Goal: Task Accomplishment & Management: Manage account settings

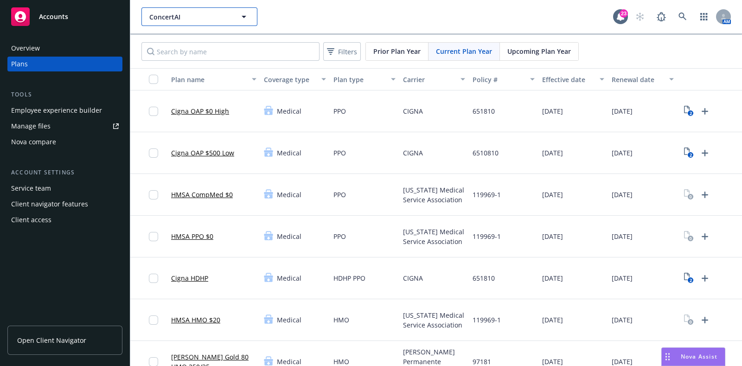
click at [220, 19] on span "ConcertAI" at bounding box center [189, 17] width 80 height 10
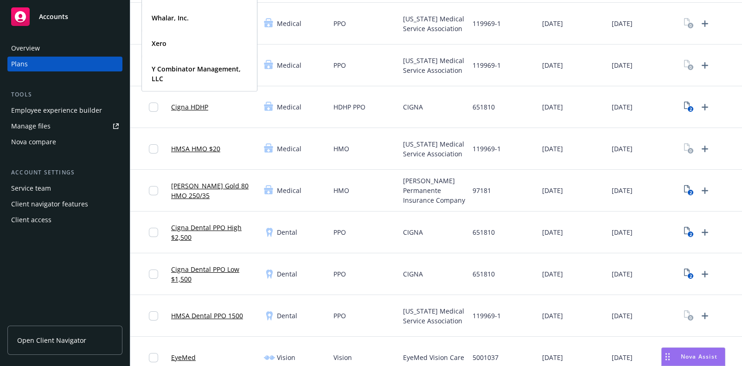
scroll to position [174, 0]
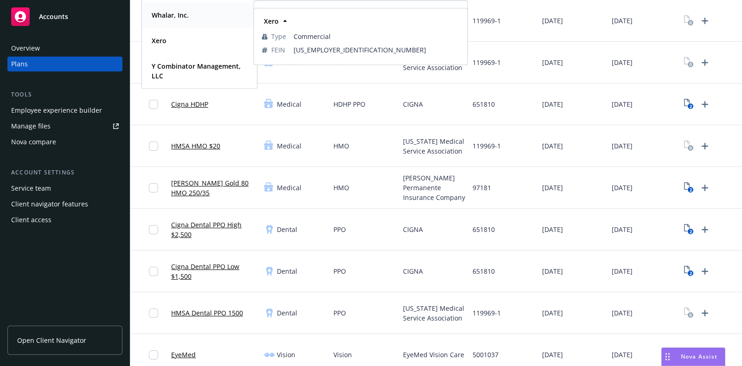
click at [188, 20] on div "Whalar, Inc." at bounding box center [169, 14] width 43 height 13
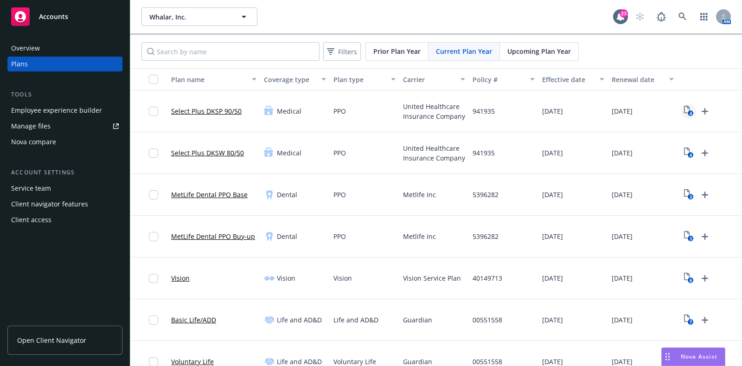
click at [688, 107] on icon "View Plan Documents" at bounding box center [687, 109] width 6 height 7
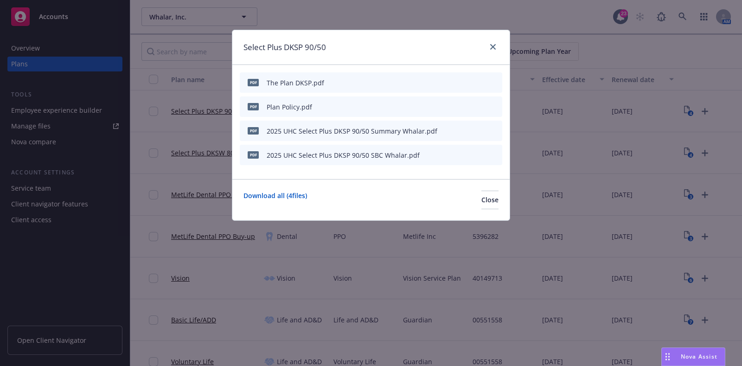
click at [477, 131] on icon "preview file" at bounding box center [478, 130] width 8 height 6
click at [451, 131] on icon "button" at bounding box center [449, 131] width 6 height 6
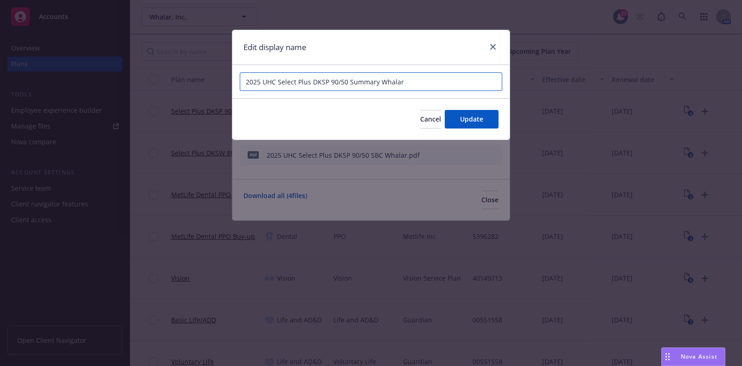
click at [243, 81] on input "2025 UHC Select Plus DKSP 90/50 Summary Whalar" at bounding box center [371, 81] width 262 height 19
drag, startPoint x: 448, startPoint y: 79, endPoint x: 418, endPoint y: 82, distance: 30.7
click at [418, 82] on input "Whalar - 2025 UHC Select Plus DKSP 90/50 Summary Whalar" at bounding box center [371, 81] width 262 height 19
drag, startPoint x: 375, startPoint y: 79, endPoint x: 235, endPoint y: 79, distance: 139.5
click at [235, 79] on div "Whalar - 2025 UHC Select Plus DKSP 90/50 Summary" at bounding box center [370, 81] width 277 height 33
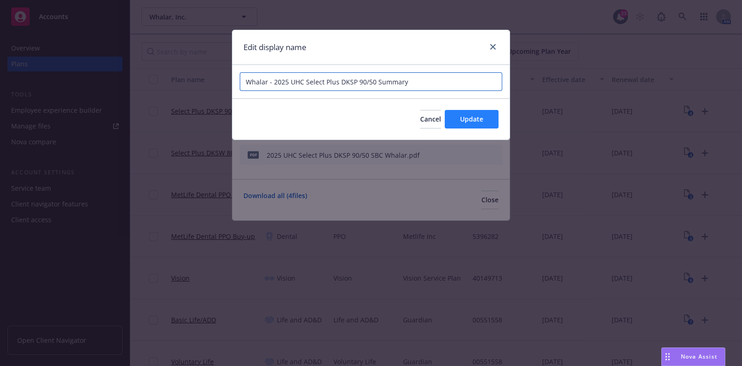
type input "Whalar - 2025 UHC Select Plus DKSP 90/50 Summary"
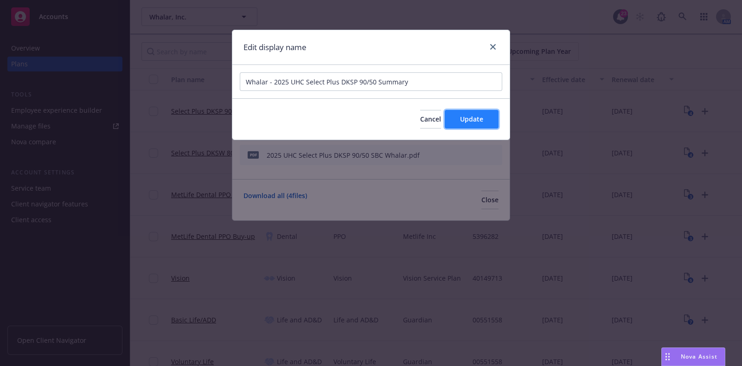
click at [463, 112] on button "Update" at bounding box center [471, 119] width 54 height 19
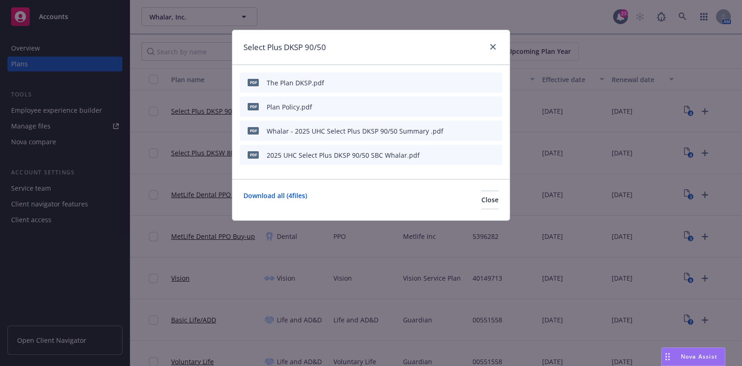
click at [451, 156] on icon "button" at bounding box center [449, 155] width 6 height 6
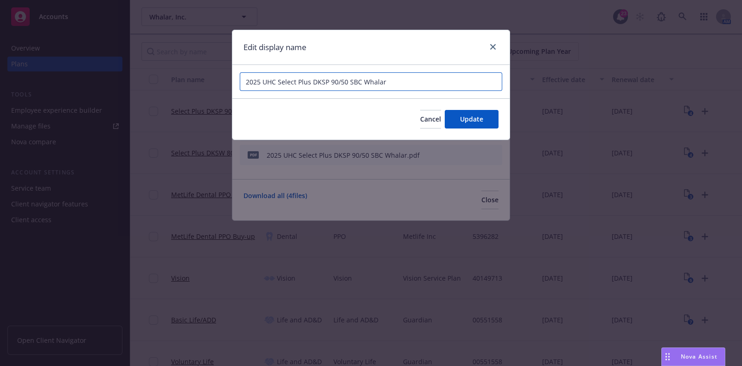
drag, startPoint x: 346, startPoint y: 81, endPoint x: 246, endPoint y: 83, distance: 100.1
click at [246, 83] on input "2025 UHC Select Plus DKSP 90/50 SBC Whalar" at bounding box center [371, 81] width 262 height 19
paste input "Whalar - 2025 UHC Select Plus DKSP 90/50"
click at [449, 78] on input "Whalar - 2025 UHC Select Plus DKSP 90/50 SBC Whalar" at bounding box center [371, 81] width 262 height 19
type input "Whalar - 2025 UHC Select Plus DKSP 90/50 SBC"
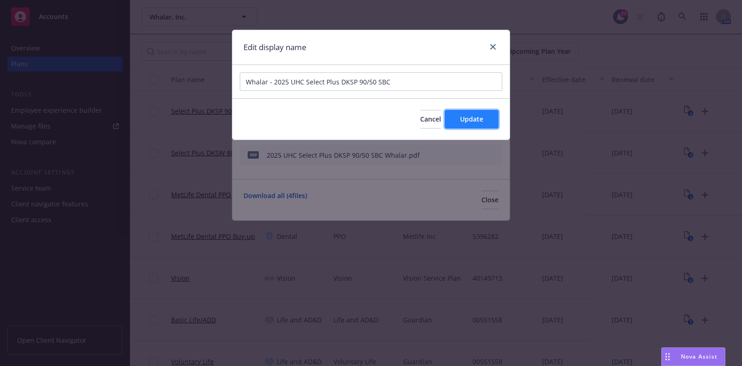
click at [470, 117] on span "Update" at bounding box center [471, 118] width 23 height 9
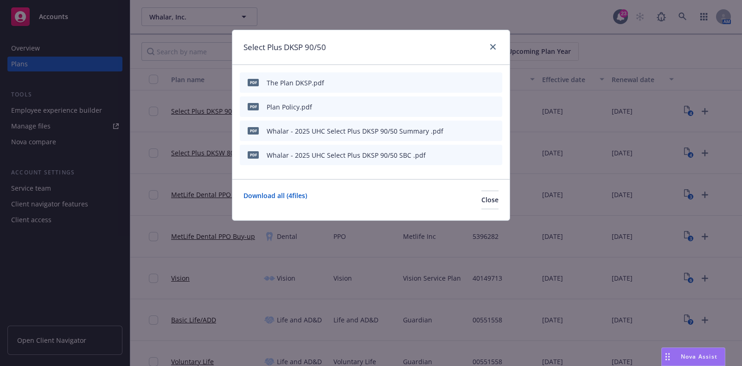
click at [453, 105] on div at bounding box center [472, 107] width 51 height 10
click at [451, 107] on icon "button" at bounding box center [449, 107] width 6 height 6
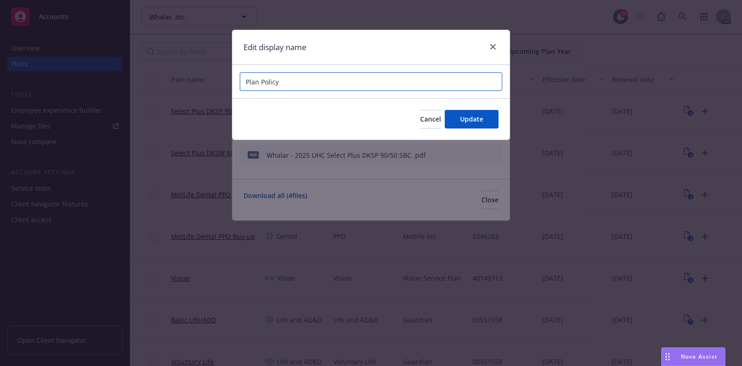
drag, startPoint x: 291, startPoint y: 82, endPoint x: 127, endPoint y: 89, distance: 163.3
click at [230, 78] on div "Edit display name Plan Policy Cancel Update" at bounding box center [371, 183] width 742 height 366
paste input "Whalar - 2025 UHC Select Plus DKSP 90/50"
type input "Whalar - 2025 UHC Select Plus DKSP 90/50 Policy"
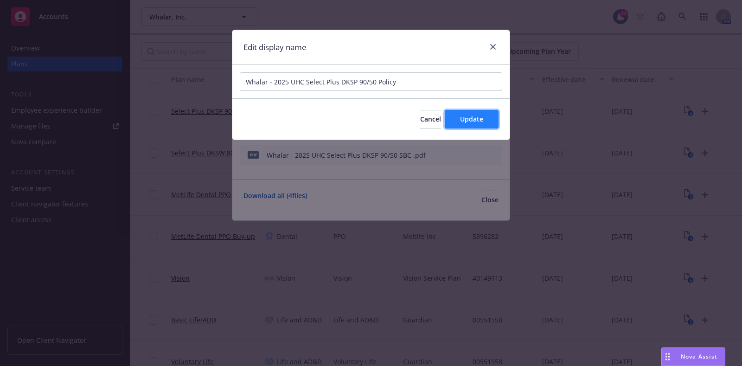
click at [463, 117] on span "Update" at bounding box center [471, 118] width 23 height 9
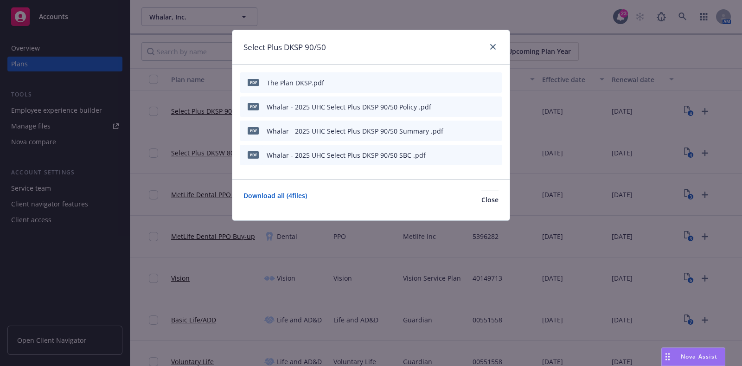
click at [475, 83] on icon "preview file" at bounding box center [478, 82] width 8 height 6
click at [450, 82] on icon "button" at bounding box center [448, 83] width 5 height 5
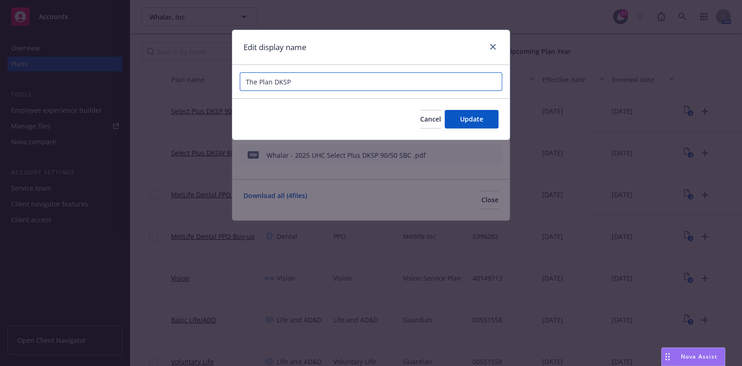
drag, startPoint x: 294, startPoint y: 85, endPoint x: 227, endPoint y: 89, distance: 67.3
click at [227, 89] on div "Edit display name The Plan DKSP Cancel Update" at bounding box center [371, 183] width 742 height 366
paste input "Whalar - 2025 UHC Select Plus DKSP 90/50"
type input "Whalar - 2025 UHC Select Plus DKSP 90/50 Cert"
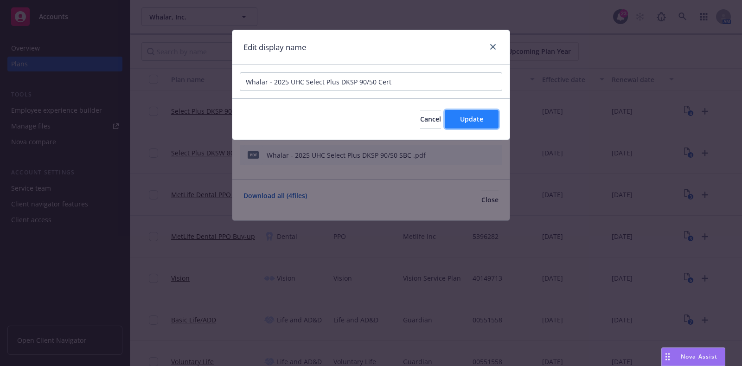
click at [476, 113] on button "Update" at bounding box center [471, 119] width 54 height 19
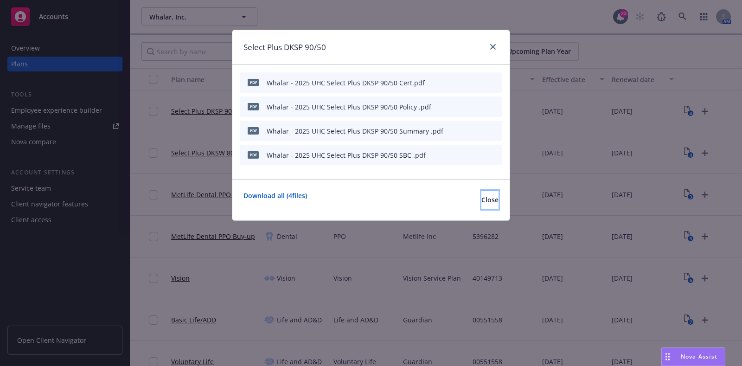
click at [481, 203] on span "Close" at bounding box center [489, 199] width 17 height 9
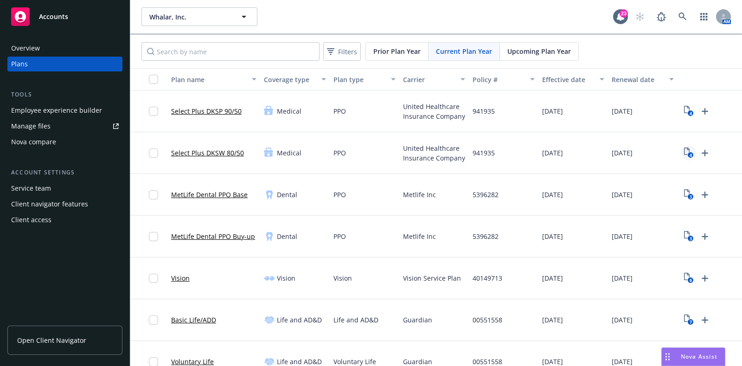
click at [689, 152] on text "4" at bounding box center [690, 155] width 2 height 6
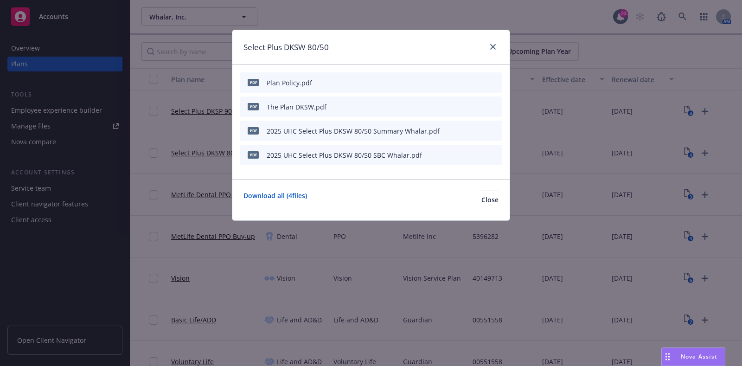
click at [450, 131] on icon "button" at bounding box center [448, 131] width 5 height 5
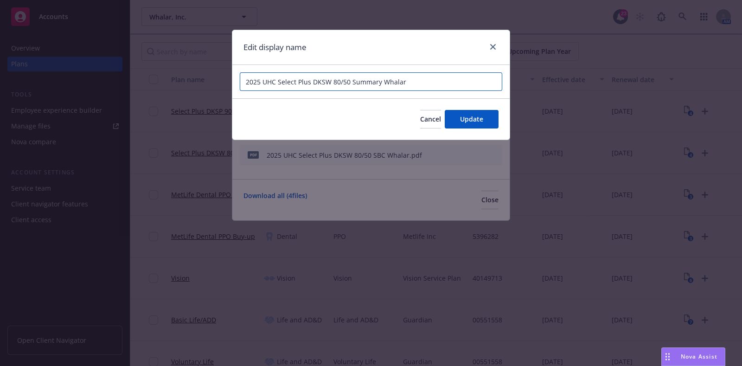
click at [260, 81] on input "2025 UHC Select Plus DKSW 80/50 Summary Whalar" at bounding box center [371, 81] width 262 height 19
click at [416, 84] on input "2025 - Whalar UHC Select Plus DKSW 80/50 Summary Whalar" at bounding box center [371, 81] width 262 height 19
drag, startPoint x: 418, startPoint y: 81, endPoint x: 245, endPoint y: 86, distance: 172.9
click at [245, 86] on input "2025 - Whalar UHC Select Plus DKSW 80/50 Summary" at bounding box center [371, 81] width 262 height 19
type input "2025 - Whalar UHC Select Plus DKSW 80/50 Summary"
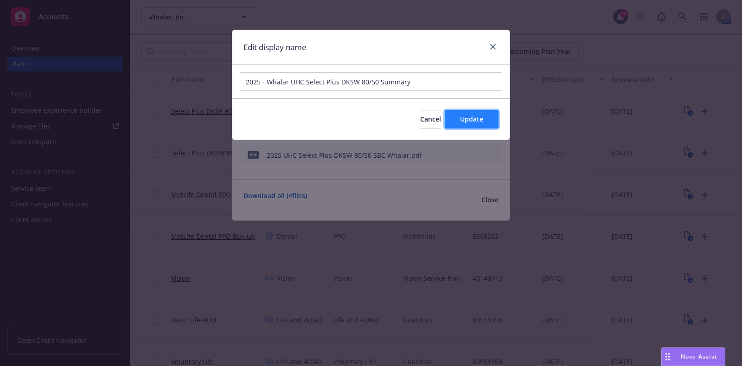
click at [488, 124] on button "Update" at bounding box center [471, 119] width 54 height 19
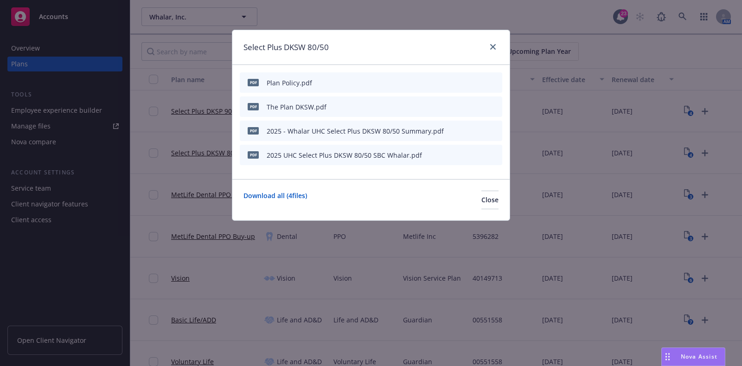
click at [448, 155] on icon "button" at bounding box center [448, 155] width 5 height 5
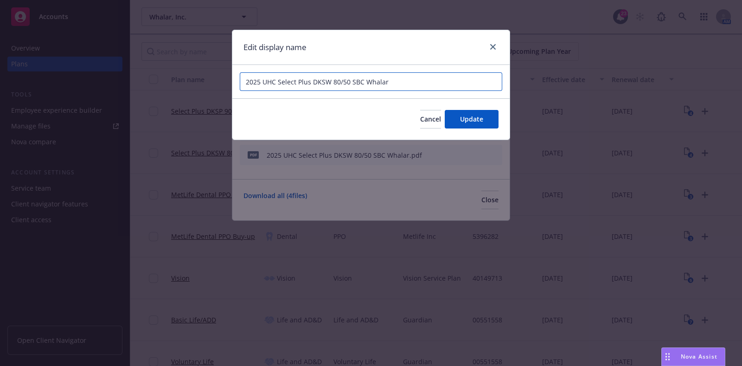
drag, startPoint x: 397, startPoint y: 81, endPoint x: 230, endPoint y: 81, distance: 166.8
click at [230, 81] on div "Edit display name 2025 UHC Select Plus DKSW 80/50 SBC Whalar Cancel Update" at bounding box center [371, 183] width 742 height 366
paste input "- Whalar UHC Select Plus DKSW 80/50 Summary"
type input "2025 - Whalar UHC Select Plus DKSW 80/50 SBC"
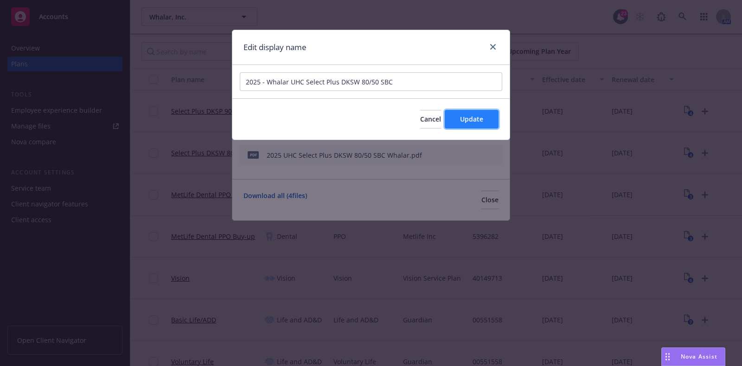
click at [481, 120] on span "Update" at bounding box center [471, 118] width 23 height 9
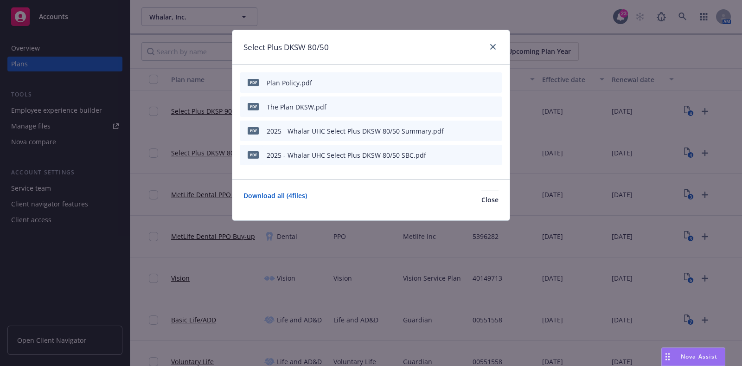
click at [448, 108] on icon "button" at bounding box center [448, 107] width 5 height 5
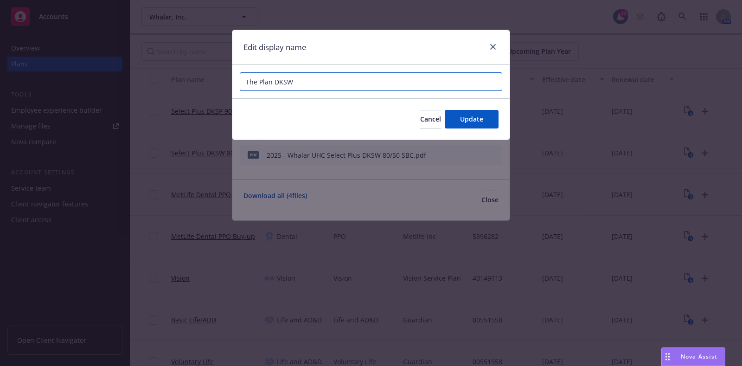
drag, startPoint x: 261, startPoint y: 82, endPoint x: 206, endPoint y: 77, distance: 54.9
click at [210, 77] on div "Edit display name The Plan DKSW Cancel Update" at bounding box center [371, 183] width 742 height 366
paste input "2025 - Whalar UHC Select Plus DKSW 80/50 Summary"
type input "2025 - Whalar UHC Select Plus DKSW 80/50 Cert"
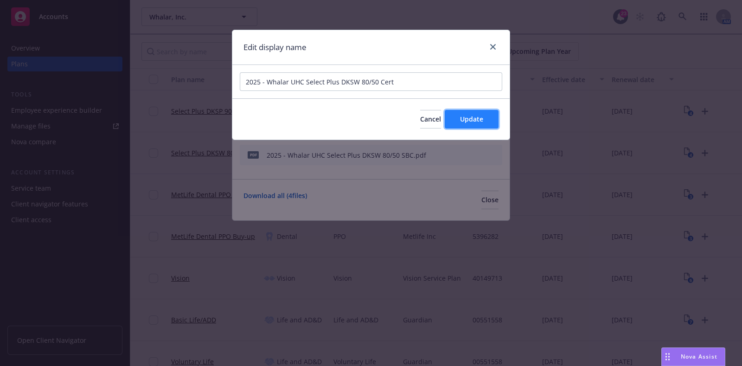
click at [482, 119] on span "Update" at bounding box center [471, 118] width 23 height 9
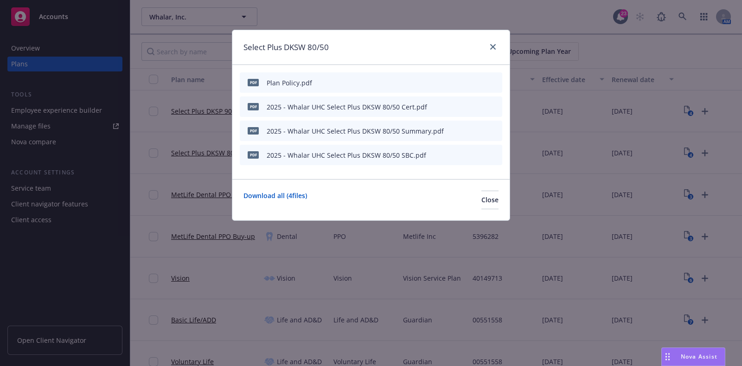
click at [452, 83] on button "button" at bounding box center [448, 82] width 7 height 7
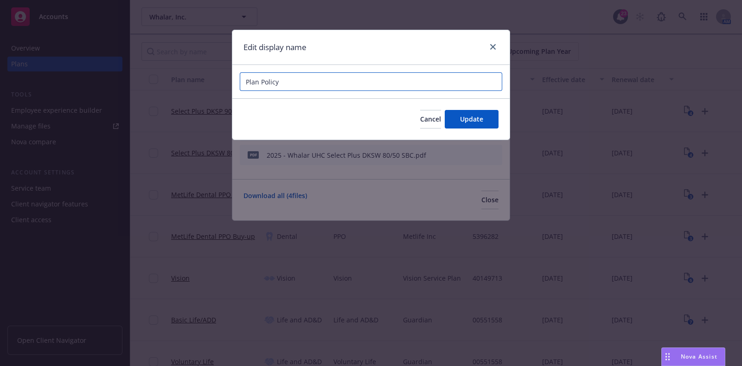
drag, startPoint x: 292, startPoint y: 82, endPoint x: 234, endPoint y: 82, distance: 57.5
click at [234, 82] on div "Plan Policy" at bounding box center [370, 81] width 277 height 33
paste input "2025 - Whalar UHC Select Plus DKSW 80/50 [PERSON_NAME]"
type input "2025 - Whalar UHC Select Plus DKSW 80/50 Policy"
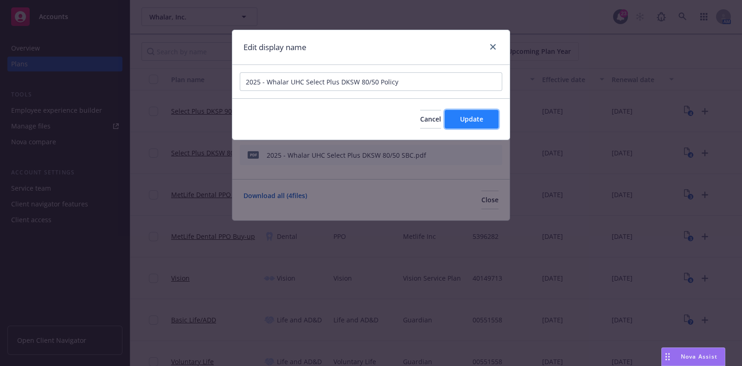
click at [457, 121] on button "Update" at bounding box center [471, 119] width 54 height 19
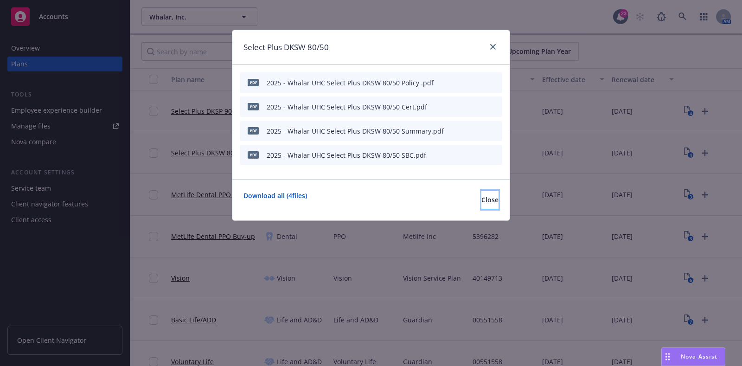
click at [483, 202] on button "Close" at bounding box center [489, 199] width 17 height 19
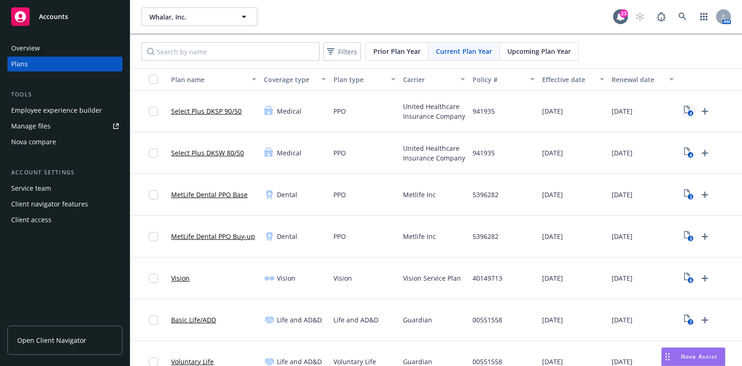
click at [688, 110] on rect "View Plan Documents" at bounding box center [690, 113] width 6 height 6
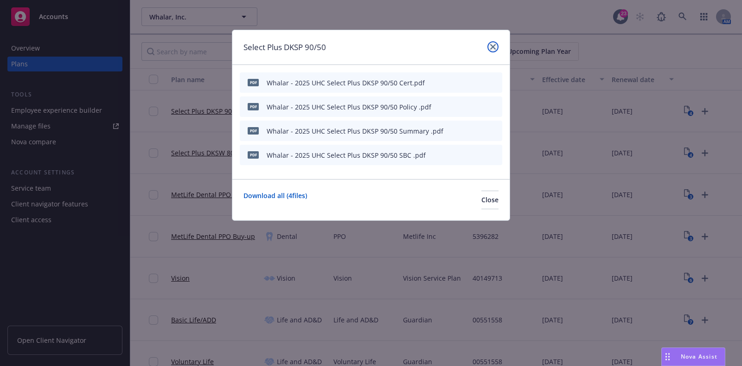
click at [494, 46] on icon "close" at bounding box center [493, 47] width 6 height 6
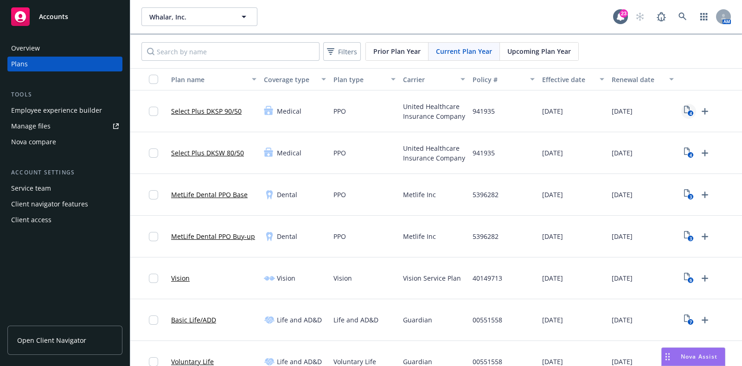
click at [692, 112] on rect "View Plan Documents" at bounding box center [690, 113] width 6 height 6
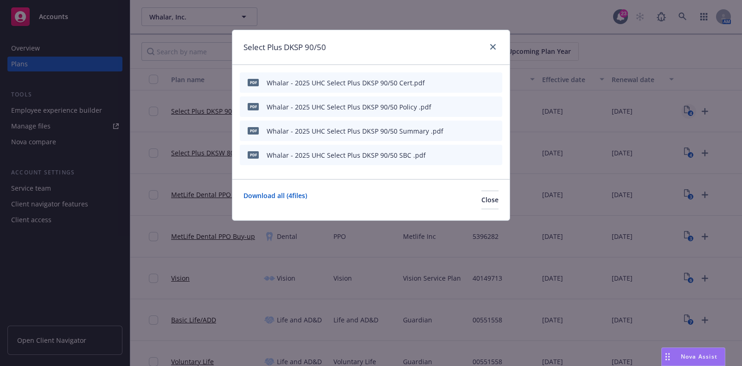
click at [692, 112] on div "Select Plus DKSP 90/50 pdf Whalar - 2025 UHC Select Plus DKSP 90/50 Cert.pdf pd…" at bounding box center [371, 183] width 742 height 366
click at [501, 49] on div "Select Plus DKSP 90/50" at bounding box center [370, 47] width 277 height 35
click at [492, 51] on link "close" at bounding box center [492, 46] width 11 height 11
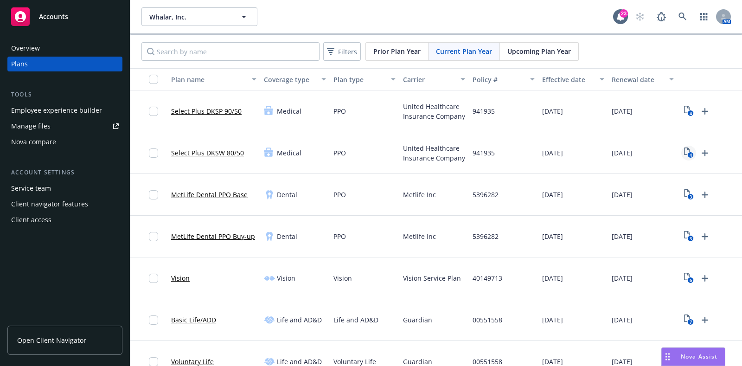
click at [684, 147] on icon "4" at bounding box center [689, 152] width 10 height 11
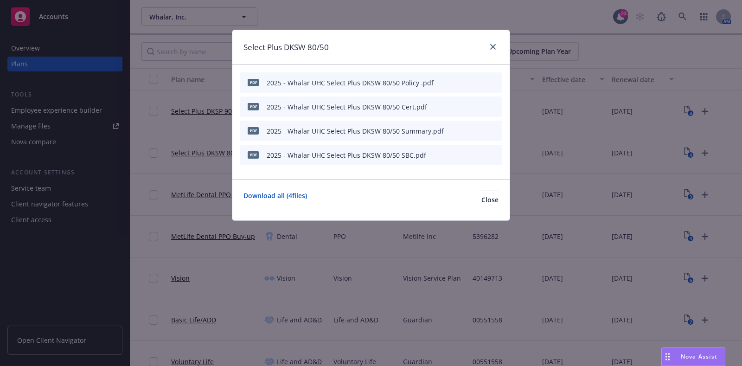
click at [449, 84] on icon "button" at bounding box center [449, 83] width 6 height 6
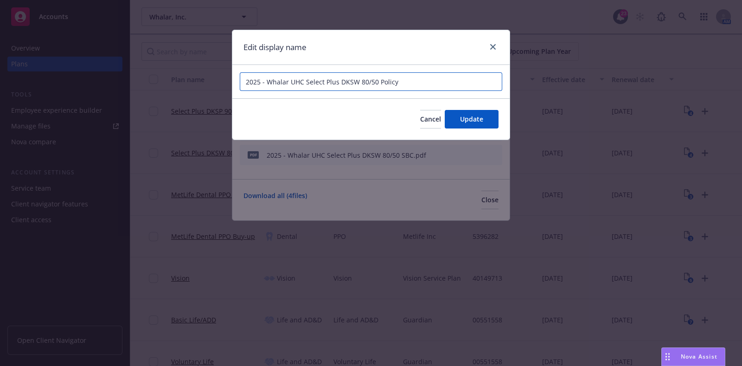
click at [290, 82] on input "2025 - Whalar UHC Select Plus DKSW 80/50 Policy" at bounding box center [371, 81] width 262 height 19
click at [267, 80] on input "2025 - Whalar - 2025 UHC Select Plus DKSW 80/50 Policy" at bounding box center [371, 81] width 262 height 19
drag, startPoint x: 266, startPoint y: 82, endPoint x: 234, endPoint y: 82, distance: 32.4
click at [234, 82] on div "2025 - Whalar - 2025 UHC Select Plus DKSW 80/50 Policy" at bounding box center [370, 81] width 277 height 33
drag, startPoint x: 286, startPoint y: 79, endPoint x: 224, endPoint y: 80, distance: 62.1
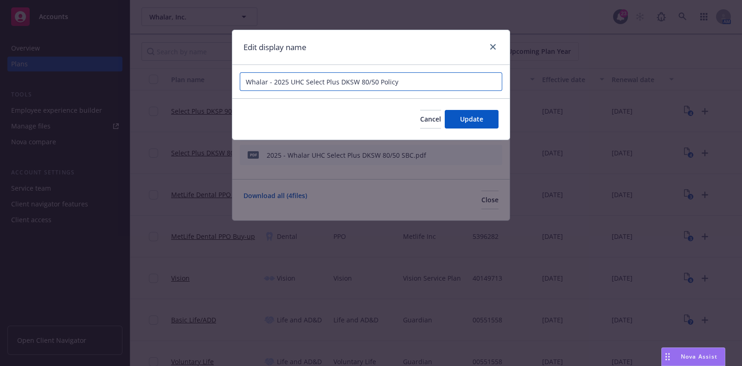
click at [224, 80] on div "Edit display name Whalar - 2025 UHC Select Plus DKSW 80/50 Policy Cancel Update" at bounding box center [371, 183] width 742 height 366
type input "Whalar - 2025 UHC Select Plus DKSW 80/50 Policy"
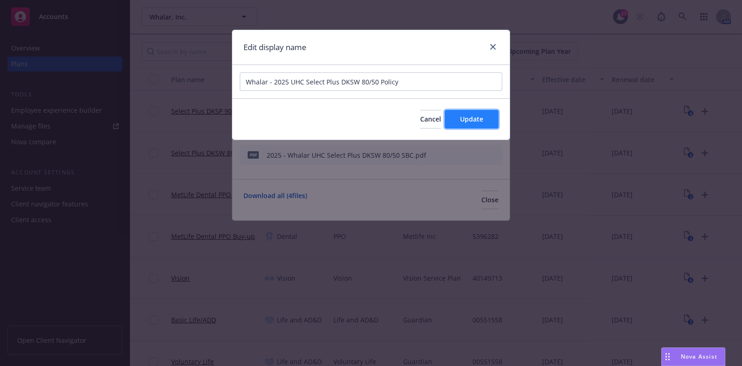
click at [457, 114] on button "Update" at bounding box center [471, 119] width 54 height 19
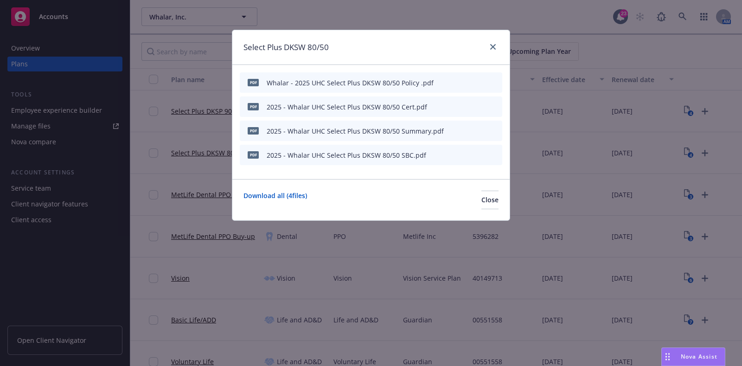
click at [491, 52] on div at bounding box center [490, 47] width 15 height 12
click at [493, 48] on icon "close" at bounding box center [493, 47] width 6 height 6
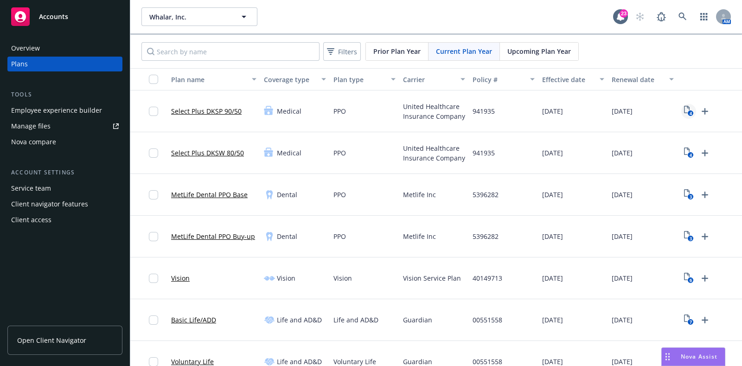
click at [681, 109] on link "4" at bounding box center [688, 111] width 15 height 15
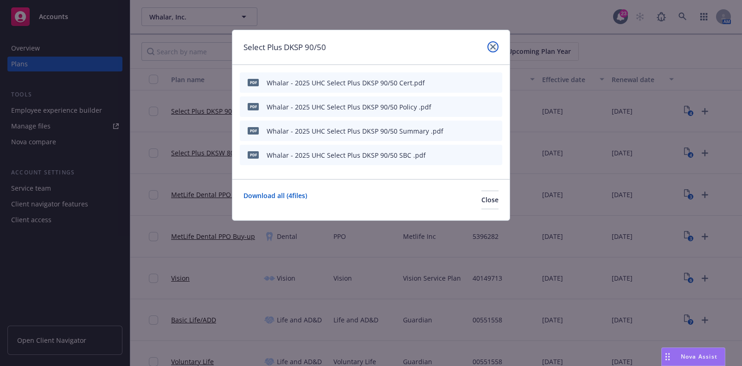
click at [493, 45] on icon "close" at bounding box center [493, 47] width 6 height 6
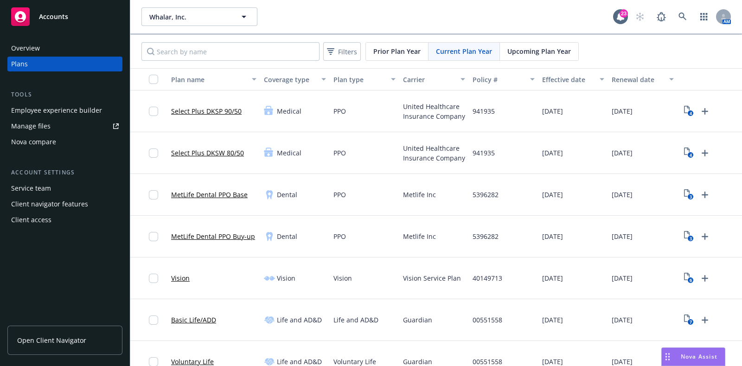
click at [674, 148] on div "[DATE]" at bounding box center [643, 153] width 70 height 42
click at [689, 155] on text "4" at bounding box center [690, 155] width 2 height 6
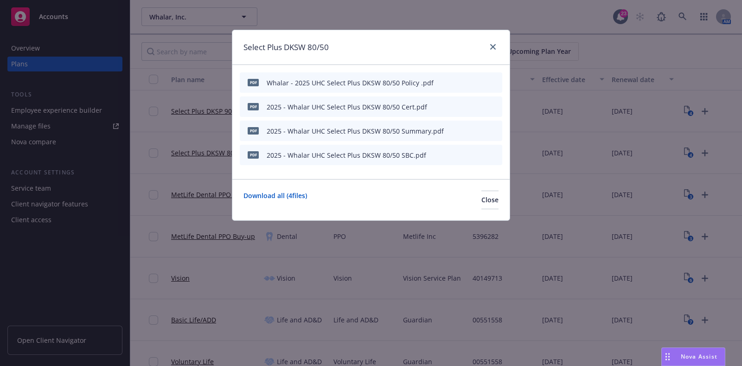
click at [446, 105] on div "pdf 2025 - Whalar UHC Select Plus DKSW 80/50 Cert.pdf" at bounding box center [371, 106] width 262 height 20
click at [450, 108] on icon "button" at bounding box center [449, 107] width 6 height 6
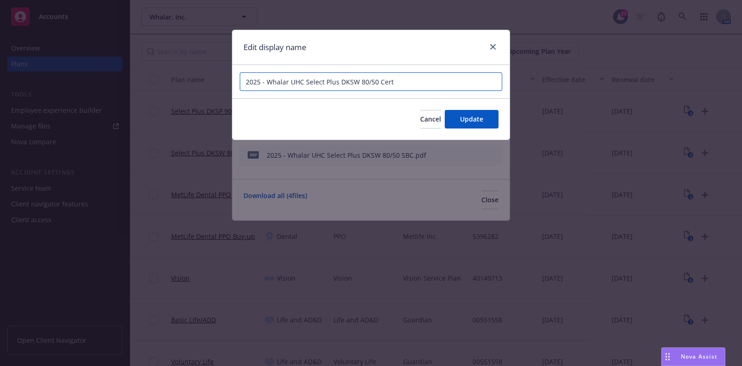
drag, startPoint x: 287, startPoint y: 81, endPoint x: 194, endPoint y: 61, distance: 95.6
click at [222, 77] on div "Edit display name 2025 - Whalar UHC Select Plus DKSW 80/50 Cert Cancel Update" at bounding box center [371, 183] width 742 height 366
paste input "Whalar - 2025"
type input "Whalar - 2025 UHC Select Plus DKSW 80/50 Cert"
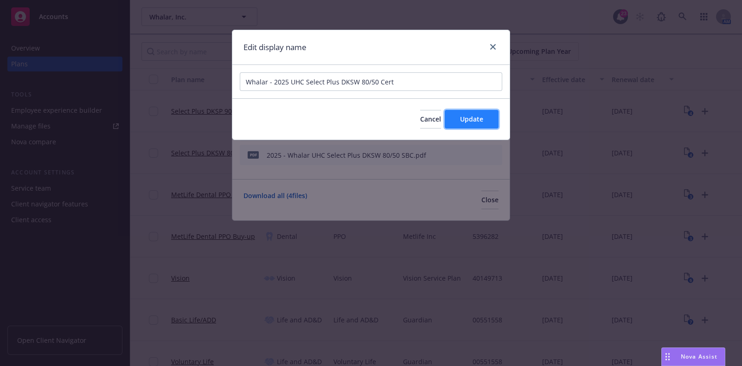
click at [485, 122] on button "Update" at bounding box center [471, 119] width 54 height 19
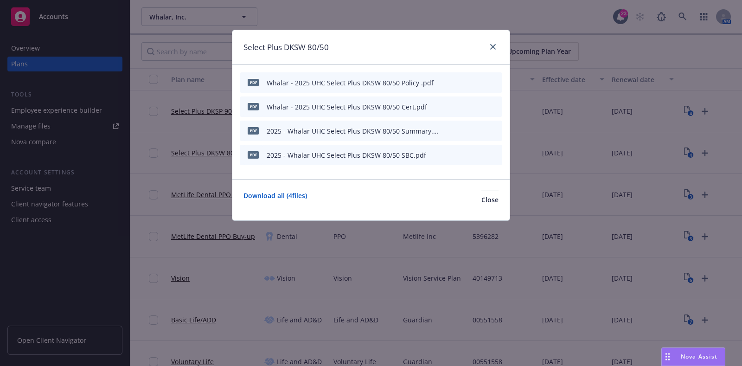
click at [449, 130] on icon "button" at bounding box center [448, 131] width 5 height 5
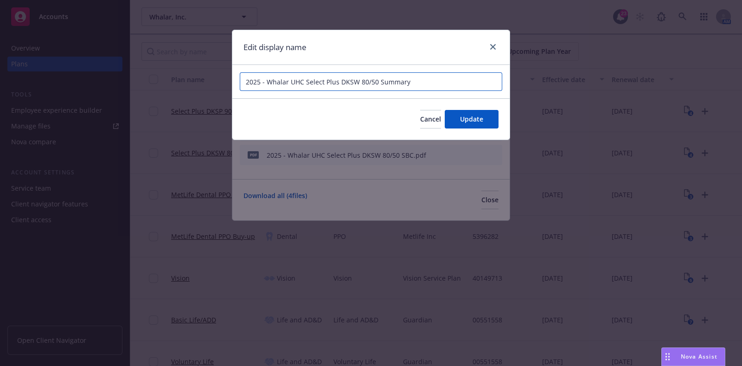
drag, startPoint x: 287, startPoint y: 83, endPoint x: 227, endPoint y: 82, distance: 60.3
click at [227, 82] on div "Edit display name 2025 - Whalar UHC Select Plus DKSW 80/50 Summary Cancel Update" at bounding box center [371, 183] width 742 height 366
paste input "Whalar - 2025"
type input "Whalar - 2025 UHC Select Plus DKSW 80/50 Summary"
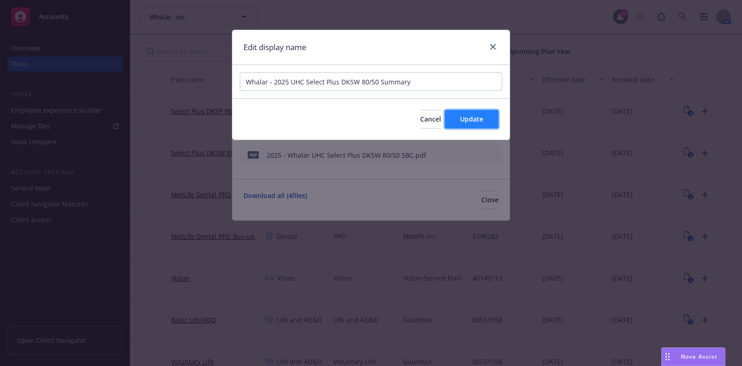
click at [482, 115] on span "Update" at bounding box center [471, 118] width 23 height 9
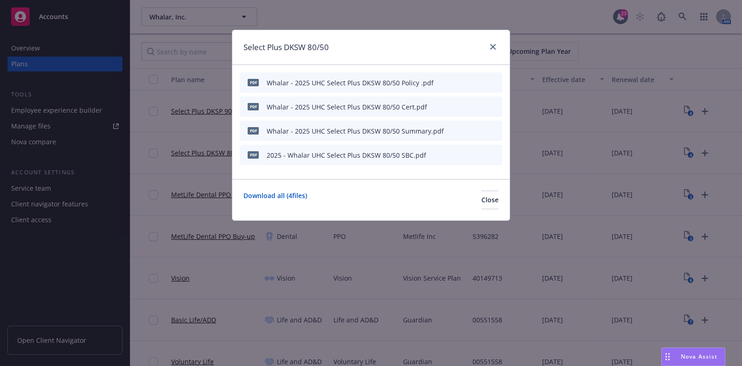
click at [449, 154] on icon "button" at bounding box center [448, 155] width 5 height 5
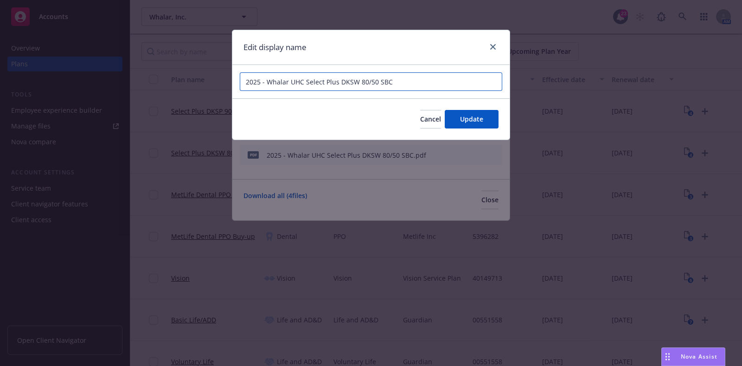
drag, startPoint x: 287, startPoint y: 83, endPoint x: 195, endPoint y: 53, distance: 96.9
click at [222, 73] on div "Edit display name 2025 - Whalar UHC Select Plus DKSW 80/50 SBC Cancel Update" at bounding box center [371, 183] width 742 height 366
paste input "Whalar - 2025"
type input "Whalar - 2025 UHC Select Plus DKSW 80/50 SBC"
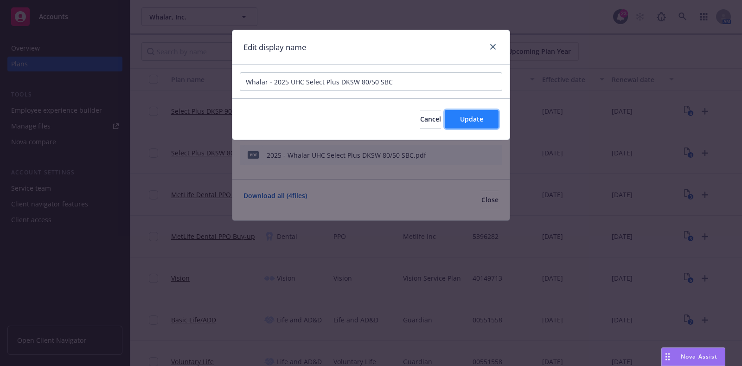
click at [490, 120] on button "Update" at bounding box center [471, 119] width 54 height 19
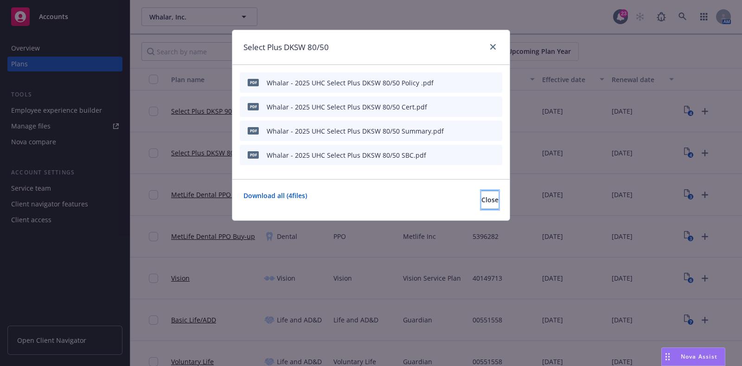
click at [481, 201] on span "Close" at bounding box center [489, 199] width 17 height 9
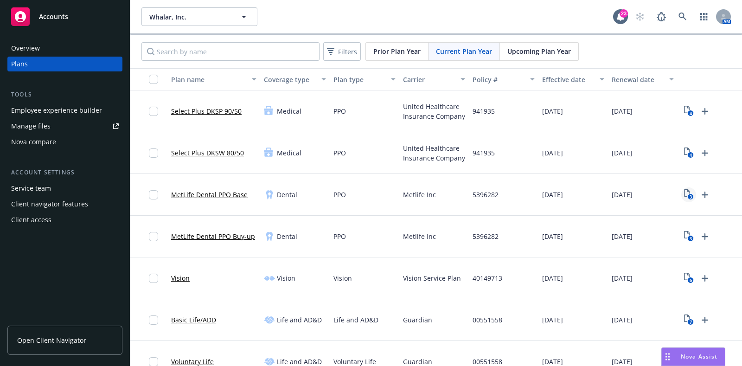
click at [689, 192] on icon "3" at bounding box center [689, 194] width 10 height 11
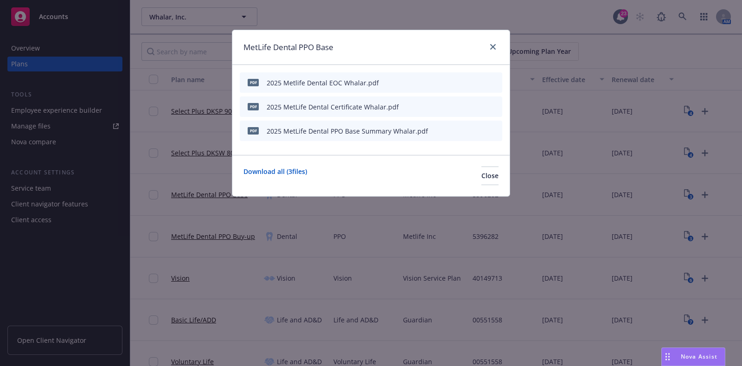
click at [452, 131] on button "button" at bounding box center [448, 130] width 7 height 7
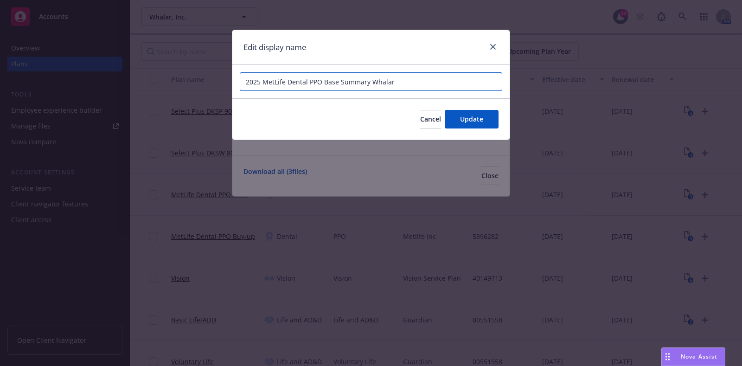
click at [245, 80] on input "2025 MetLife Dental PPO Base Summary Whalar" at bounding box center [371, 81] width 262 height 19
drag, startPoint x: 435, startPoint y: 82, endPoint x: 408, endPoint y: 74, distance: 27.4
click at [412, 77] on input "Whalar - 2025 MetLife Dental PPO Base Summary Whalar" at bounding box center [371, 81] width 262 height 19
drag, startPoint x: 412, startPoint y: 84, endPoint x: 237, endPoint y: 88, distance: 174.8
click at [237, 88] on div "Whalar - 2025 MetLife Dental PPO Base Summary" at bounding box center [370, 81] width 277 height 33
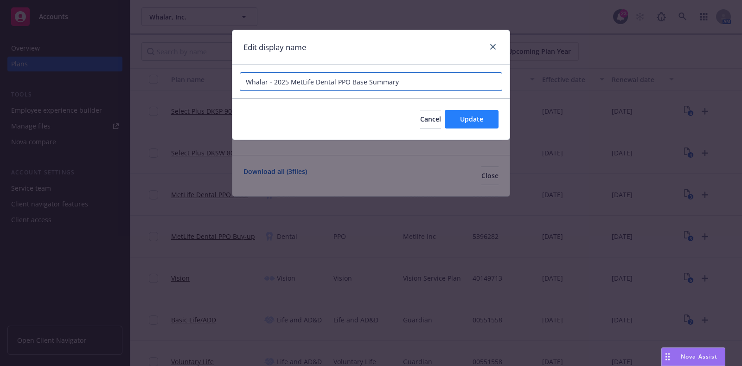
type input "Whalar - 2025 MetLife Dental PPO Base Summary"
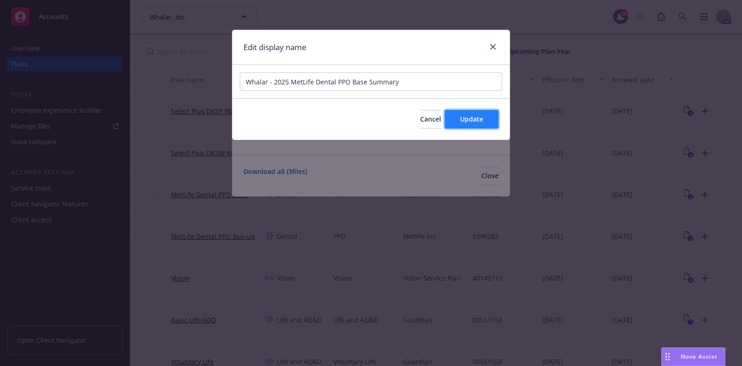
click at [476, 120] on span "Update" at bounding box center [471, 118] width 23 height 9
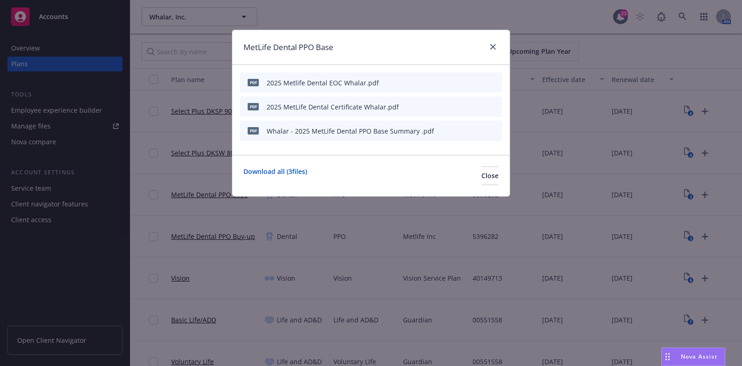
click at [451, 106] on icon "button" at bounding box center [449, 107] width 6 height 6
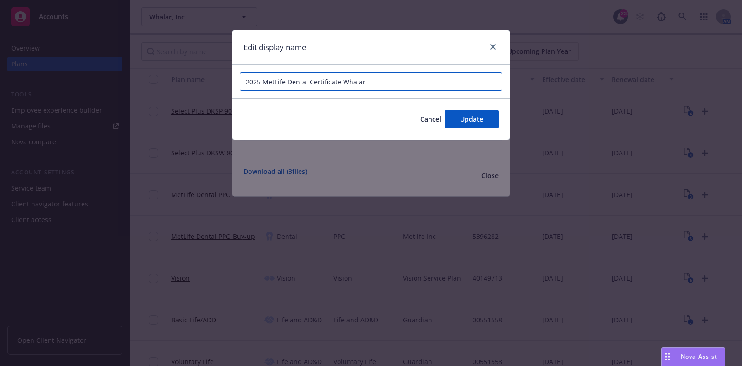
drag, startPoint x: 378, startPoint y: 82, endPoint x: 216, endPoint y: 82, distance: 161.7
click at [216, 82] on div "Edit display name 2025 MetLife Dental Certificate Whalar Cancel Update" at bounding box center [371, 183] width 742 height 366
paste input "Whalar - 2025 MetLife Dental PPO Base Summary"
type input "Whalar - 2025 MetLife Dental PPO Base Cert"
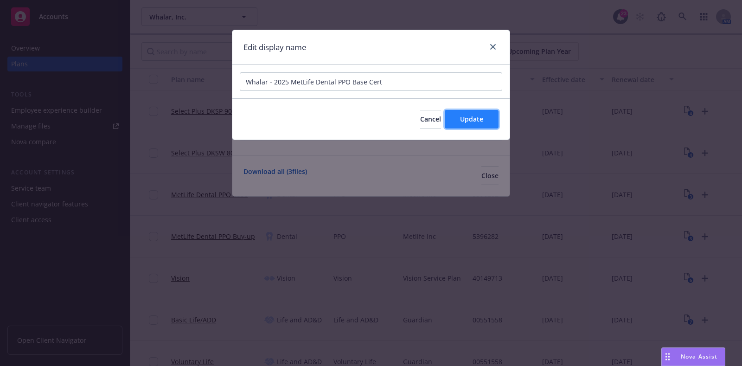
click at [457, 116] on button "Update" at bounding box center [471, 119] width 54 height 19
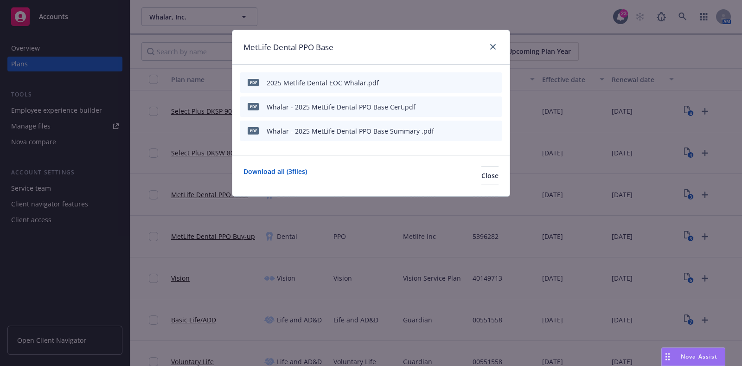
click at [448, 84] on icon "button" at bounding box center [448, 83] width 5 height 5
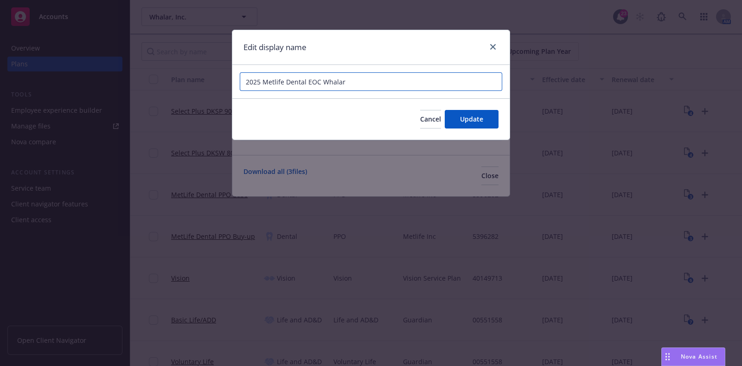
drag, startPoint x: 370, startPoint y: 80, endPoint x: 180, endPoint y: 96, distance: 190.7
click at [227, 81] on div "Edit display name 2025 Metlife Dental EOC Whalar Cancel Update" at bounding box center [371, 183] width 742 height 366
paste input "Whalar - 2025 MetLife Dental PPO Base Summary"
type input "Whalar - 2025 MetLife Dental PPO Base EOC"
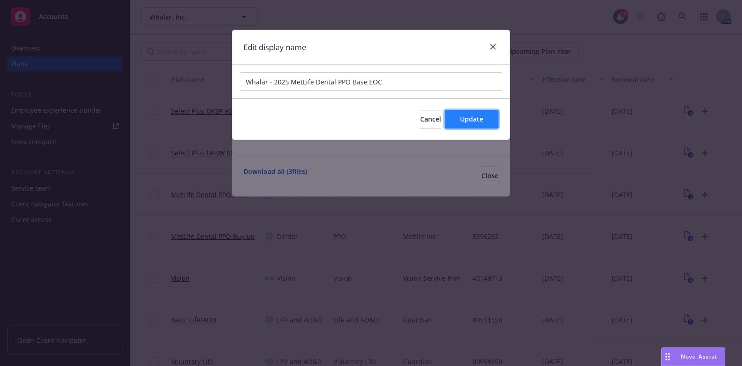
click at [457, 120] on button "Update" at bounding box center [471, 119] width 54 height 19
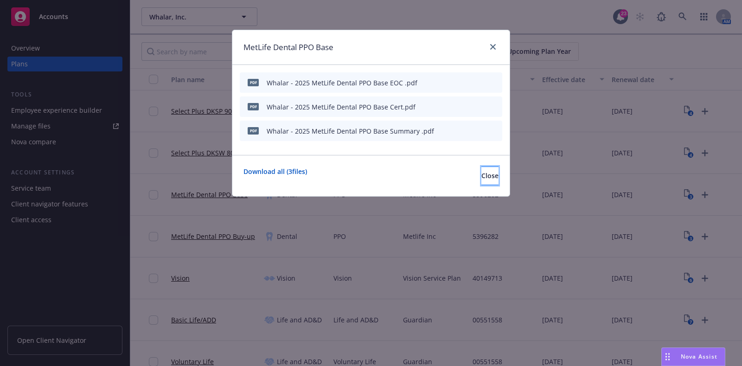
click at [481, 172] on span "Close" at bounding box center [489, 175] width 17 height 9
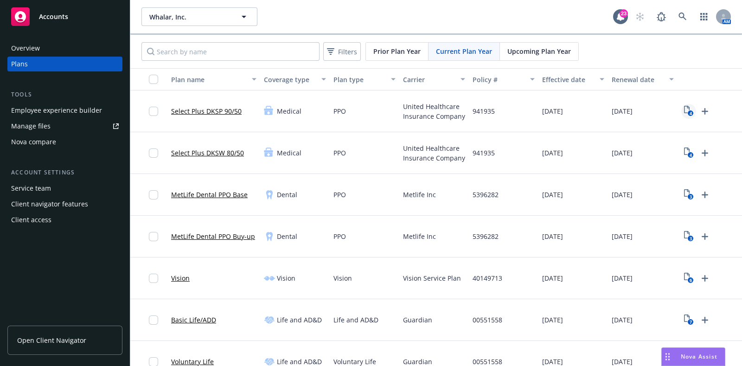
click at [689, 114] on text "4" at bounding box center [690, 113] width 2 height 6
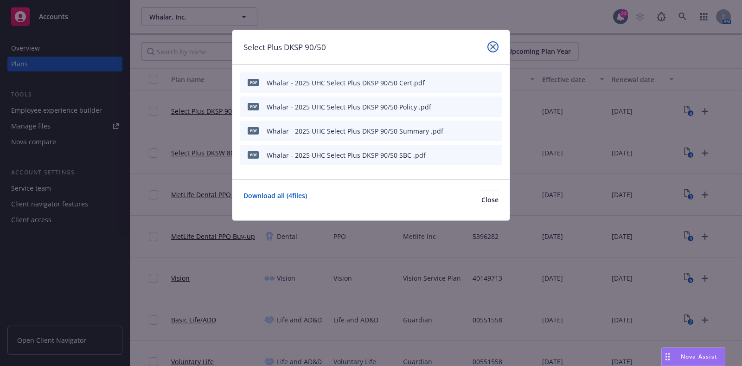
click at [495, 43] on link "close" at bounding box center [492, 46] width 11 height 11
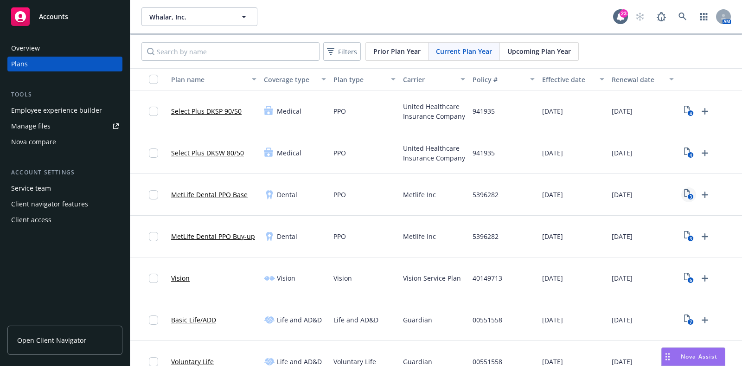
click at [686, 195] on icon "3" at bounding box center [689, 194] width 10 height 11
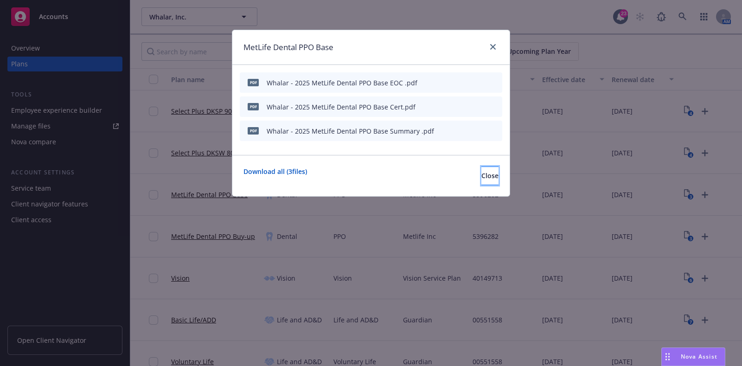
click at [481, 179] on button "Close" at bounding box center [489, 175] width 17 height 19
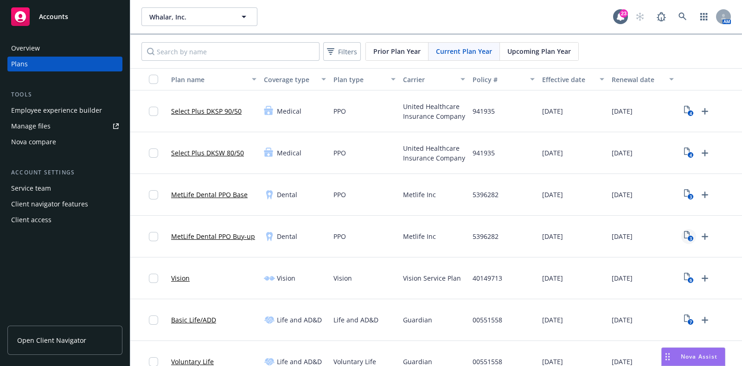
click at [686, 237] on icon "View Plan Documents" at bounding box center [687, 234] width 6 height 7
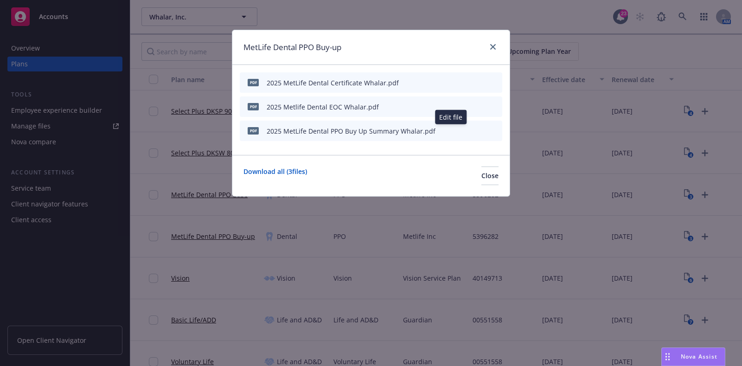
click at [451, 128] on icon "button" at bounding box center [451, 129] width 2 height 2
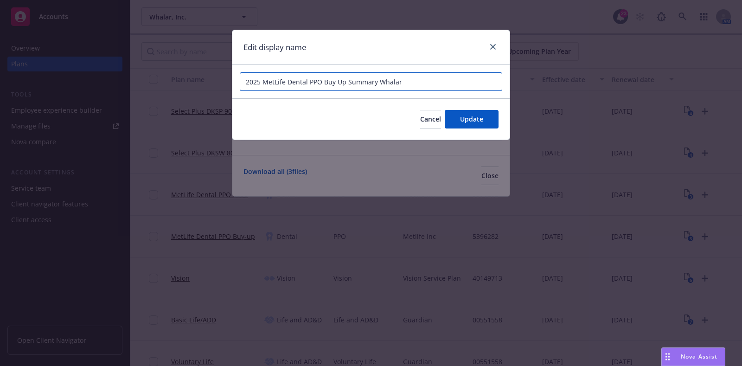
click at [244, 82] on input "2025 MetLife Dental PPO Buy Up Summary Whalar" at bounding box center [371, 81] width 262 height 19
drag, startPoint x: 457, startPoint y: 81, endPoint x: 415, endPoint y: 81, distance: 42.2
click at [415, 81] on input "Whalar - 2025 MetLife Dental PPO Buy Up Summary Whalar" at bounding box center [371, 81] width 262 height 19
click at [419, 81] on input "Whalar - 2025 MetLife Dental PPO Buy Up Summary" at bounding box center [371, 81] width 262 height 19
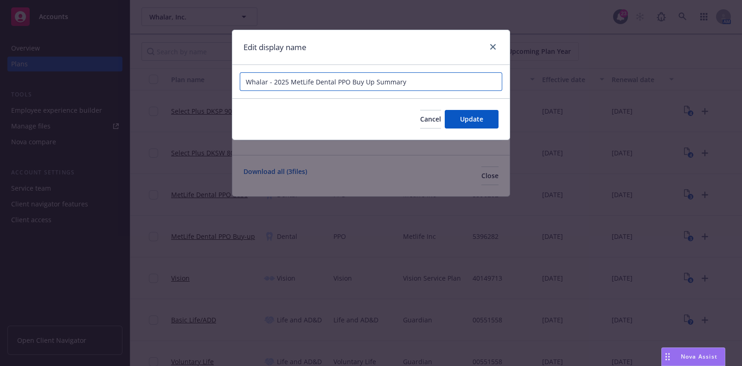
click at [419, 81] on input "Whalar - 2025 MetLife Dental PPO Buy Up Summary" at bounding box center [371, 81] width 262 height 19
type input "Whalar - 2025 MetLife Dental PPO Buy Up Summary"
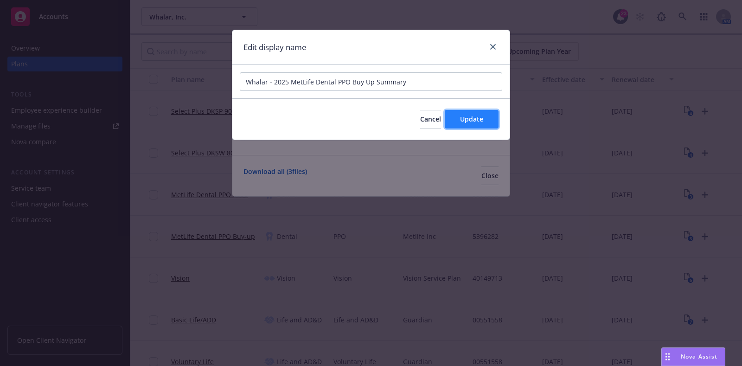
click at [487, 126] on button "Update" at bounding box center [471, 119] width 54 height 19
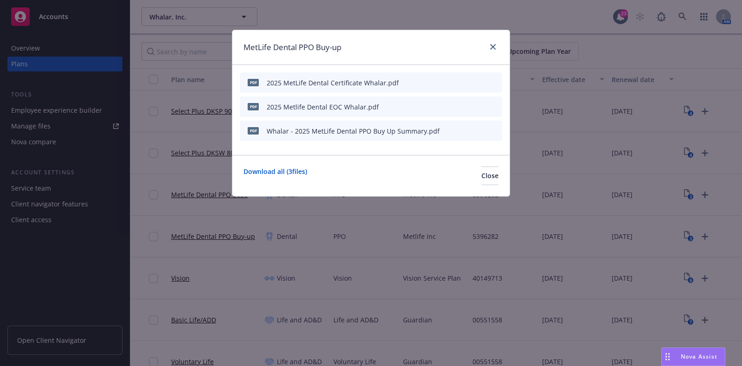
click at [452, 107] on button "button" at bounding box center [448, 106] width 7 height 7
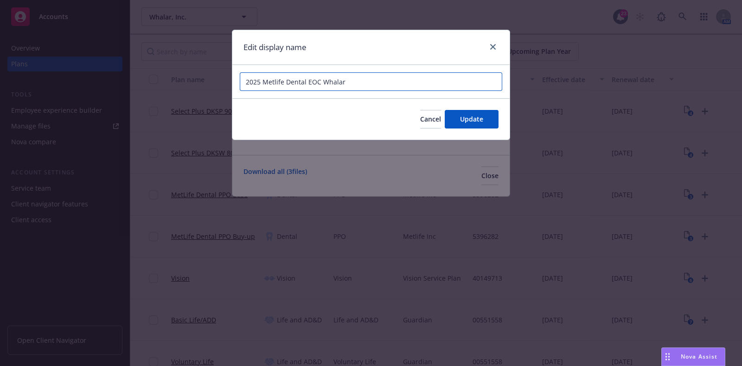
click at [394, 85] on input "2025 Metlife Dental EOC Whalar" at bounding box center [371, 81] width 262 height 19
paste input "Whalar - 2025 MetLife Dental PPO Buy Up Summary"
type input "Whalar - 2025 MetLife Dental PPO Buy Up EOC"
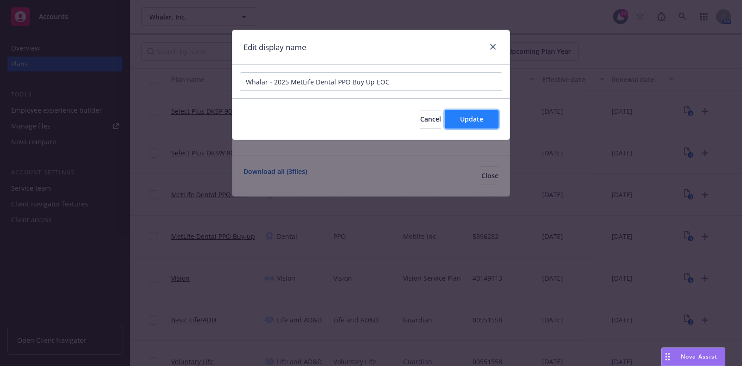
click at [463, 117] on span "Update" at bounding box center [471, 118] width 23 height 9
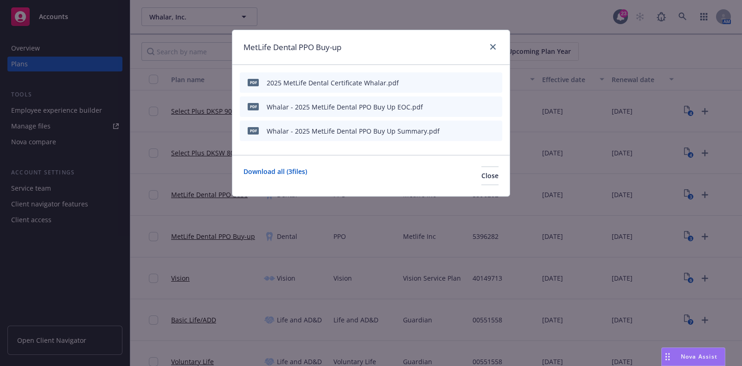
click at [451, 80] on icon "button" at bounding box center [449, 83] width 6 height 6
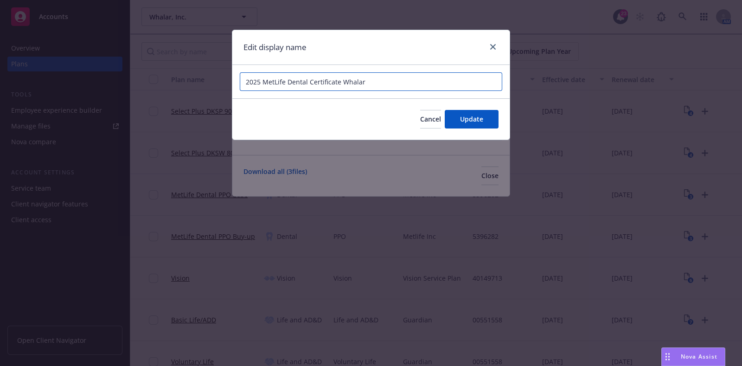
click at [397, 77] on input "2025 MetLife Dental Certificate Whalar" at bounding box center [371, 81] width 262 height 19
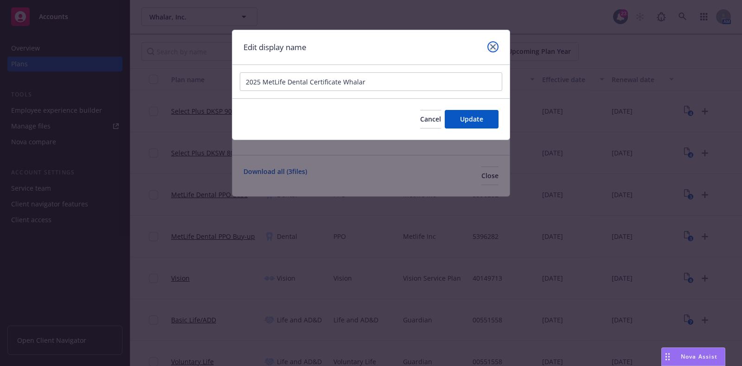
click at [494, 52] on link "close" at bounding box center [492, 46] width 11 height 11
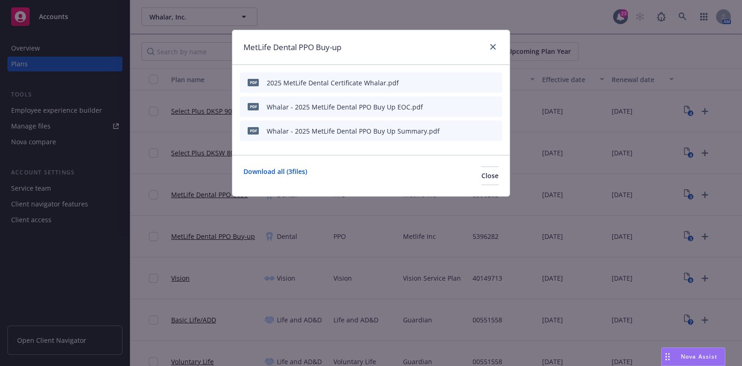
click at [454, 108] on div at bounding box center [472, 107] width 51 height 10
click at [448, 108] on icon "button" at bounding box center [448, 107] width 5 height 5
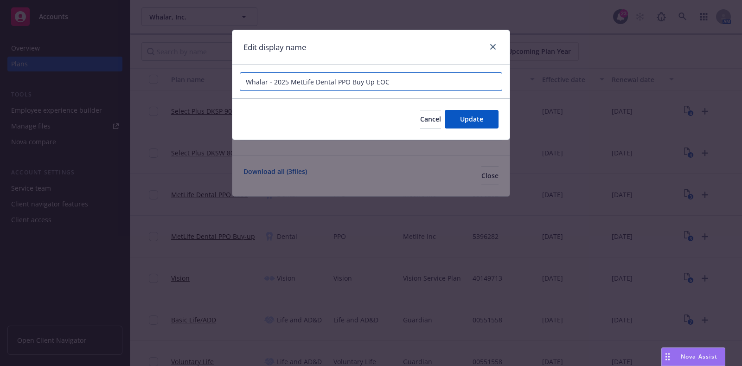
click at [395, 79] on input "Whalar - 2025 MetLife Dental PPO Buy Up EOC" at bounding box center [371, 81] width 262 height 19
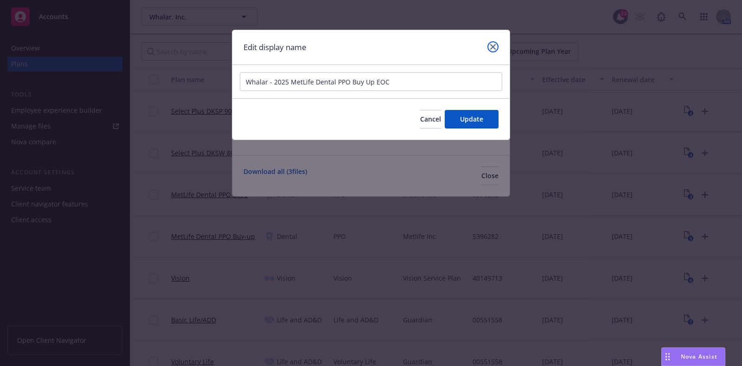
click at [494, 49] on icon "close" at bounding box center [493, 47] width 6 height 6
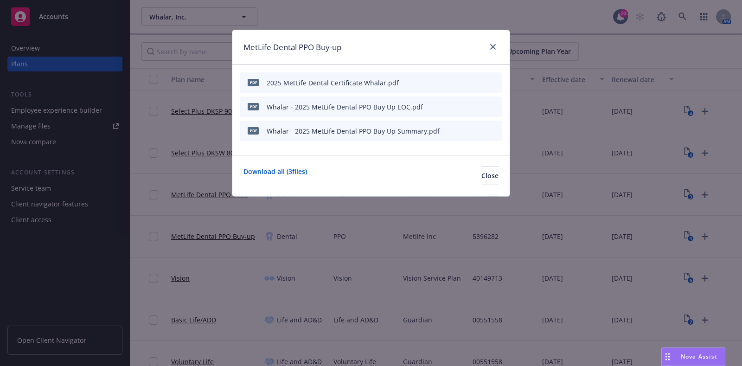
click at [451, 80] on icon "button" at bounding box center [449, 83] width 6 height 6
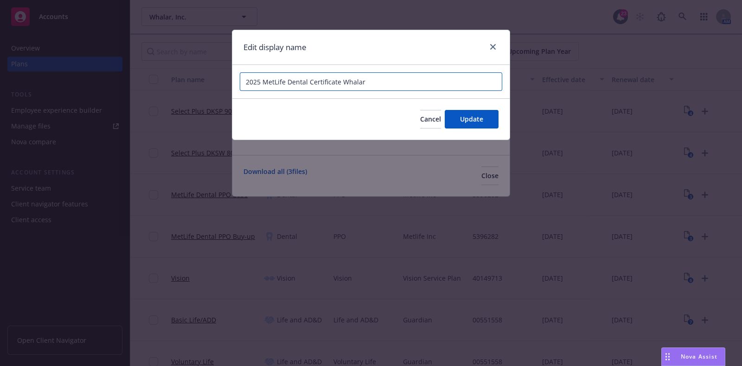
click at [406, 79] on input "2025 MetLife Dental Certificate Whalar" at bounding box center [371, 81] width 262 height 19
click at [399, 74] on input "2025 MetLife Dental Certificate Whalar" at bounding box center [371, 81] width 262 height 19
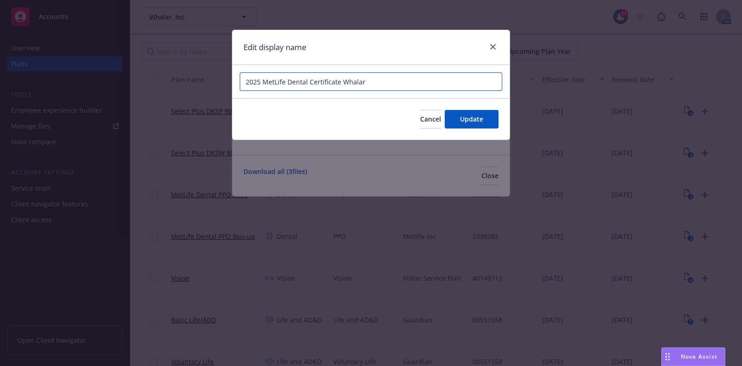
paste input "Whalar - 2025 MetLife Dental PPO Buy Up EOC"
type input "Whalar - 2025 MetLife Dental PPO Buy Up Cert"
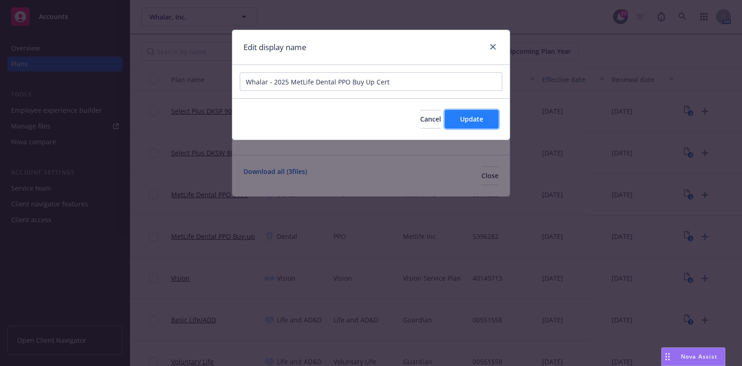
click at [465, 121] on span "Update" at bounding box center [471, 118] width 23 height 9
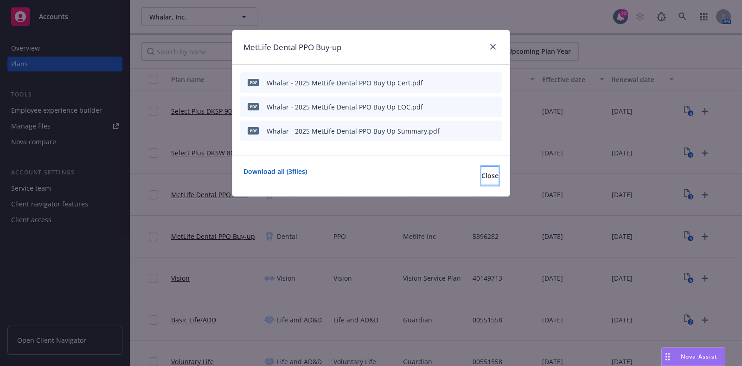
click at [481, 170] on button "Close" at bounding box center [489, 175] width 17 height 19
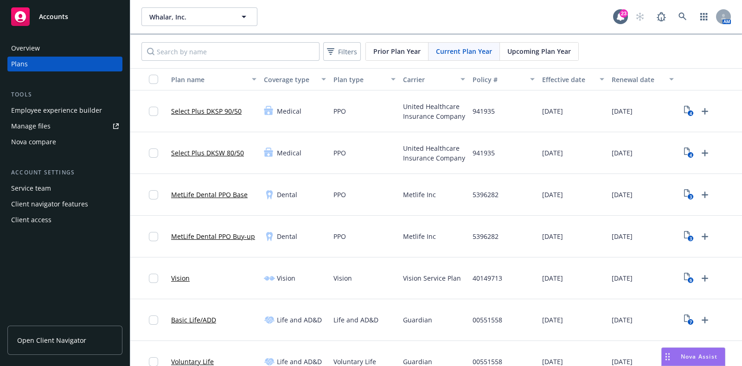
scroll to position [57, 0]
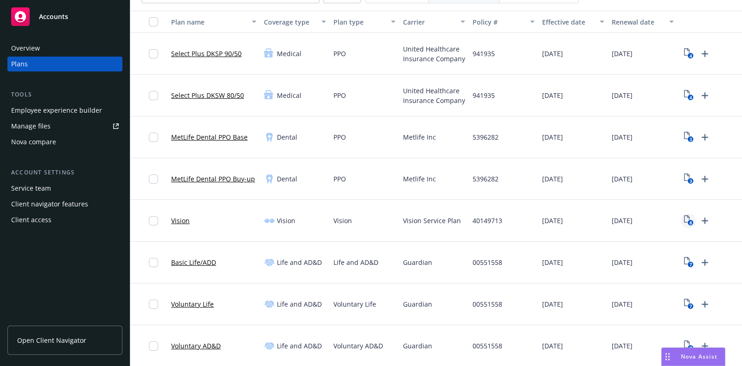
click at [690, 221] on text "6" at bounding box center [690, 223] width 2 height 6
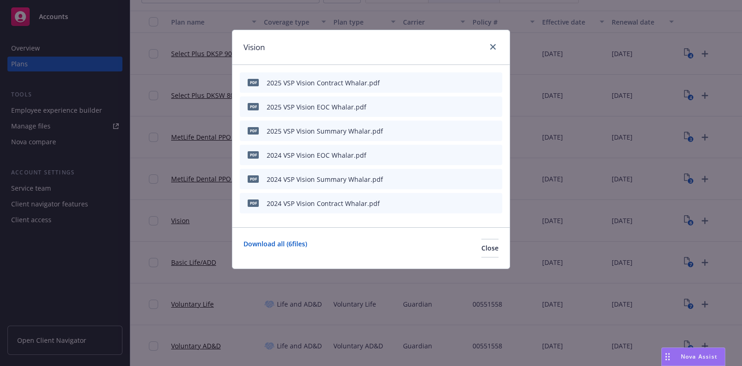
click at [492, 153] on icon "archive file" at bounding box center [493, 154] width 6 height 7
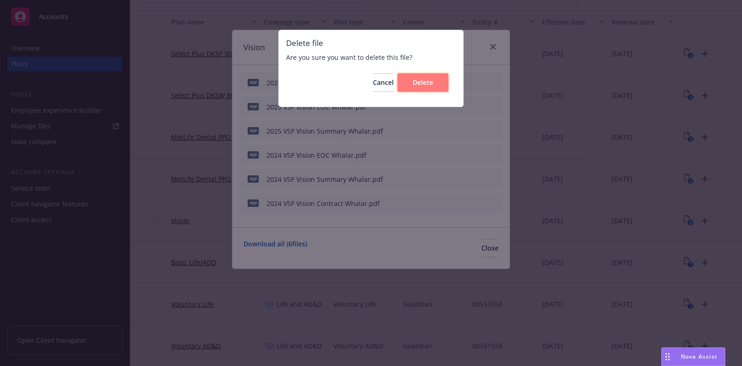
click at [433, 84] on button "Delete" at bounding box center [422, 82] width 51 height 19
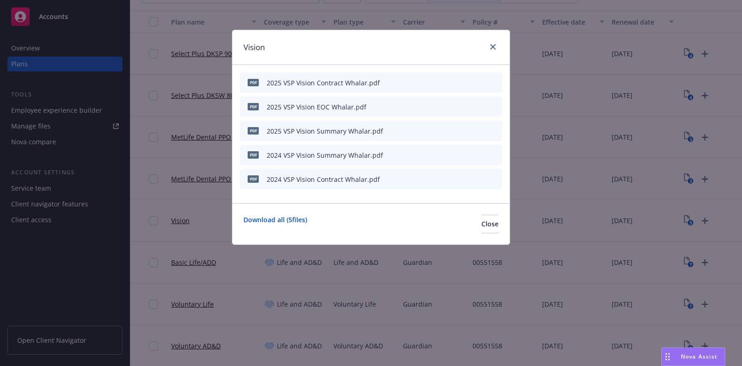
click at [490, 156] on div at bounding box center [472, 155] width 51 height 10
click at [493, 154] on icon "archive file" at bounding box center [493, 154] width 6 height 7
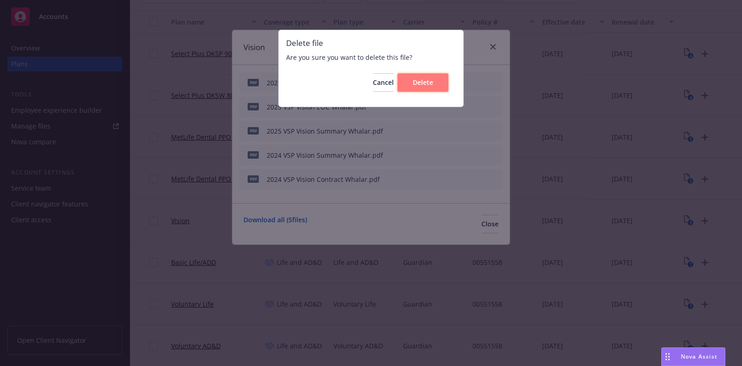
click at [426, 86] on span "Delete" at bounding box center [422, 82] width 20 height 9
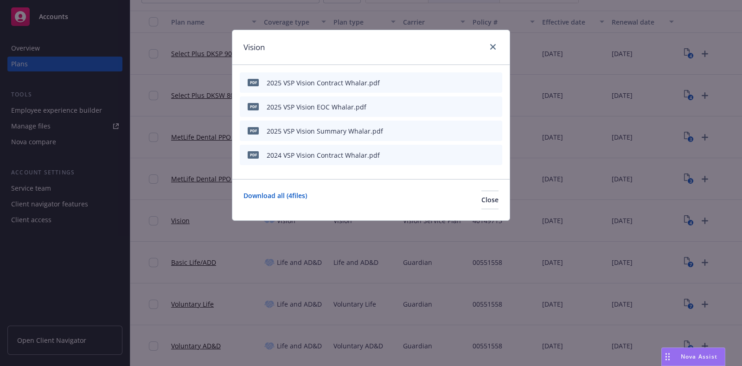
click at [491, 152] on icon "archive file" at bounding box center [493, 154] width 7 height 7
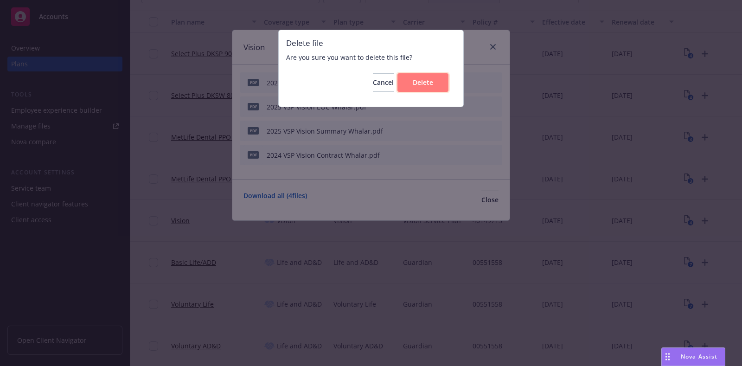
click at [414, 83] on span "Delete" at bounding box center [422, 82] width 20 height 9
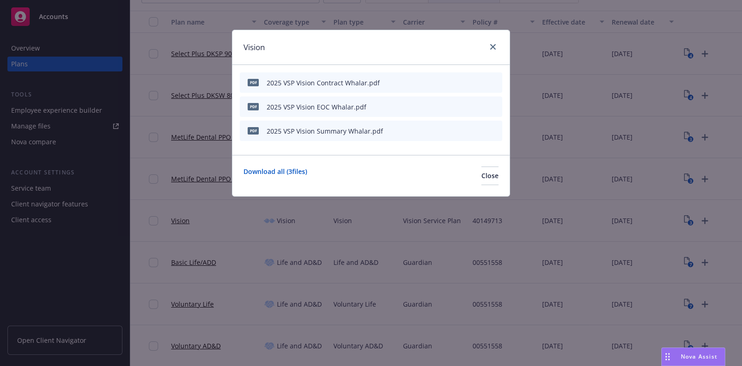
click at [454, 83] on div at bounding box center [472, 83] width 51 height 10
click at [450, 82] on icon "button" at bounding box center [449, 83] width 6 height 6
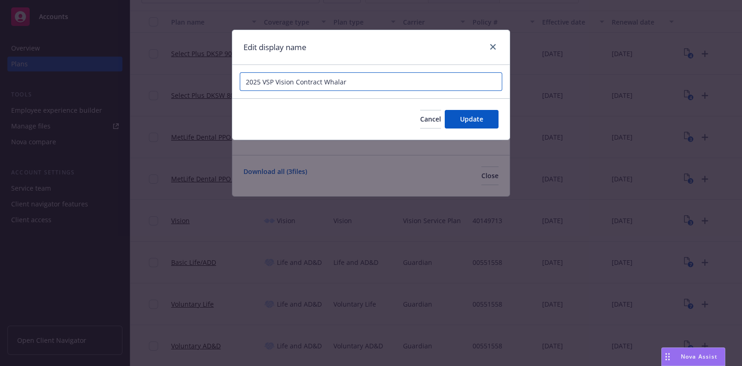
click at [241, 81] on input "2025 VSP Vision Contract Whalar" at bounding box center [371, 81] width 262 height 19
drag, startPoint x: 395, startPoint y: 85, endPoint x: 366, endPoint y: 85, distance: 29.2
click at [366, 85] on input "Whalar - 2025 VSP Vision Contract Whalar" at bounding box center [371, 81] width 262 height 19
click at [366, 86] on input "Whalar - 2025 VSP Vision Contract" at bounding box center [371, 81] width 262 height 19
click at [362, 87] on input "Whalar - 2025 VSP Vision Contract" at bounding box center [371, 81] width 262 height 19
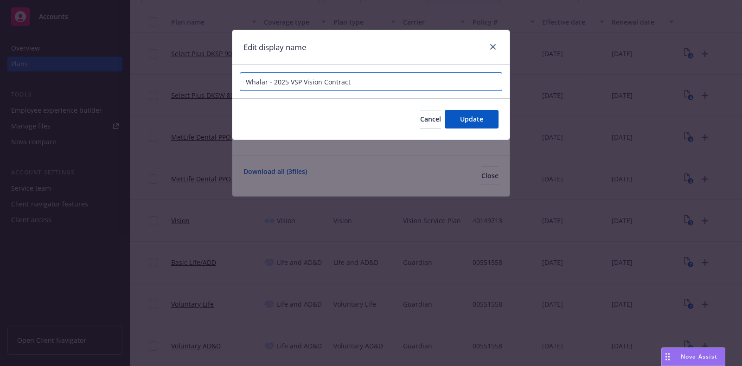
click at [362, 87] on input "Whalar - 2025 VSP Vision Contract" at bounding box center [371, 81] width 262 height 19
type input "Whalar - 2025 VSP Vision Contract"
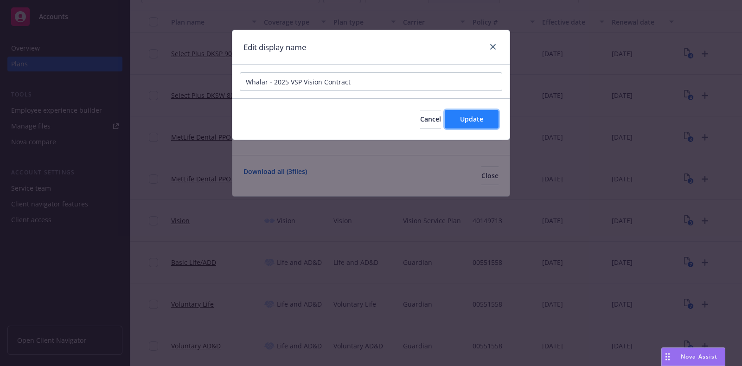
click at [455, 122] on button "Update" at bounding box center [471, 119] width 54 height 19
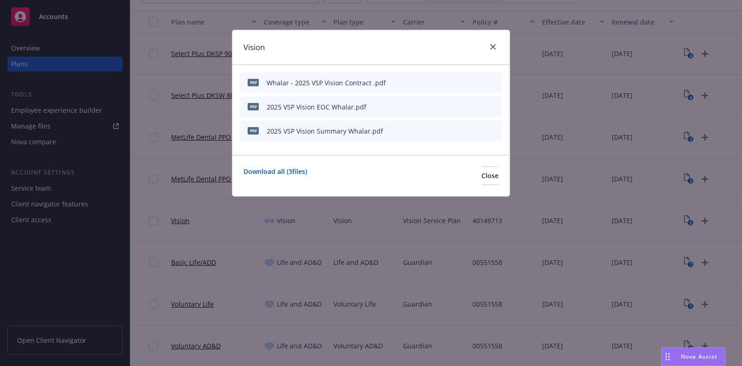
click at [452, 108] on icon "button" at bounding box center [449, 107] width 6 height 6
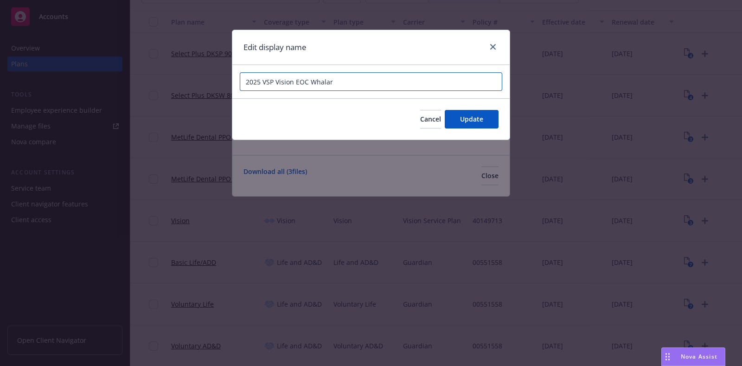
drag, startPoint x: 353, startPoint y: 83, endPoint x: 198, endPoint y: 68, distance: 156.0
click at [223, 83] on div "Edit display name 2025 VSP Vision EOC Whalar Cancel Update" at bounding box center [371, 183] width 742 height 366
paste input "Whalar - 2025 VSP Vision Contract"
type input "Whalar - 2025 VSP Vision EOC"
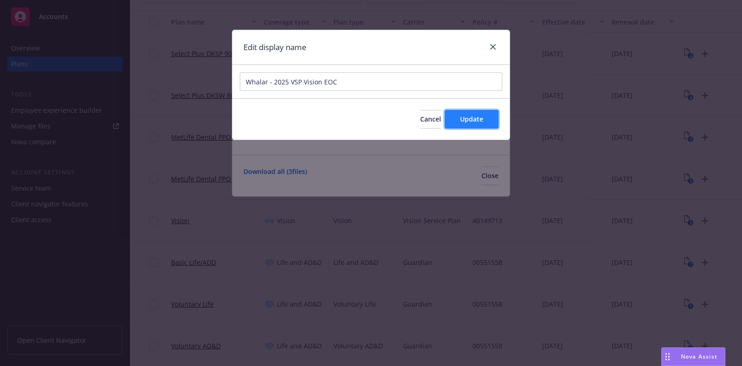
click at [488, 120] on button "Update" at bounding box center [471, 119] width 54 height 19
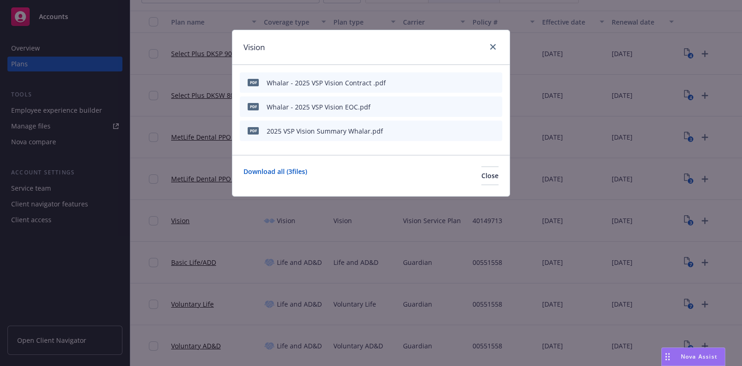
click at [453, 130] on div at bounding box center [472, 131] width 51 height 10
click at [452, 132] on button "button" at bounding box center [448, 130] width 7 height 7
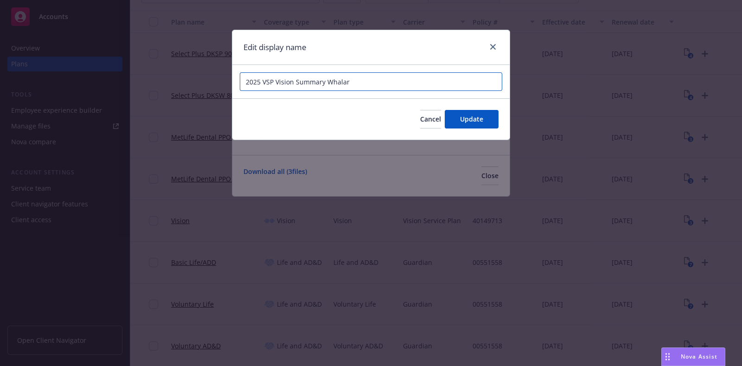
drag, startPoint x: 394, startPoint y: 84, endPoint x: 222, endPoint y: 76, distance: 172.6
click at [222, 76] on div "Edit display name 2025 VSP Vision Summary Whalar Cancel Update" at bounding box center [371, 183] width 742 height 366
paste input "Whalar - 2025 VSP Vision Contract"
type input "Whalar - 2025 VSP Vision Summary"
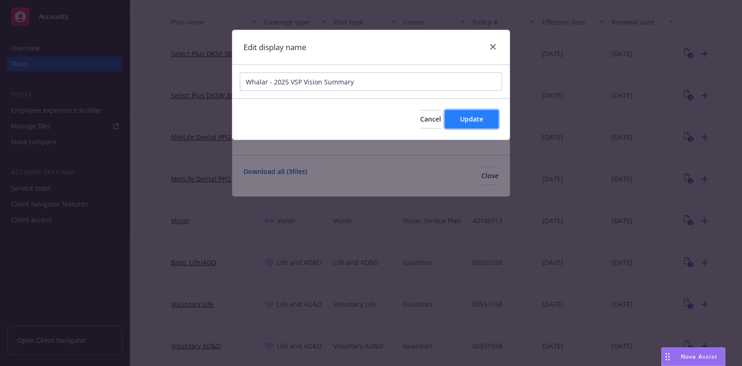
click at [469, 114] on span "Update" at bounding box center [471, 118] width 23 height 9
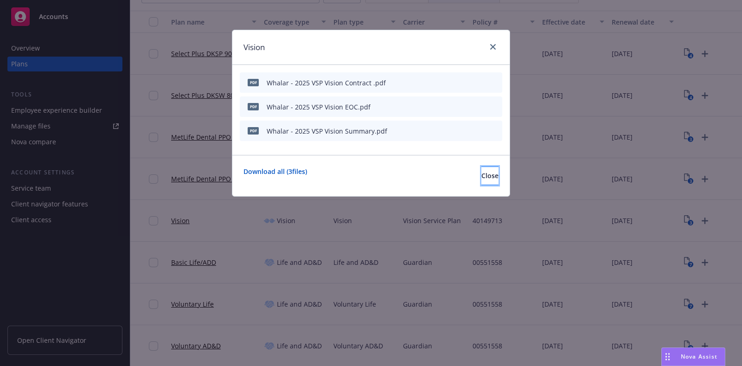
click at [481, 175] on span "Close" at bounding box center [489, 175] width 17 height 9
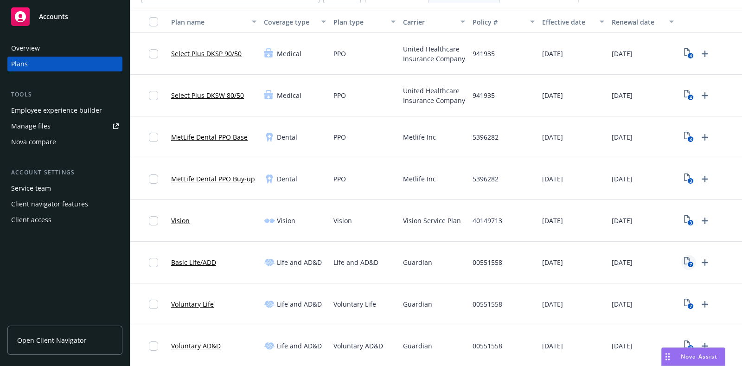
click at [681, 263] on link "7" at bounding box center [688, 262] width 15 height 15
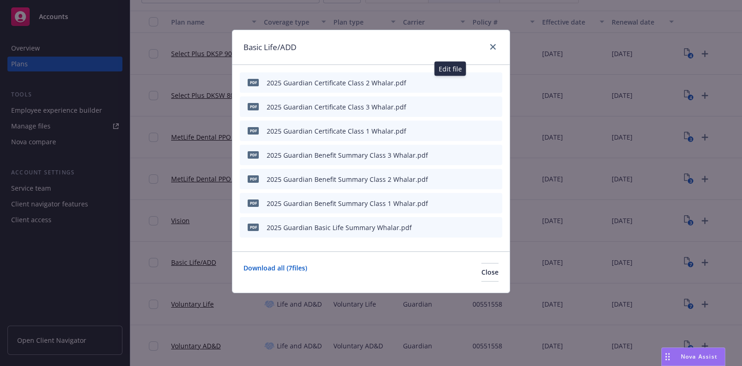
click at [448, 84] on icon "button" at bounding box center [448, 83] width 5 height 5
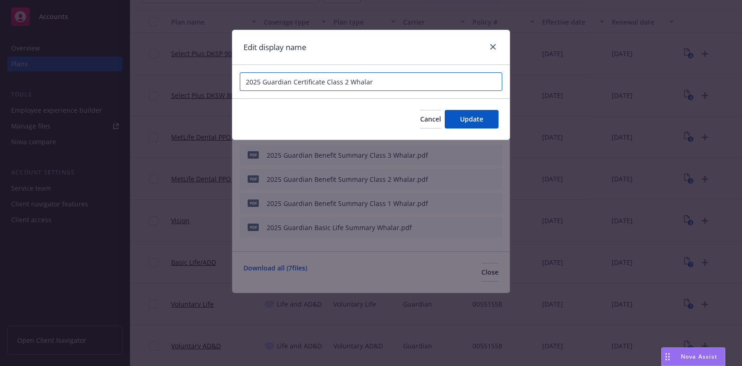
click at [246, 79] on input "2025 Guardian Certificate Class 2 Whalar" at bounding box center [371, 81] width 262 height 19
click at [351, 82] on input "Whalar - 2025 Guardian Certificate Class 2 Whalar" at bounding box center [371, 81] width 262 height 19
drag, startPoint x: 406, startPoint y: 80, endPoint x: 386, endPoint y: 82, distance: 20.4
click at [386, 82] on input "Whalar - 2025 Guardian Certificate, Class 2 Whalar" at bounding box center [371, 81] width 262 height 19
click at [384, 82] on input "Whalar - 2025 Guardian Certificate, Class 2" at bounding box center [371, 81] width 262 height 19
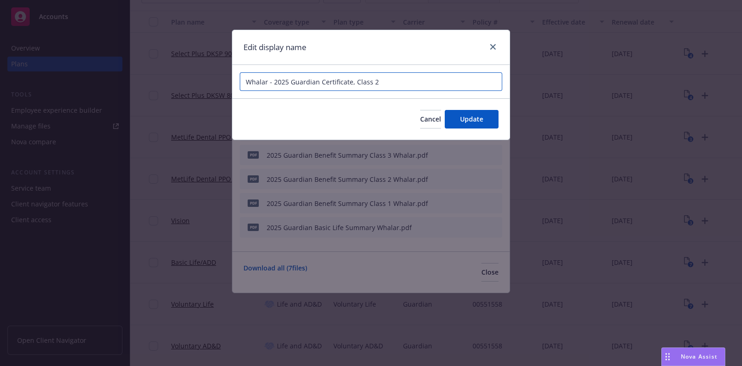
click at [384, 82] on input "Whalar - 2025 Guardian Certificate, Class 2" at bounding box center [371, 81] width 262 height 19
type input "Whalar - 2025 Guardian Certificate, Class 2"
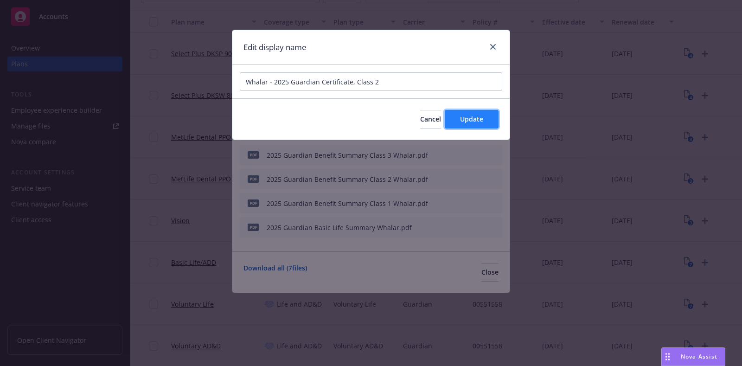
click at [474, 117] on span "Update" at bounding box center [471, 118] width 23 height 9
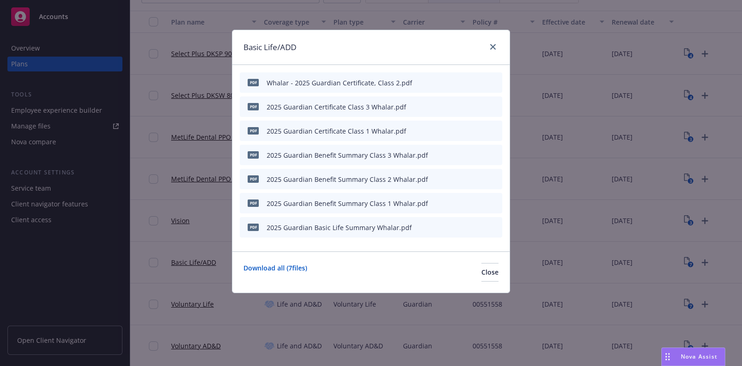
click at [451, 106] on icon "button" at bounding box center [449, 107] width 6 height 6
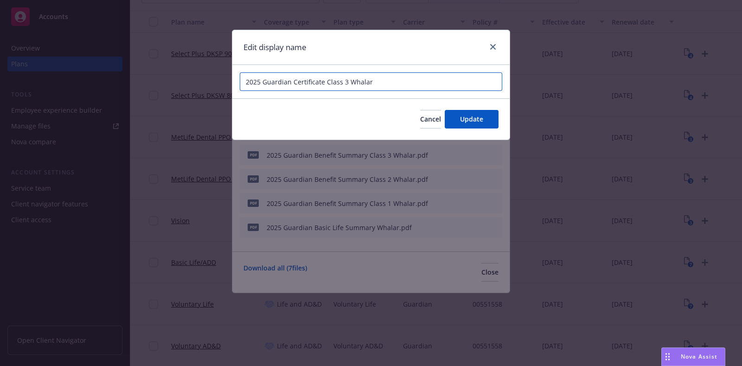
drag, startPoint x: 325, startPoint y: 80, endPoint x: 217, endPoint y: 81, distance: 107.5
click at [217, 81] on div "Edit display name 2025 Guardian Certificate Class 3 Whalar Cancel Update" at bounding box center [371, 183] width 742 height 366
paste input "Whalar - 2025 Guardian Certificate, Class 2"
drag, startPoint x: 433, startPoint y: 81, endPoint x: 392, endPoint y: 80, distance: 41.7
click at [392, 80] on input "Whalar - 2025 Guardian Certificate, Class 3Class 3 Whalar" at bounding box center [371, 81] width 262 height 19
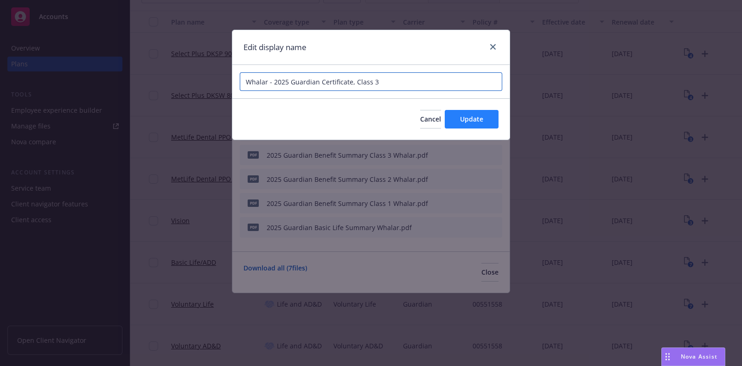
type input "Whalar - 2025 Guardian Certificate, Class 3"
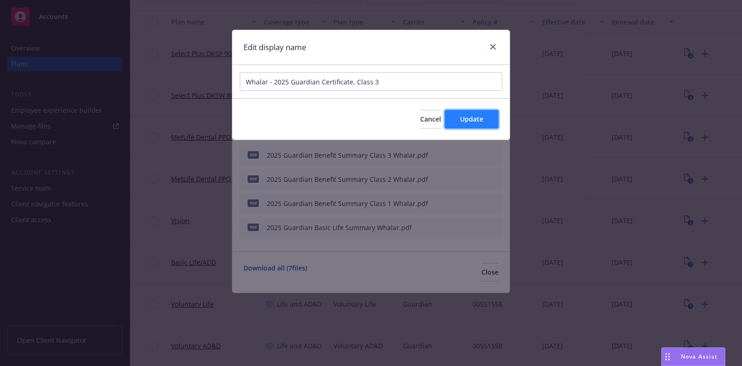
click at [479, 121] on span "Update" at bounding box center [471, 118] width 23 height 9
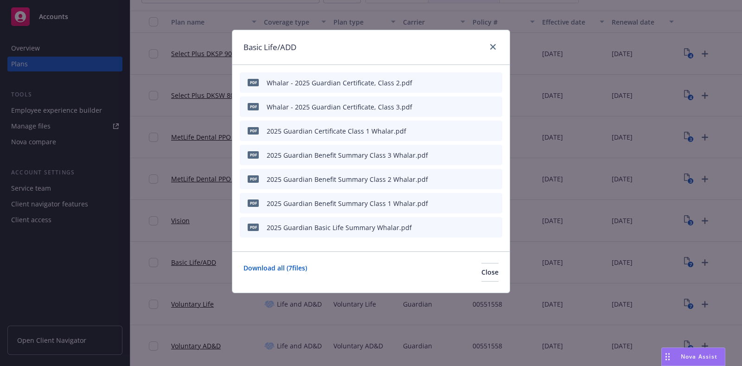
click at [447, 129] on icon "button" at bounding box center [449, 131] width 6 height 6
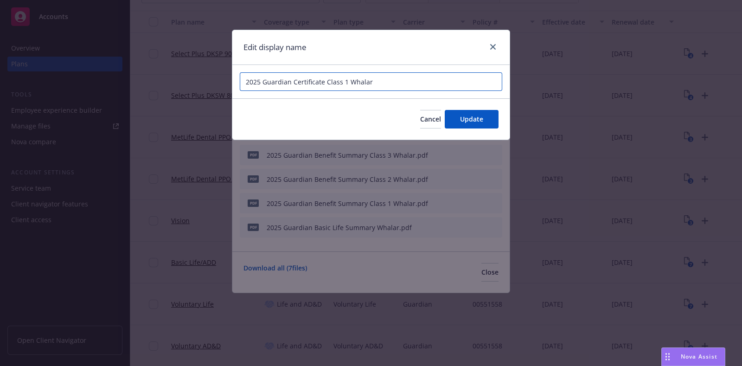
drag, startPoint x: 381, startPoint y: 79, endPoint x: 197, endPoint y: 82, distance: 184.0
click at [197, 82] on div "Edit display name 2025 Guardian Certificate Class 1 Whalar Cancel Update" at bounding box center [371, 183] width 742 height 366
paste input "Whalar - 2025 Guardian Certificate, Class 2"
type input "Whalar - 2025 Guardian Certificate, Class 1"
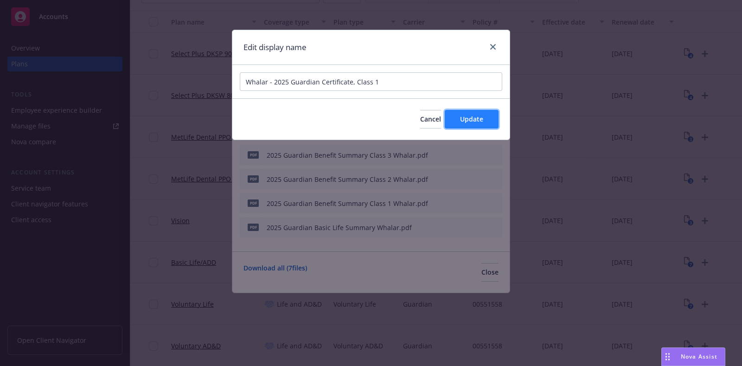
click at [459, 112] on button "Update" at bounding box center [471, 119] width 54 height 19
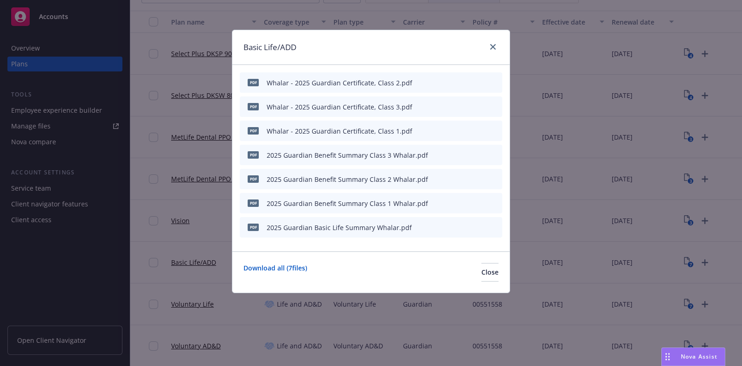
click at [447, 153] on div "pdf 2025 Guardian Benefit Summary Class 3 Whalar.pdf" at bounding box center [371, 155] width 262 height 20
click at [449, 153] on icon "button" at bounding box center [449, 155] width 6 height 6
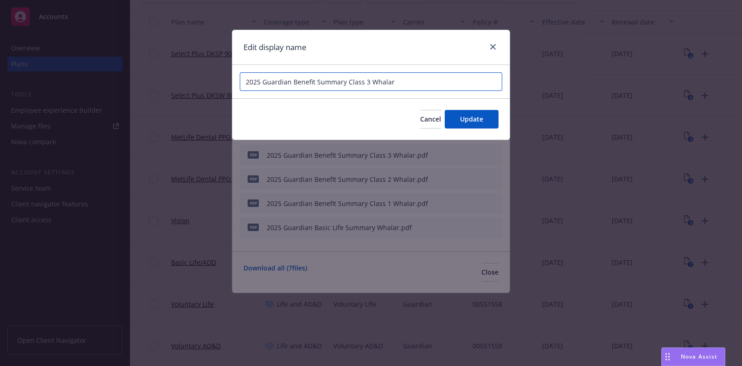
drag, startPoint x: 312, startPoint y: 80, endPoint x: 228, endPoint y: 76, distance: 84.0
click at [228, 76] on div "Edit display name 2025 Guardian Benefit Summary Class 3 Whalar Cancel Update" at bounding box center [371, 183] width 742 height 366
paste input "Whalar - 2025 Guardian Certificate, Class 2"
drag, startPoint x: 407, startPoint y: 83, endPoint x: 385, endPoint y: 83, distance: 22.7
click at [385, 83] on input "Whalar - 2025 Guardian Summary, Class 3 Whalar" at bounding box center [371, 81] width 262 height 19
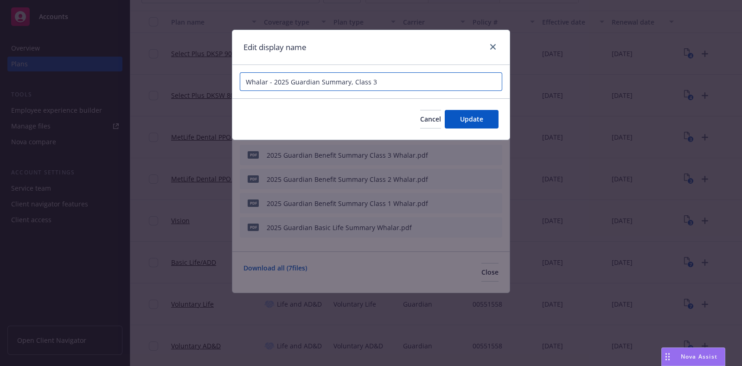
drag, startPoint x: 385, startPoint y: 83, endPoint x: 147, endPoint y: 86, distance: 237.3
click at [147, 86] on div "Edit display name Whalar - 2025 Guardian Summary, Class 3 Cancel Update" at bounding box center [371, 183] width 742 height 366
type input "Whalar - 2025 Guardian Summary, Class 3"
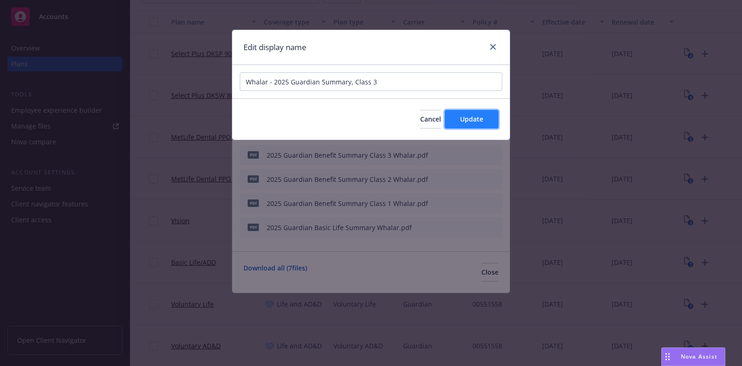
click at [464, 118] on span "Update" at bounding box center [471, 118] width 23 height 9
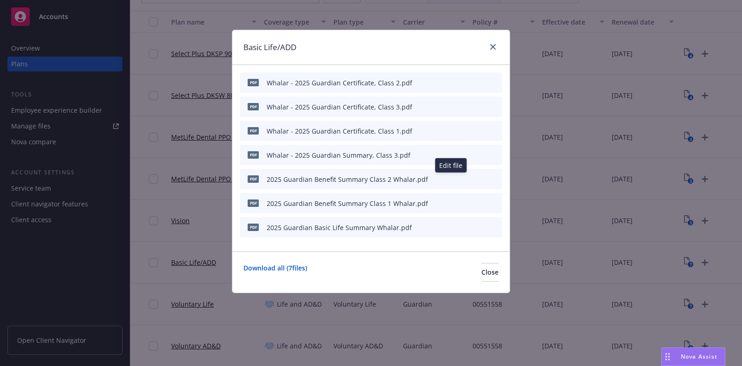
click at [450, 177] on icon "button" at bounding box center [448, 179] width 5 height 5
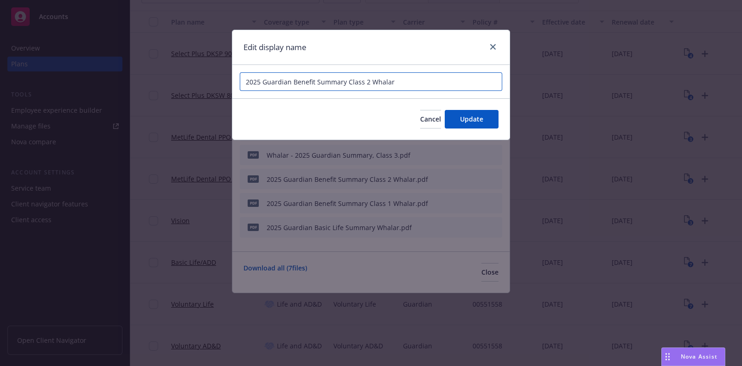
drag, startPoint x: 400, startPoint y: 77, endPoint x: 143, endPoint y: 61, distance: 258.2
click at [152, 70] on div "Edit display name 2025 Guardian Benefit Summary Class 2 Whalar Cancel Update" at bounding box center [371, 183] width 742 height 366
paste input "Whalar - 2025 Guardian Summary, Class 3"
type input "Whalar - 2025 Guardian Summary, Class 2"
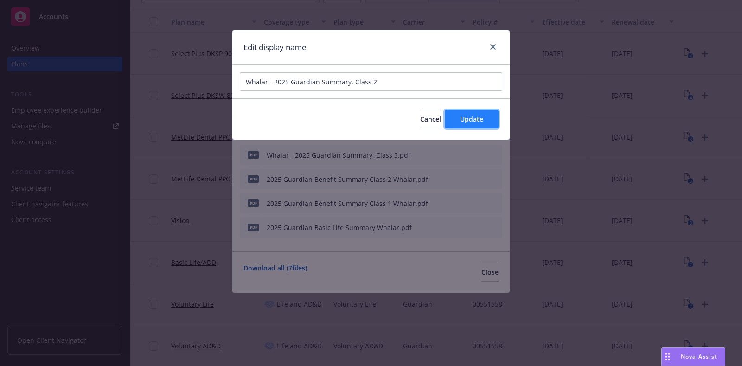
click at [470, 117] on span "Update" at bounding box center [471, 118] width 23 height 9
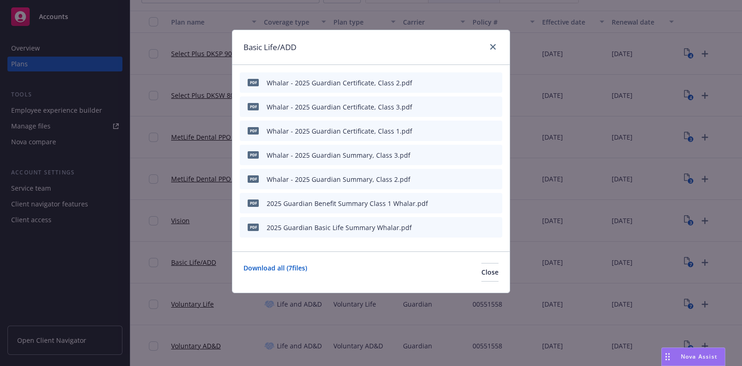
click at [451, 203] on icon "button" at bounding box center [449, 203] width 6 height 6
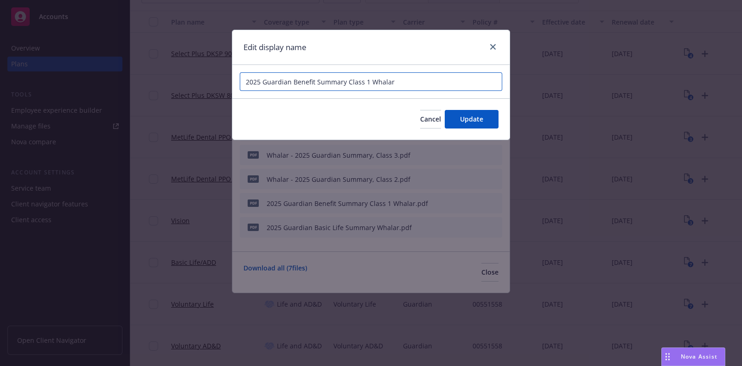
drag, startPoint x: 390, startPoint y: 86, endPoint x: 190, endPoint y: 101, distance: 200.3
click at [210, 73] on div "Edit display name 2025 Guardian Benefit Summary Class 1 Whalar Cancel Update" at bounding box center [371, 183] width 742 height 366
paste input "Whalar - 2025 Guardian Summary, Class 3"
type input "Whalar - 2025 Guardian Summary, Class 1"
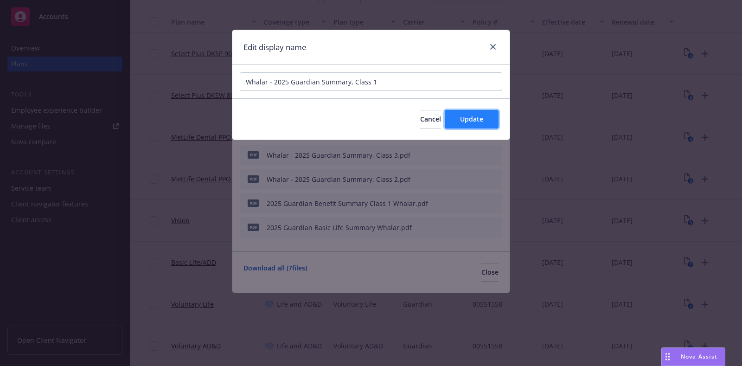
click at [480, 114] on span "Update" at bounding box center [471, 118] width 23 height 9
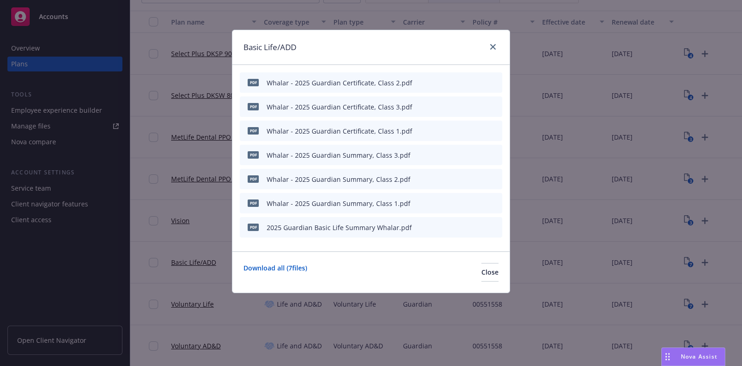
click at [475, 201] on icon "preview file" at bounding box center [478, 202] width 8 height 6
click at [476, 226] on icon "preview file" at bounding box center [478, 226] width 8 height 6
click at [490, 50] on link "close" at bounding box center [492, 46] width 11 height 11
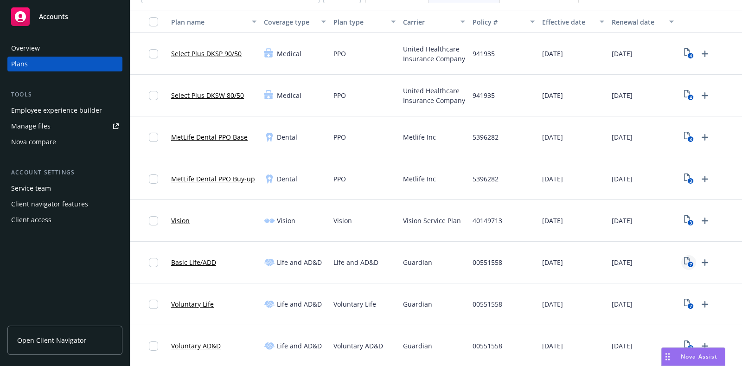
click at [689, 262] on text "7" at bounding box center [690, 264] width 2 height 6
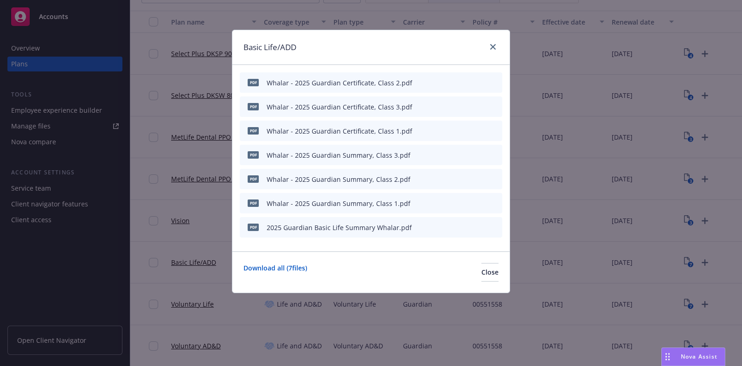
click at [479, 200] on icon "preview file" at bounding box center [478, 202] width 8 height 6
click at [490, 43] on link "close" at bounding box center [492, 46] width 11 height 11
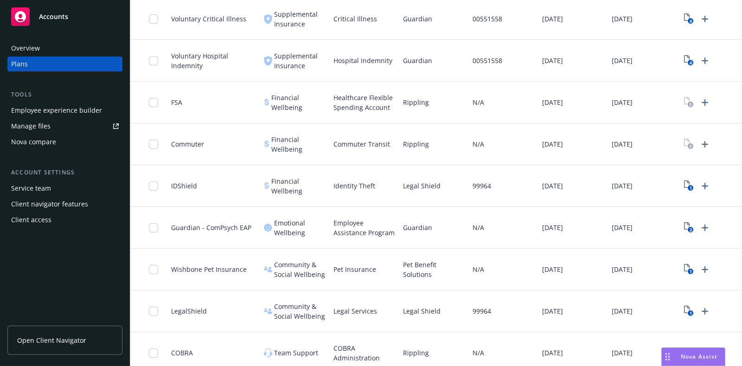
scroll to position [567, 0]
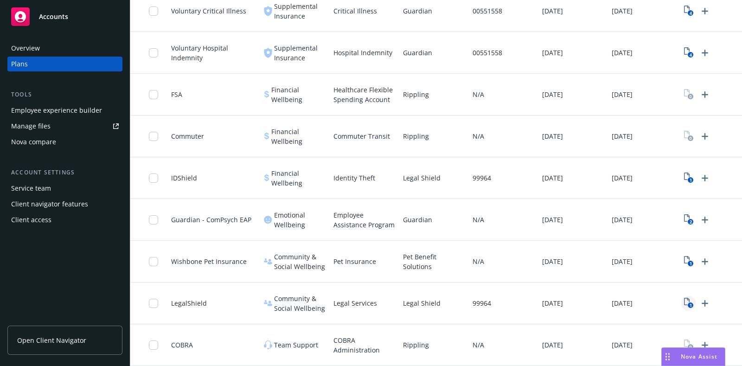
click at [684, 298] on icon "1" at bounding box center [689, 303] width 10 height 11
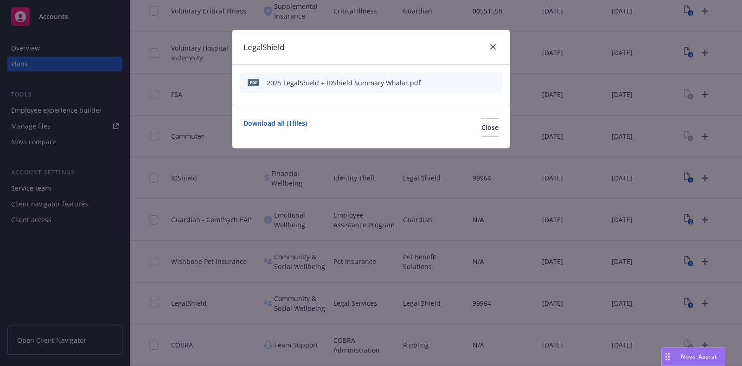
click at [450, 81] on icon "button" at bounding box center [448, 83] width 5 height 5
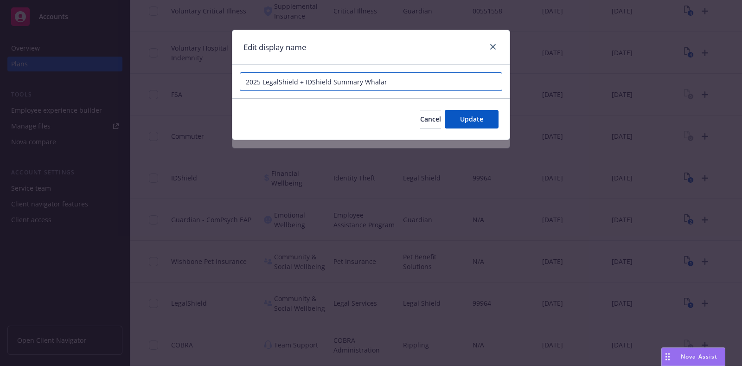
click at [241, 83] on input "2025 LegalShield + IDShield Summary Whalar" at bounding box center [371, 81] width 262 height 19
drag, startPoint x: 432, startPoint y: 82, endPoint x: 406, endPoint y: 82, distance: 26.4
click at [406, 82] on input "Whalar - 2025 LegalShield + IDShield Summary Whalar" at bounding box center [371, 81] width 262 height 19
type input "Whalar - 2025 LegalShield + IDShield Summary"
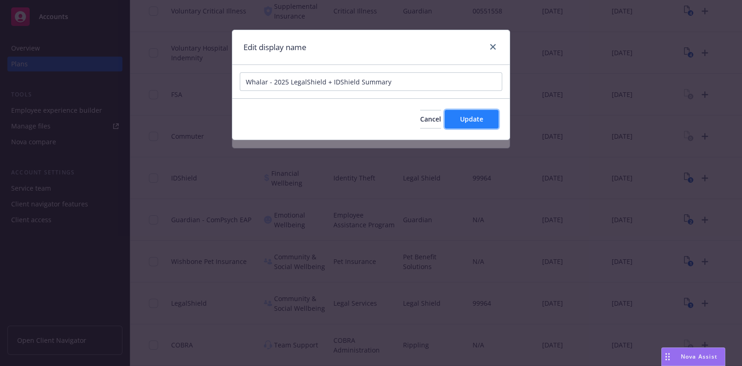
click at [466, 115] on span "Update" at bounding box center [471, 118] width 23 height 9
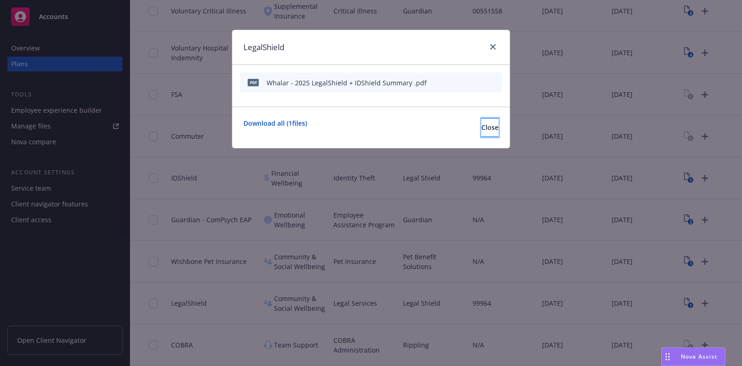
click at [481, 133] on button "Close" at bounding box center [489, 127] width 17 height 19
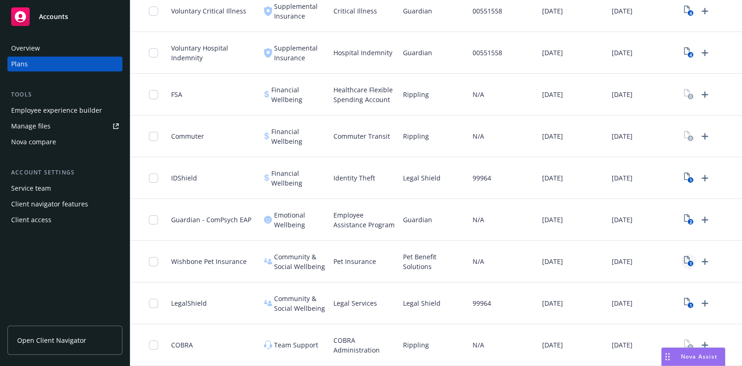
click at [684, 256] on icon "1" at bounding box center [689, 261] width 10 height 11
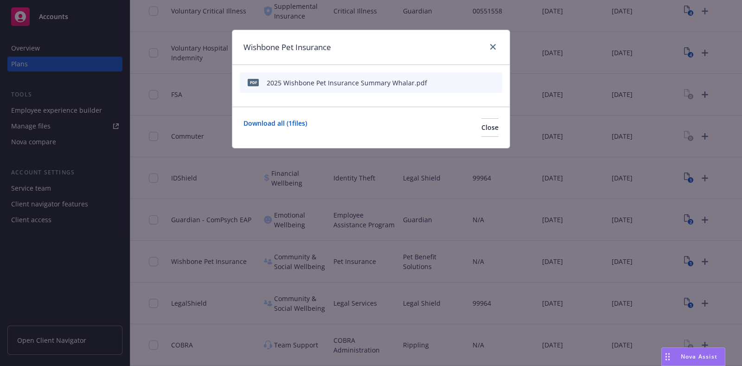
click at [451, 82] on icon "button" at bounding box center [449, 83] width 6 height 6
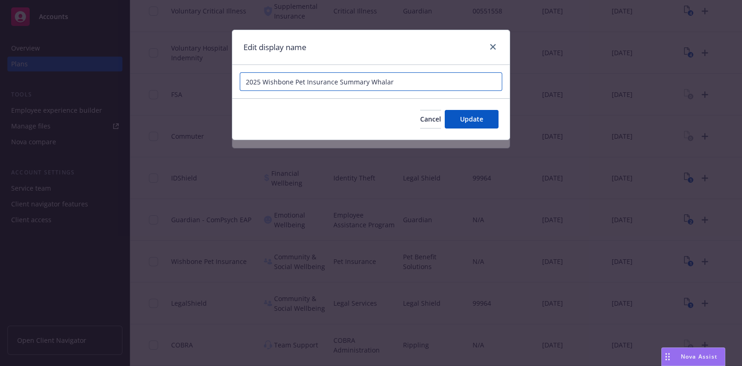
click at [243, 81] on input "2025 Wishbone Pet Insurance Summary Whalar" at bounding box center [371, 81] width 262 height 19
drag, startPoint x: 444, startPoint y: 81, endPoint x: 410, endPoint y: 82, distance: 33.8
click at [410, 82] on input "Whalar - 2025 Wishbone Pet Insurance Summary Whalar" at bounding box center [371, 81] width 262 height 19
type input "Whalar - 2025 Wishbone Pet Insurance Summary"
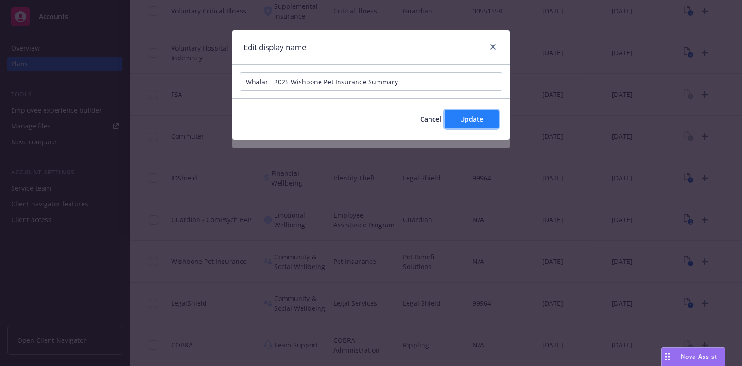
click at [469, 111] on button "Update" at bounding box center [471, 119] width 54 height 19
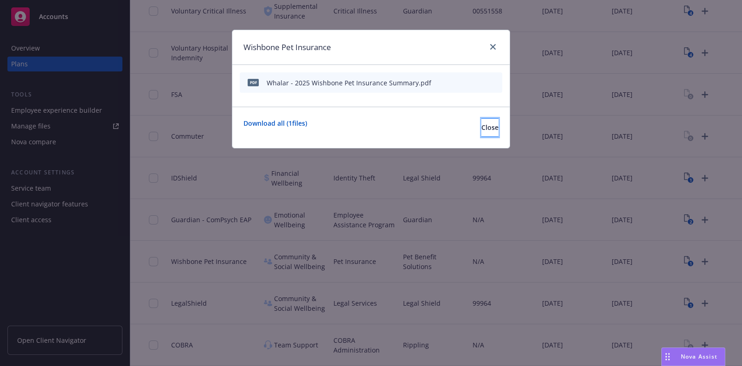
click at [481, 133] on button "Close" at bounding box center [489, 127] width 17 height 19
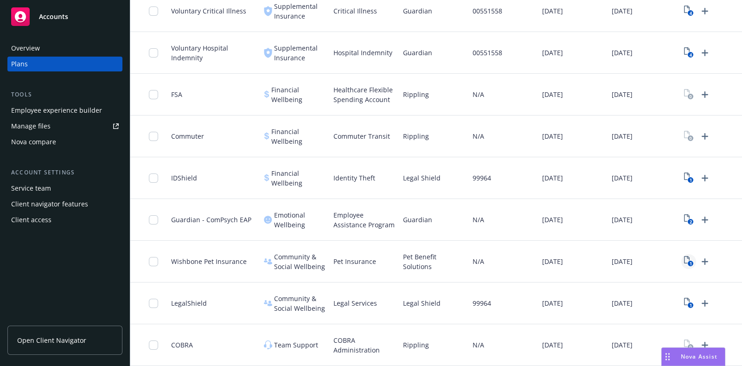
click at [691, 256] on icon "1" at bounding box center [689, 261] width 10 height 11
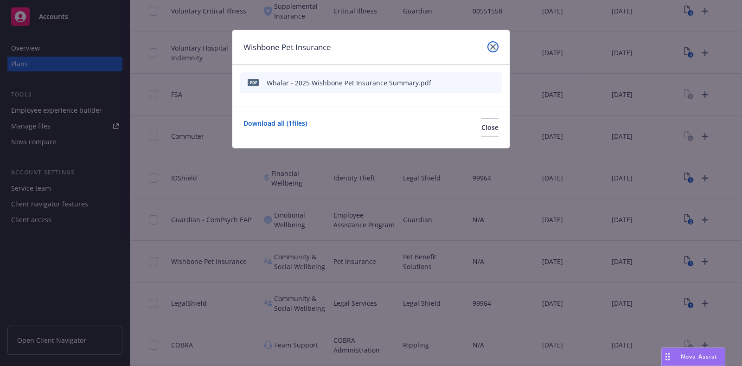
click at [491, 45] on icon "close" at bounding box center [493, 47] width 6 height 6
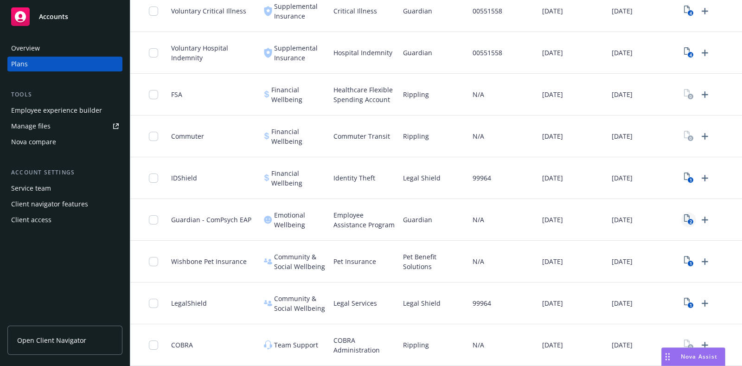
click at [693, 212] on link "2" at bounding box center [688, 219] width 15 height 15
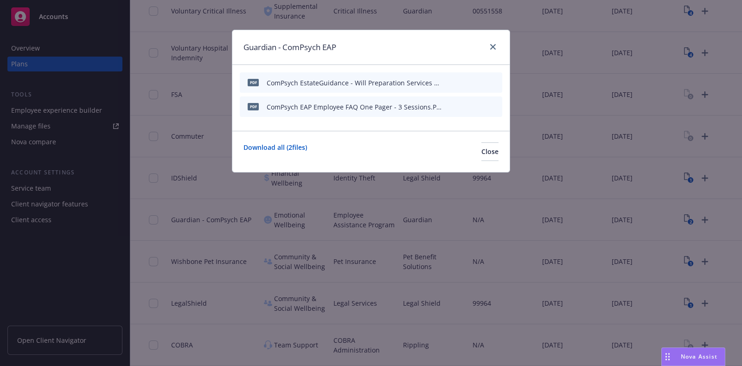
click at [451, 81] on icon "button" at bounding box center [449, 83] width 6 height 6
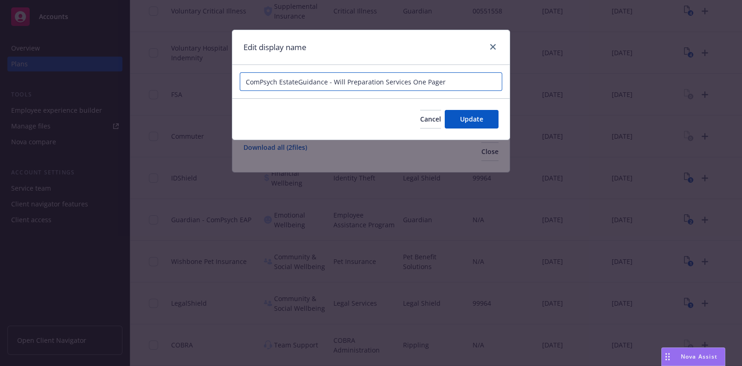
click at [248, 82] on input "ComPsych EstateGuidance - Will Preparation Services One Pager" at bounding box center [371, 81] width 262 height 19
click at [246, 82] on input "ComPsych EstateGuidance - Will Preparation Services One Pager" at bounding box center [371, 81] width 262 height 19
click at [489, 84] on input "Whalar - 2025 ComPsych EstateGuidance - Will Preparation Services One Pager" at bounding box center [371, 81] width 262 height 19
type input "Whalar - 2025 ComPsych EstateGuidance - Will Preparation Services One Pager"
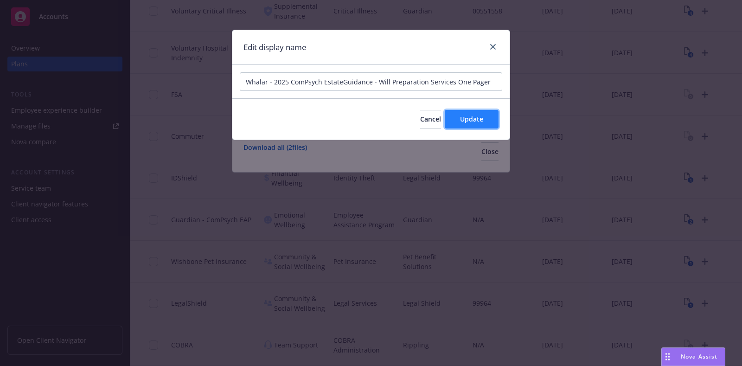
click at [475, 120] on span "Update" at bounding box center [471, 118] width 23 height 9
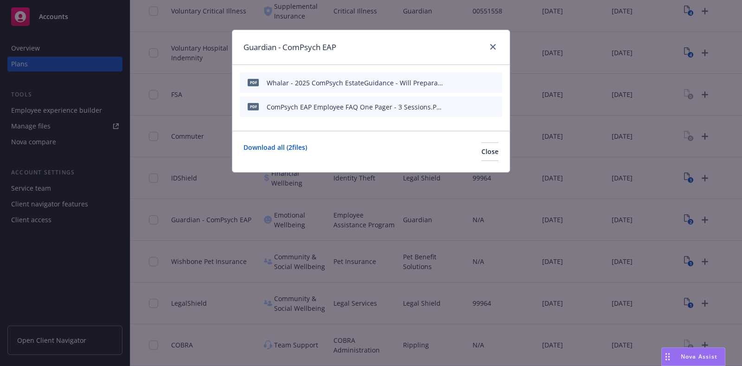
click at [450, 105] on icon "button" at bounding box center [449, 107] width 6 height 6
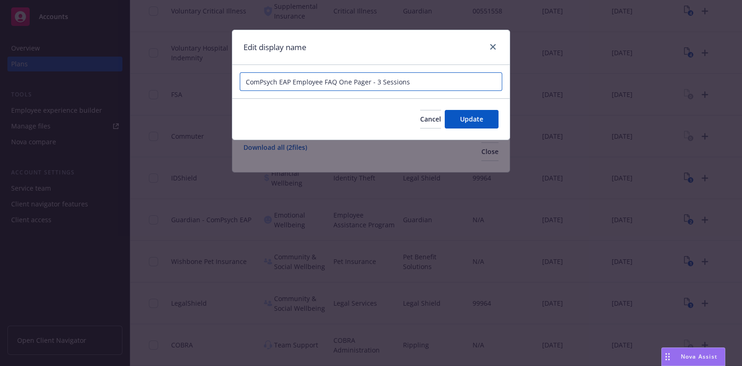
click at [243, 80] on input "ComPsych EAP Employee FAQ One Pager - 3 Sessions" at bounding box center [371, 81] width 262 height 19
drag, startPoint x: 459, startPoint y: 78, endPoint x: 390, endPoint y: 78, distance: 69.1
click at [390, 78] on input "Whalar - 2025 ComPsych EAP Employee FAQ One Pager - 3 Sessions" at bounding box center [371, 81] width 262 height 19
type input "Whalar - 2025 ComPsych EAP Employee FAQ"
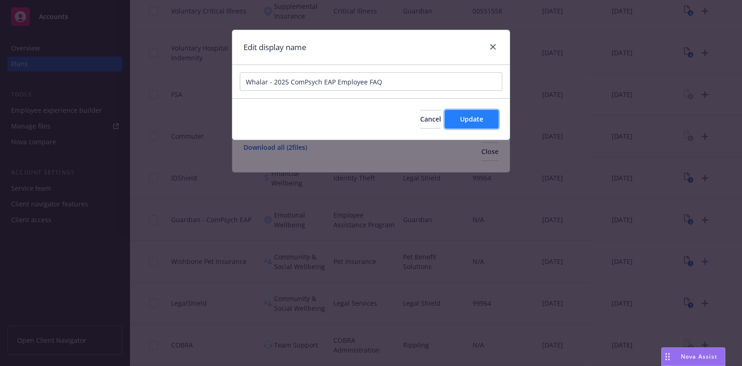
click at [478, 119] on span "Update" at bounding box center [471, 118] width 23 height 9
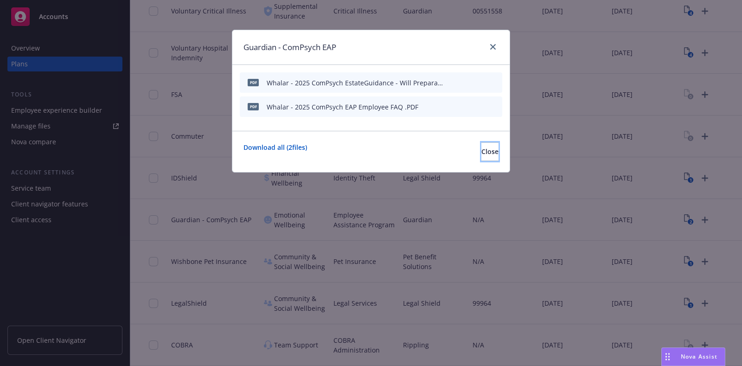
click at [481, 151] on span "Close" at bounding box center [489, 151] width 17 height 9
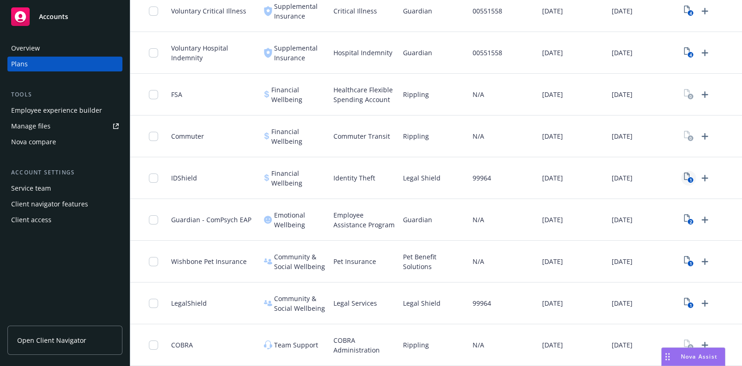
click at [684, 172] on icon "1" at bounding box center [689, 177] width 10 height 11
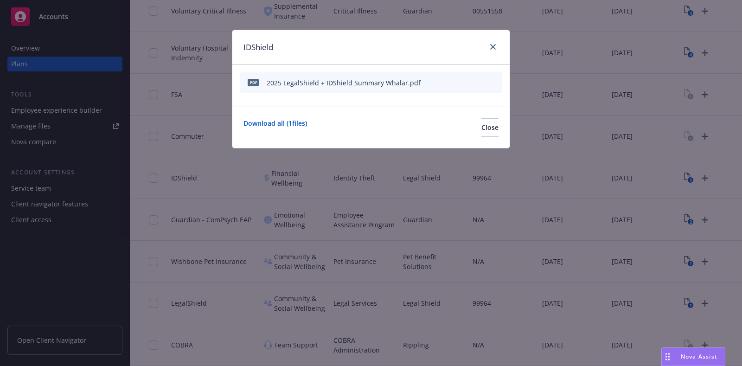
click at [448, 84] on icon "button" at bounding box center [449, 83] width 6 height 6
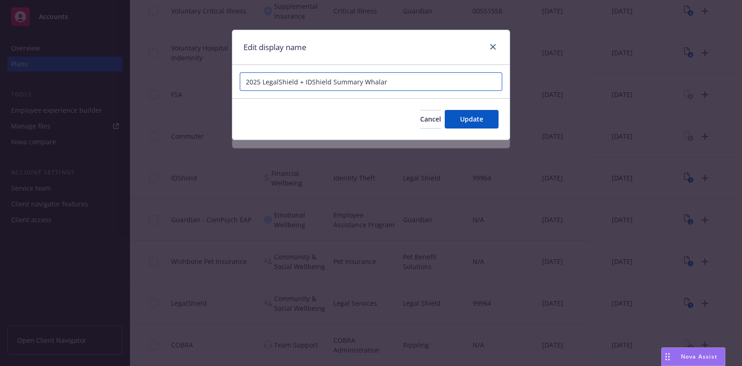
click at [248, 81] on input "2025 LegalShield + IDShield Summary Whalar" at bounding box center [371, 81] width 262 height 19
drag, startPoint x: 426, startPoint y: 80, endPoint x: 402, endPoint y: 83, distance: 24.4
click at [402, 83] on input "Whalar - 2025 LegalShield + IDShield Summary Whalar" at bounding box center [371, 81] width 262 height 19
type input "Whalar - 2025 LegalShield + IDShield Summary"
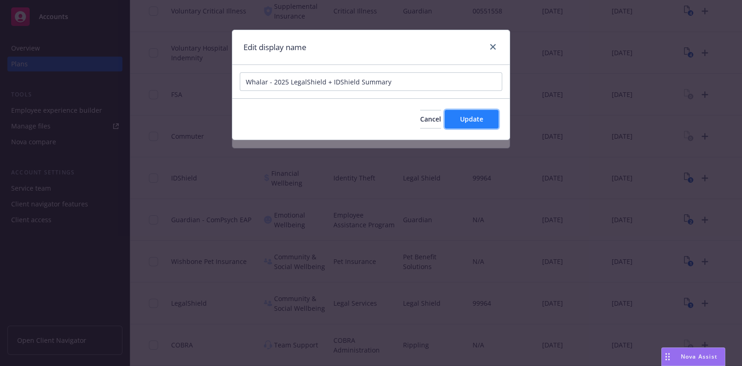
click at [464, 121] on span "Update" at bounding box center [471, 118] width 23 height 9
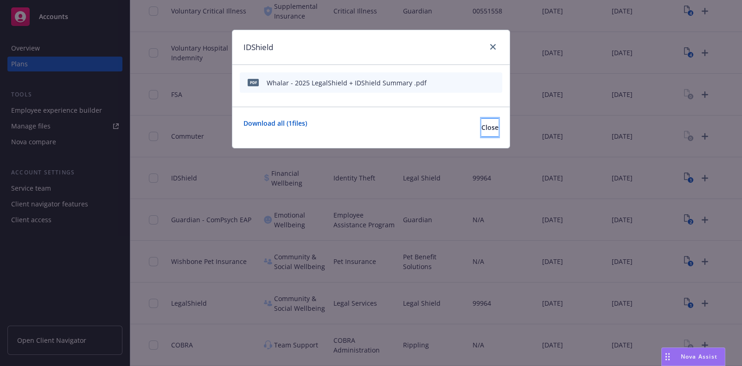
click at [481, 126] on button "Close" at bounding box center [489, 127] width 17 height 19
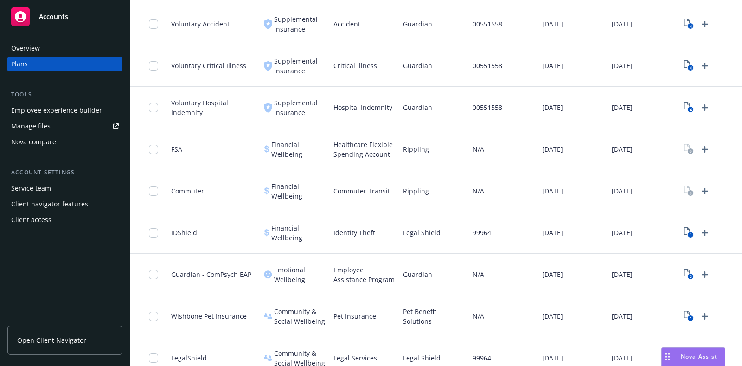
scroll to position [451, 0]
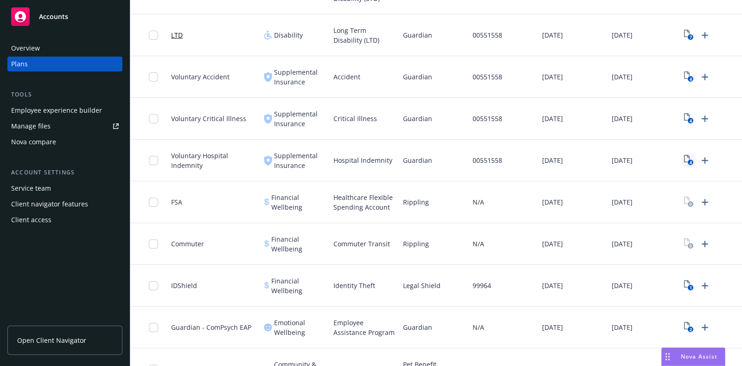
click at [687, 157] on icon "View Plan Documents" at bounding box center [687, 158] width 6 height 7
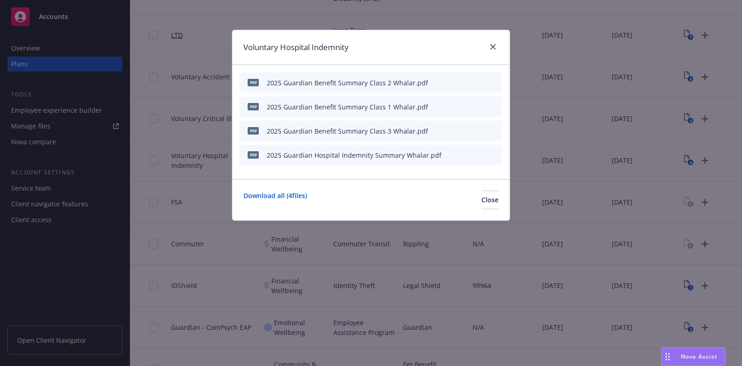
click at [475, 131] on icon "preview file" at bounding box center [478, 130] width 8 height 6
click at [494, 45] on icon "close" at bounding box center [493, 47] width 6 height 6
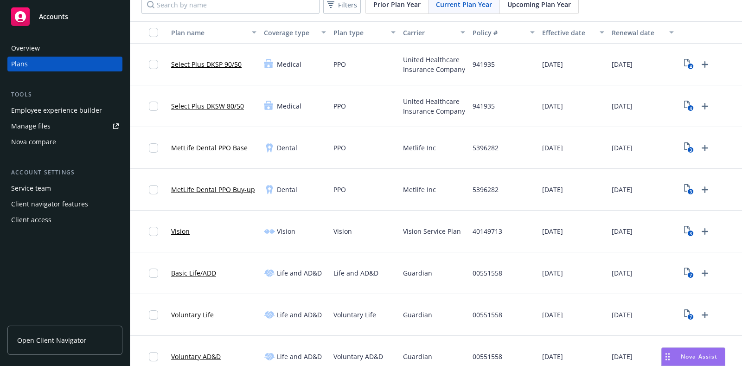
scroll to position [57, 0]
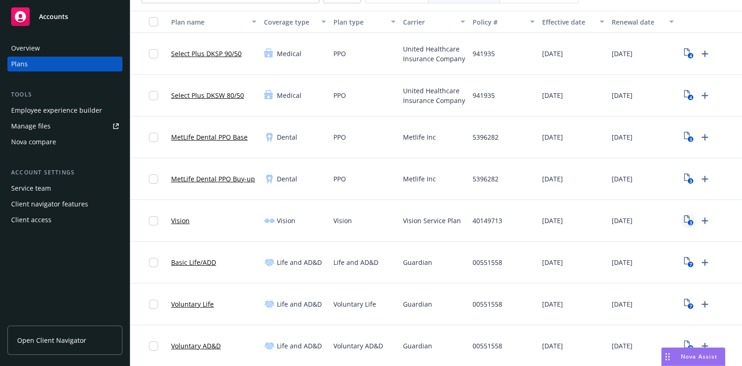
click at [688, 217] on icon "View Plan Documents" at bounding box center [687, 218] width 6 height 7
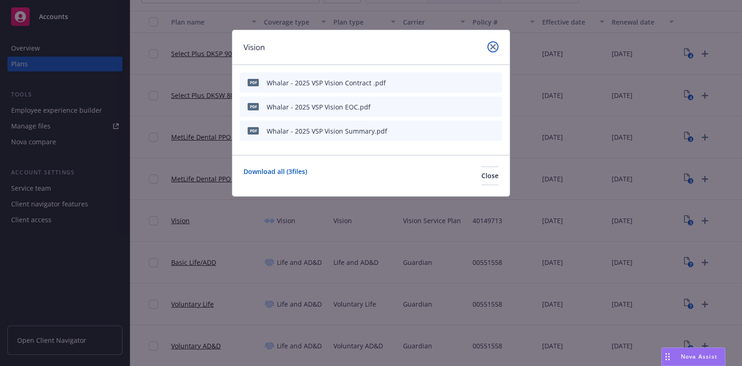
click at [494, 44] on icon "close" at bounding box center [493, 47] width 6 height 6
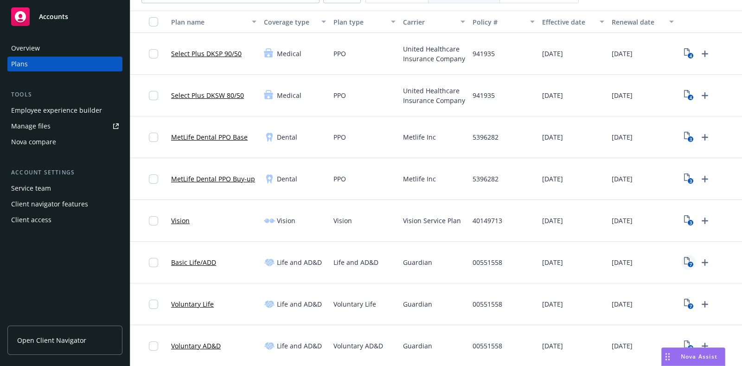
click at [684, 260] on icon "7" at bounding box center [689, 262] width 10 height 11
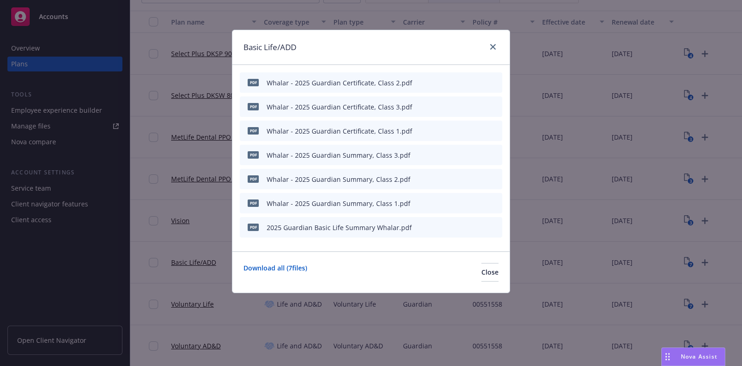
click at [479, 82] on icon "preview file" at bounding box center [478, 82] width 8 height 6
click at [478, 156] on icon "preview file" at bounding box center [478, 154] width 8 height 6
click at [496, 224] on icon "archive file" at bounding box center [493, 226] width 6 height 7
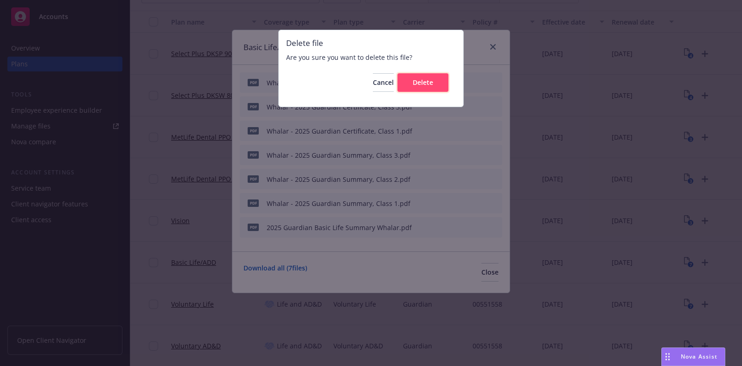
drag, startPoint x: 419, startPoint y: 81, endPoint x: 605, endPoint y: 23, distance: 195.2
click at [422, 82] on span "Delete" at bounding box center [422, 82] width 20 height 9
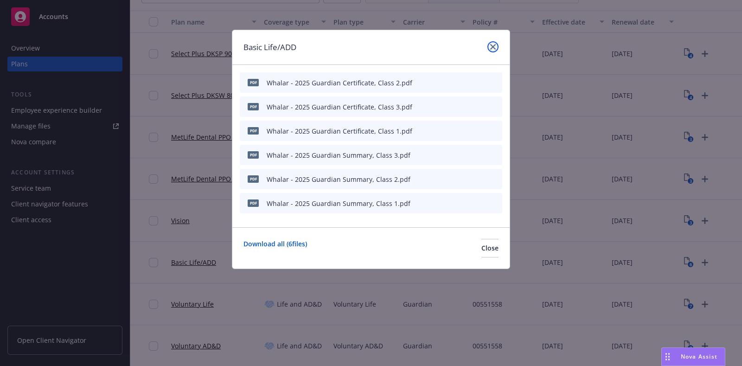
click at [492, 48] on icon "close" at bounding box center [493, 47] width 6 height 6
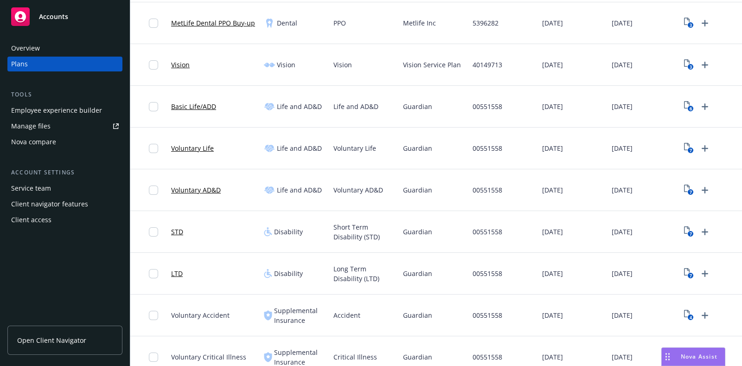
scroll to position [231, 0]
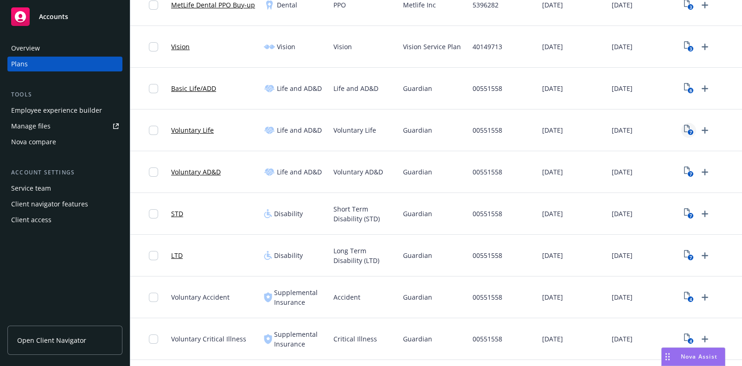
click at [686, 128] on icon "7" at bounding box center [689, 130] width 10 height 11
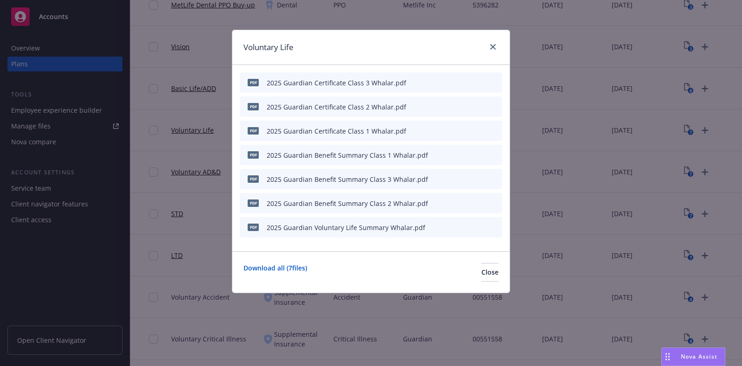
click at [450, 82] on icon "button" at bounding box center [448, 83] width 5 height 5
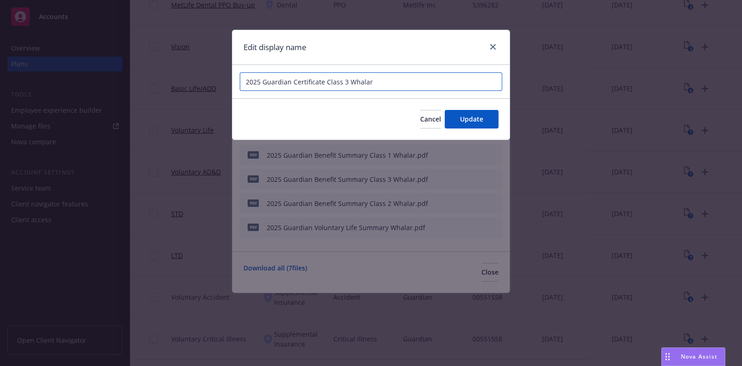
click at [242, 82] on input "2025 Guardian Certificate Class 3 Whalar" at bounding box center [371, 81] width 262 height 19
drag, startPoint x: 402, startPoint y: 79, endPoint x: 333, endPoint y: 77, distance: 69.5
click at [367, 79] on input "Whalar - 2025 Guardian Certificate Class 3 Whalar" at bounding box center [371, 81] width 262 height 19
click at [339, 84] on input "Whalar - 2025 Guardian Certificate, Class 3" at bounding box center [371, 81] width 262 height 19
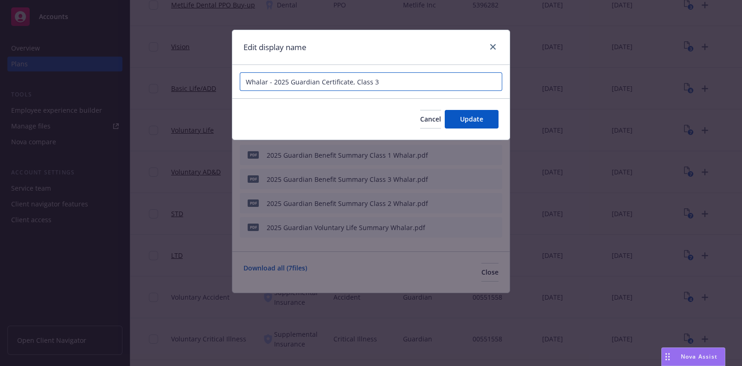
click at [339, 84] on input "Whalar - 2025 Guardian Certificate, Class 3" at bounding box center [371, 81] width 262 height 19
type input "Whalar - 2025 Guardian Certificate, Class 3"
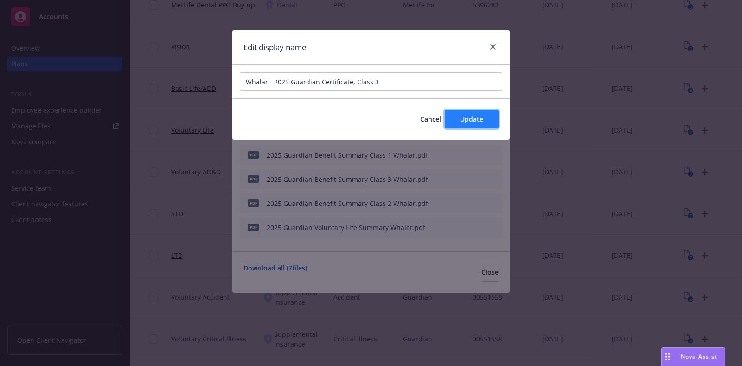
click at [466, 116] on span "Update" at bounding box center [471, 118] width 23 height 9
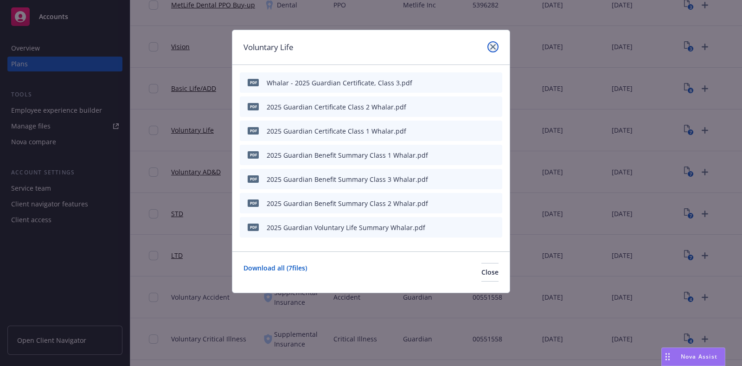
click at [492, 45] on icon "close" at bounding box center [493, 47] width 6 height 6
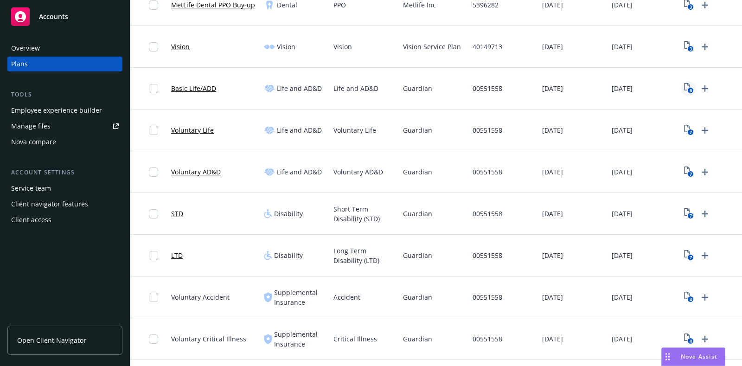
click at [686, 91] on icon "6" at bounding box center [689, 88] width 10 height 11
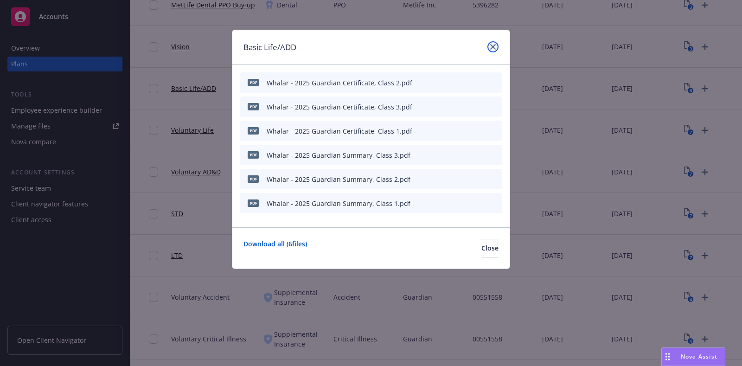
click at [495, 43] on link "close" at bounding box center [492, 46] width 11 height 11
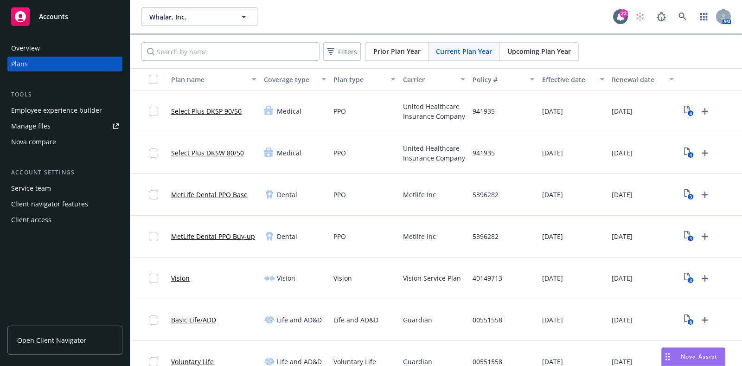
click at [688, 106] on icon "4" at bounding box center [689, 111] width 10 height 11
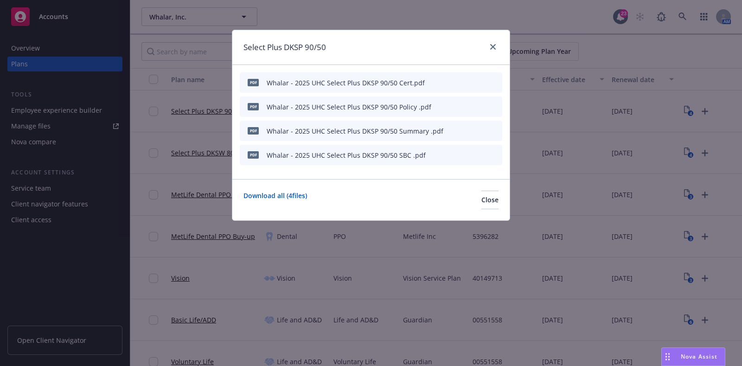
click at [451, 82] on icon "button" at bounding box center [449, 83] width 6 height 6
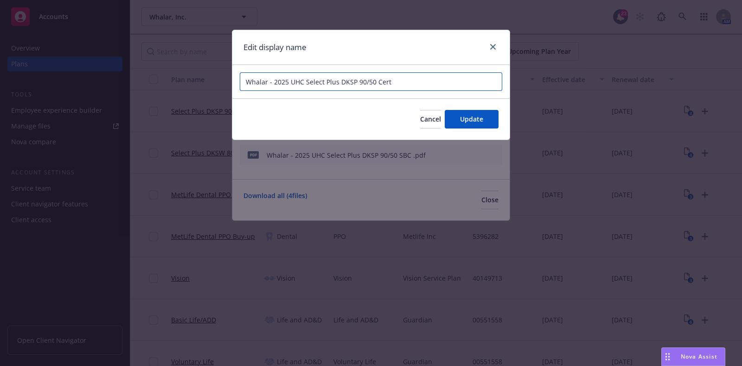
click at [390, 79] on input "Whalar - 2025 UHC Select Plus DKSP 90/50 Cert" at bounding box center [371, 81] width 262 height 19
drag, startPoint x: 429, startPoint y: 82, endPoint x: 375, endPoint y: 81, distance: 53.3
click at [375, 81] on input "Whalar - 2025 UHC Select Plus DKSP 90/50 Certificate" at bounding box center [371, 81] width 262 height 19
type input "Whalar - 2025 UHC Select Plus DKSP 90/50 Certificate"
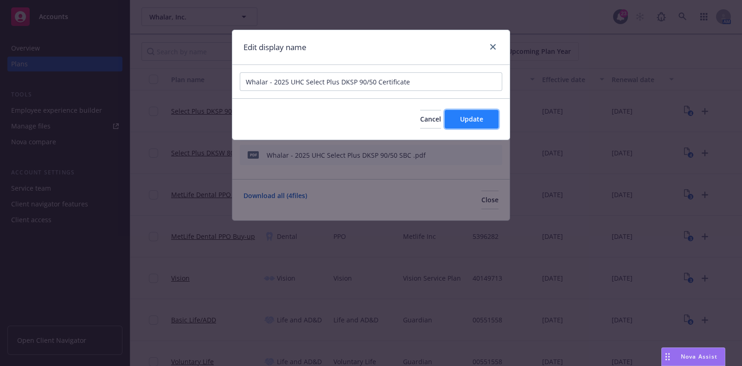
click at [480, 119] on span "Update" at bounding box center [471, 118] width 23 height 9
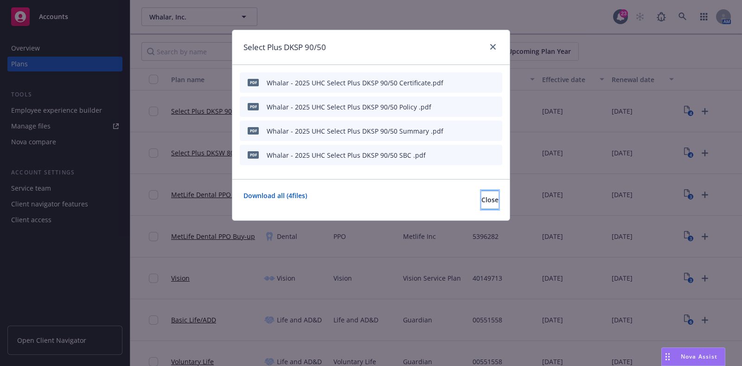
click at [481, 201] on span "Close" at bounding box center [489, 199] width 17 height 9
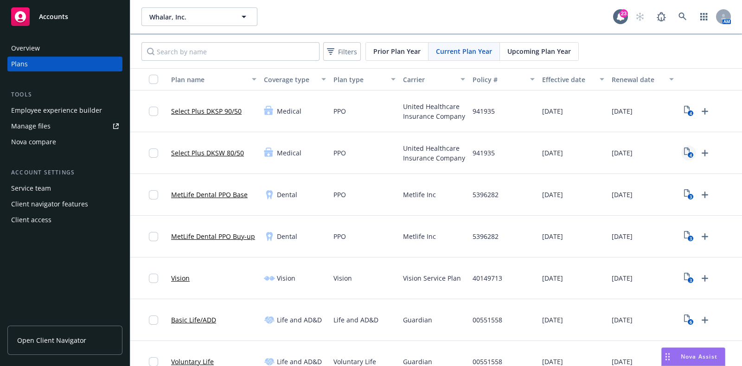
click at [686, 153] on icon "4" at bounding box center [689, 152] width 10 height 11
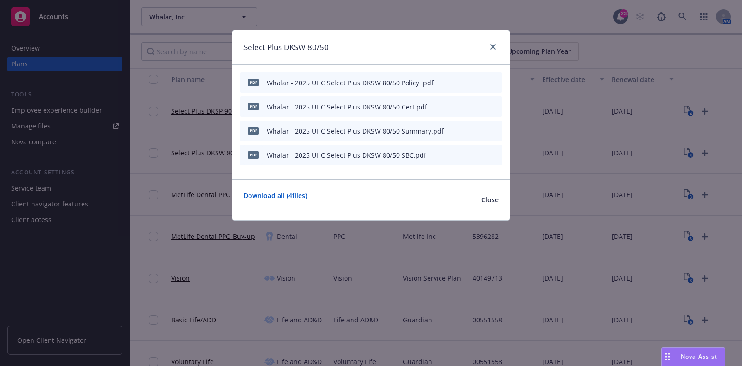
click at [446, 107] on div "pdf Whalar - 2025 UHC Select Plus DKSW 80/50 Cert.pdf" at bounding box center [371, 106] width 262 height 20
click at [452, 107] on button "button" at bounding box center [448, 106] width 7 height 7
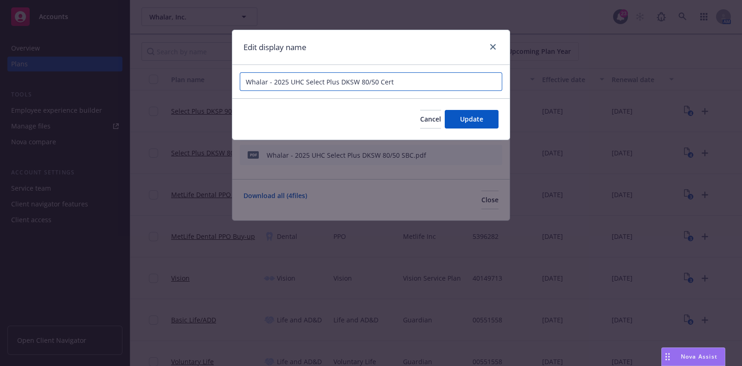
click at [406, 84] on input "Whalar - 2025 UHC Select Plus DKSW 80/50 Cert" at bounding box center [371, 81] width 262 height 19
paste input "Certificate"
type input "Whalar - 2025 UHC Select Plus DKSW 80/50 Certificate"
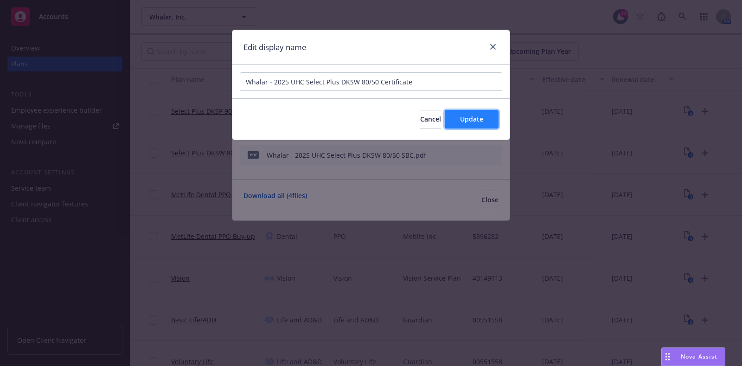
click at [451, 116] on button "Update" at bounding box center [471, 119] width 54 height 19
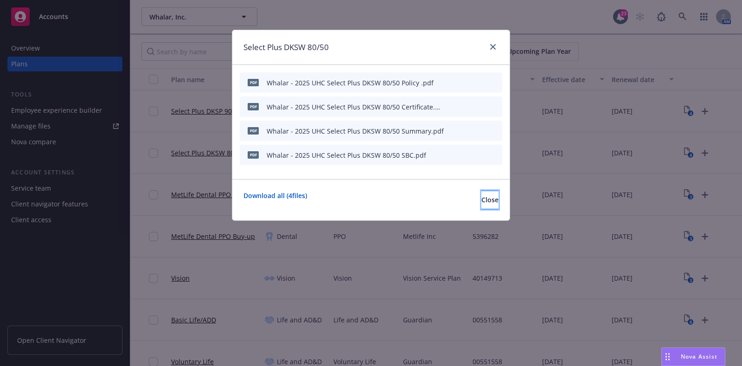
click at [481, 195] on button "Close" at bounding box center [489, 199] width 17 height 19
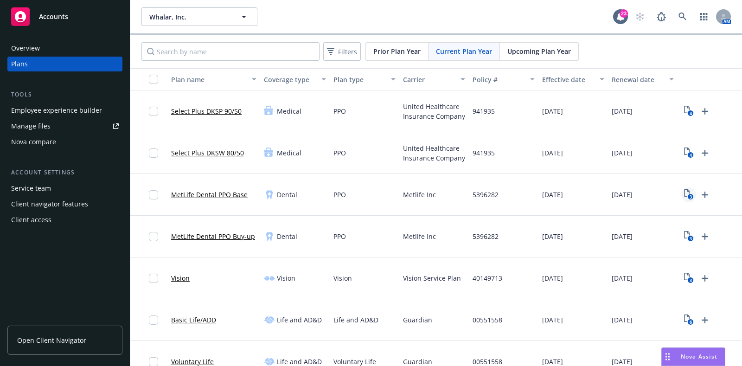
click at [685, 193] on icon "3" at bounding box center [689, 194] width 10 height 11
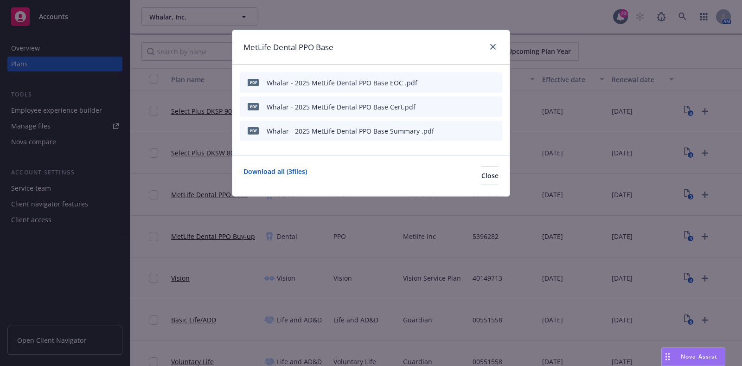
click at [448, 107] on icon "button" at bounding box center [448, 107] width 5 height 5
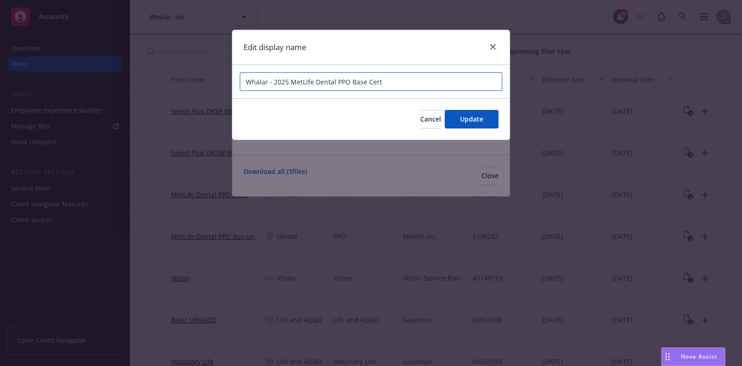
click at [401, 82] on input "Whalar - 2025 MetLife Dental PPO Base Cert" at bounding box center [371, 81] width 262 height 19
paste input "Certificate"
type input "Whalar - 2025 MetLife Dental PPO Base Certificate"
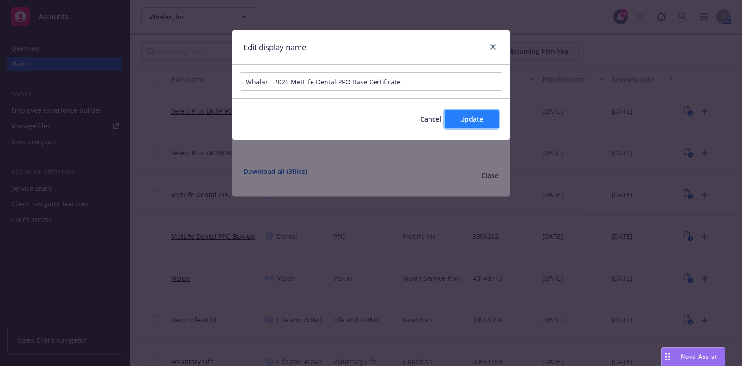
click at [475, 122] on span "Update" at bounding box center [471, 118] width 23 height 9
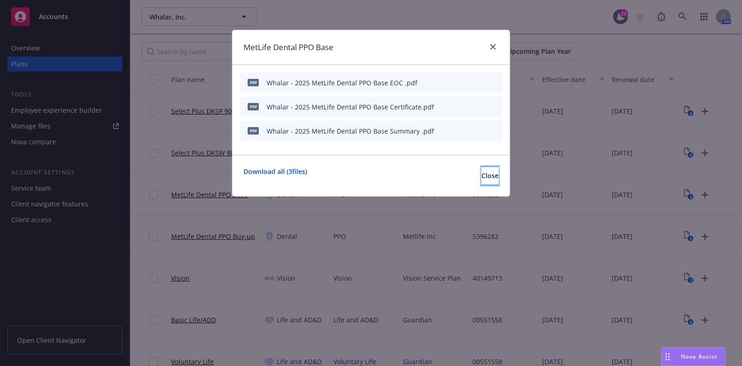
click at [481, 175] on span "Close" at bounding box center [489, 175] width 17 height 9
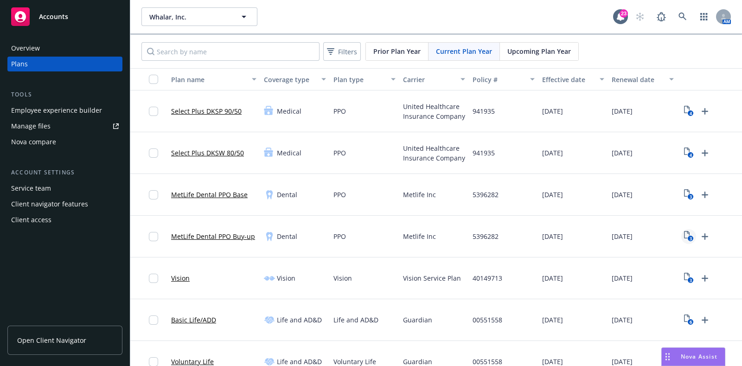
click at [688, 233] on icon "View Plan Documents" at bounding box center [687, 234] width 6 height 7
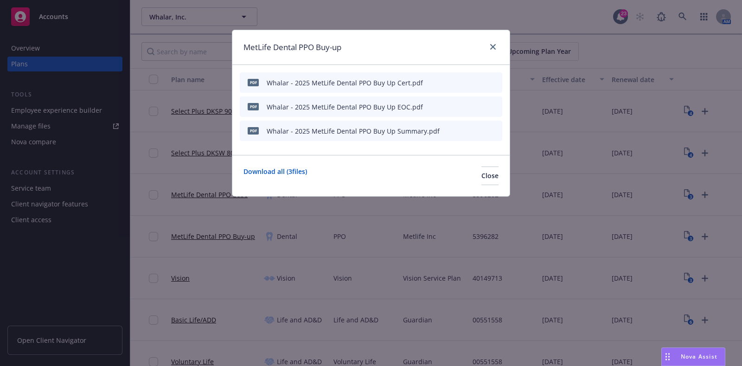
click at [449, 81] on icon "button" at bounding box center [449, 83] width 6 height 6
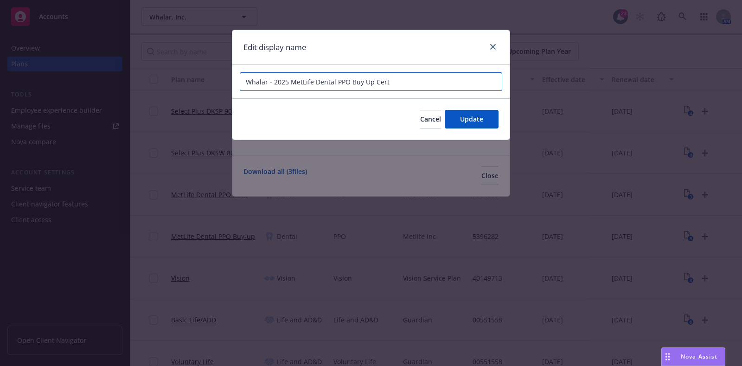
click at [381, 82] on input "Whalar - 2025 MetLife Dental PPO Buy Up Cert" at bounding box center [371, 81] width 262 height 19
paste input "Certificate"
type input "Whalar - 2025 MetLife Dental PPO Buy Up Certificate"
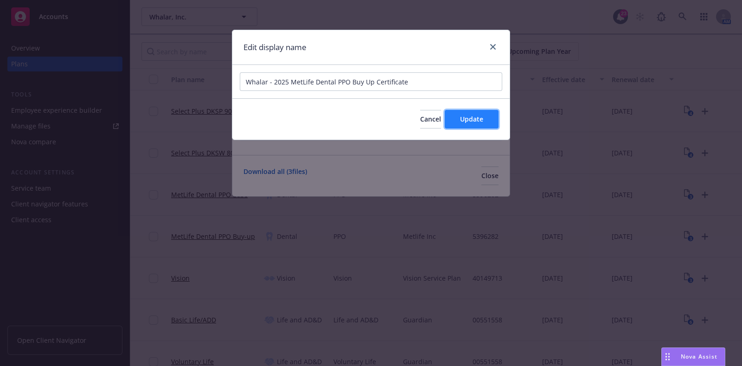
click at [483, 121] on button "Update" at bounding box center [471, 119] width 54 height 19
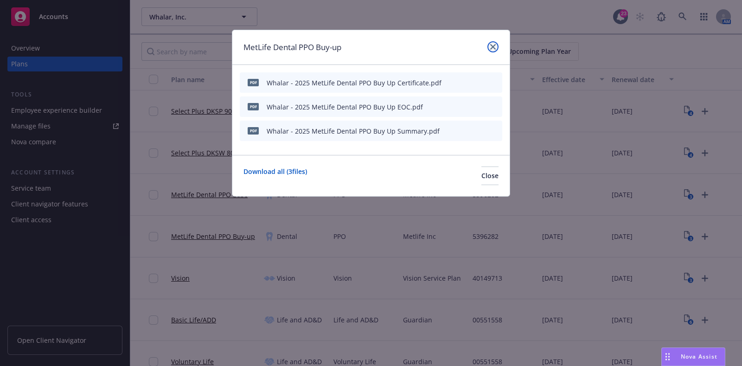
click at [490, 50] on link "close" at bounding box center [492, 46] width 11 height 11
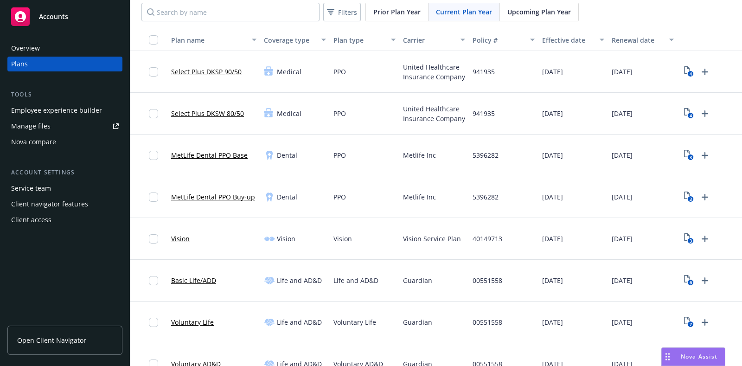
scroll to position [57, 0]
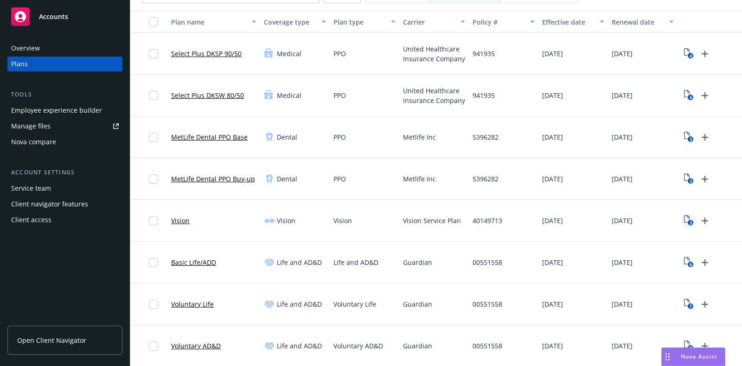
click at [691, 222] on text "3" at bounding box center [690, 223] width 2 height 6
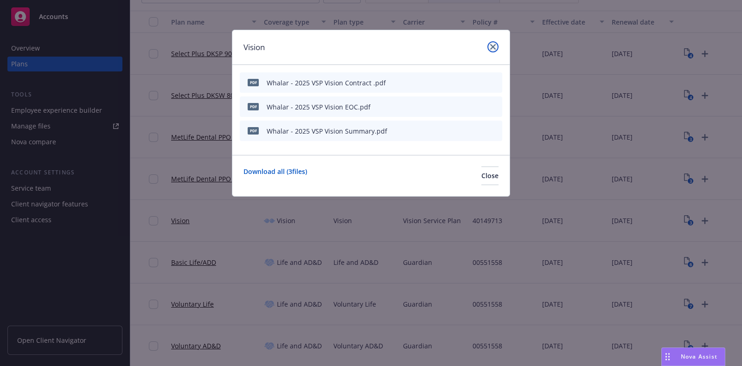
click at [494, 47] on icon "close" at bounding box center [493, 47] width 6 height 6
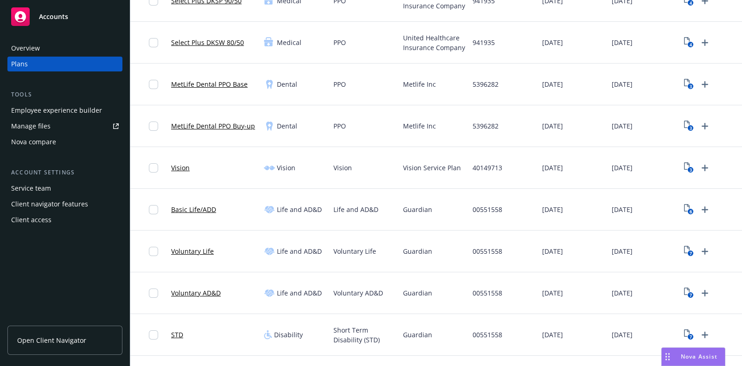
scroll to position [174, 0]
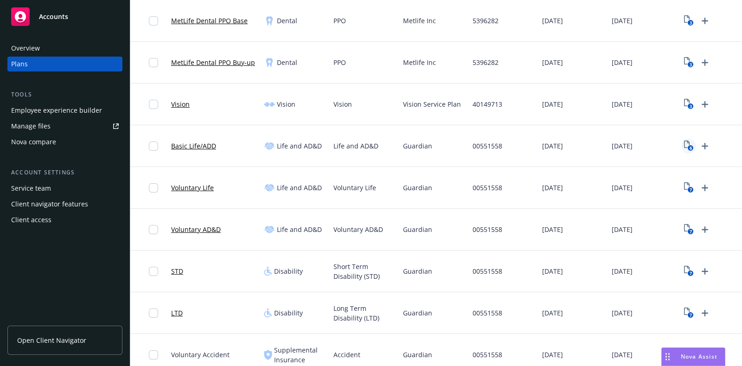
click at [683, 147] on link "6" at bounding box center [688, 146] width 15 height 15
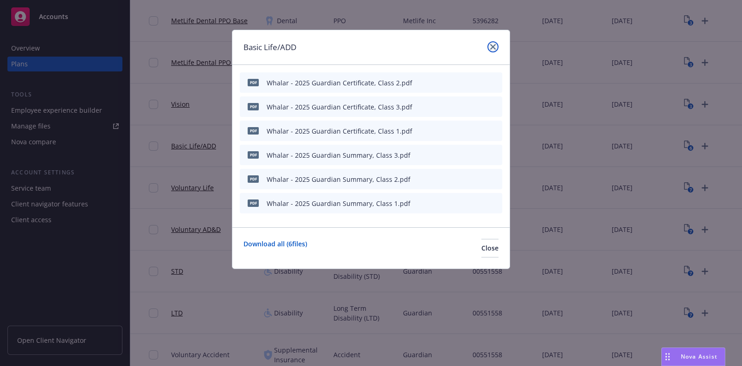
click at [494, 49] on icon "close" at bounding box center [493, 47] width 6 height 6
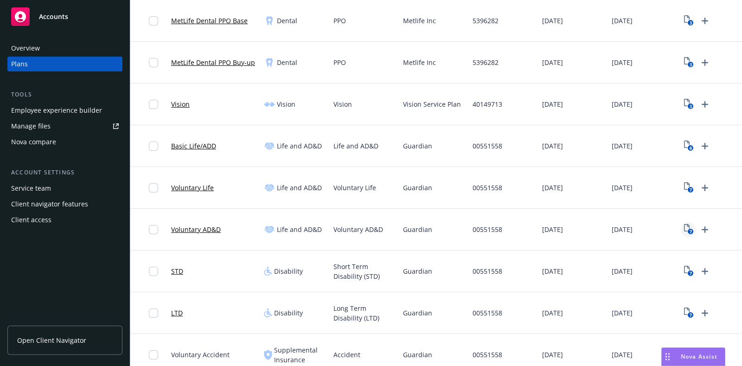
click at [692, 228] on rect "View Plan Documents" at bounding box center [690, 231] width 6 height 6
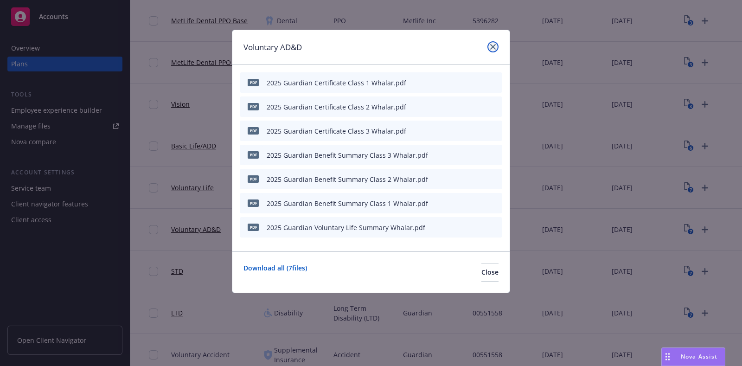
click at [489, 47] on link "close" at bounding box center [492, 46] width 11 height 11
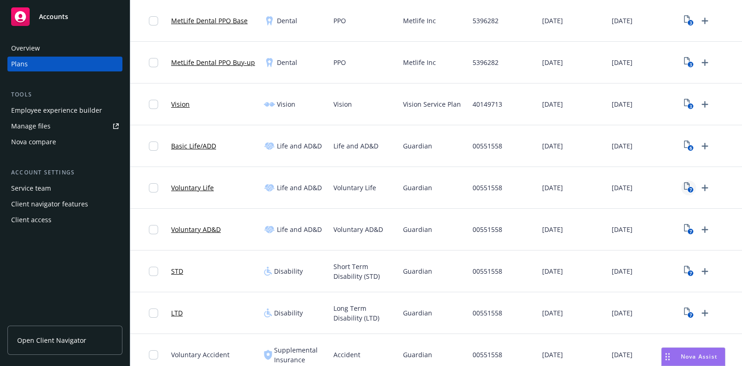
click at [687, 189] on rect "View Plan Documents" at bounding box center [690, 190] width 6 height 6
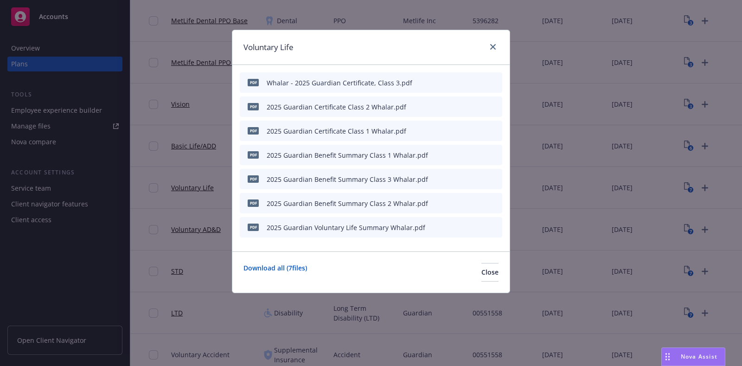
click at [447, 84] on div "pdf Whalar - 2025 Guardian Certificate, Class 3.pdf" at bounding box center [371, 82] width 262 height 20
click at [446, 80] on div "pdf Whalar - 2025 Guardian Certificate, Class 3.pdf" at bounding box center [371, 82] width 262 height 20
click at [450, 84] on icon "button" at bounding box center [449, 83] width 6 height 6
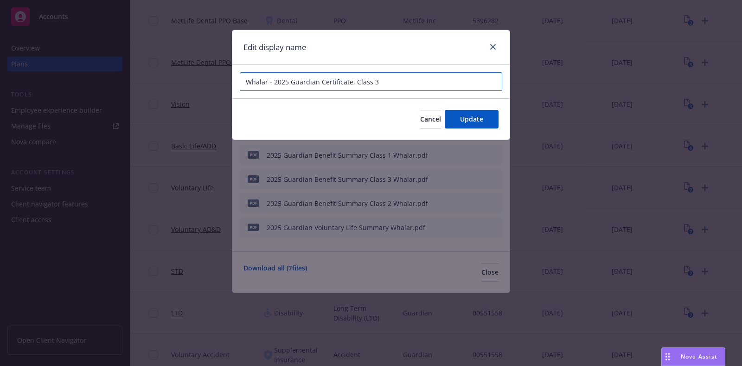
click at [391, 83] on input "Whalar - 2025 Guardian Certificate, Class 3" at bounding box center [371, 81] width 262 height 19
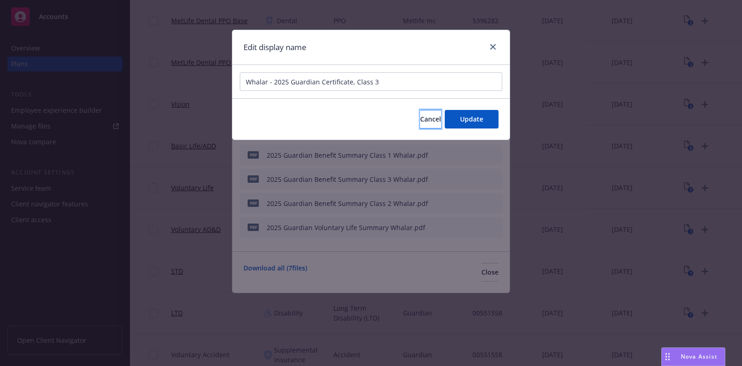
click at [430, 118] on button "Cancel" at bounding box center [430, 119] width 21 height 19
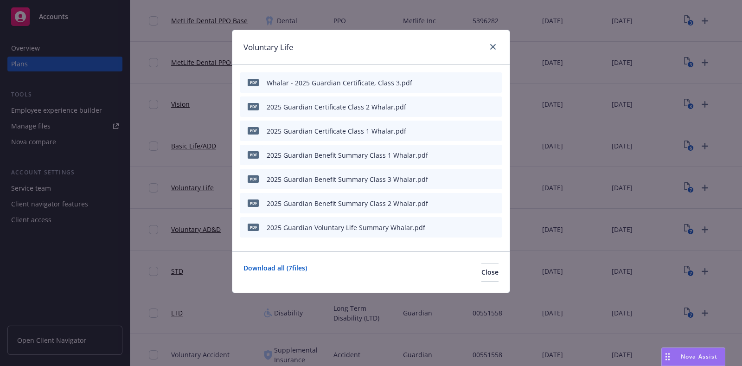
click at [451, 107] on icon "button" at bounding box center [449, 107] width 6 height 6
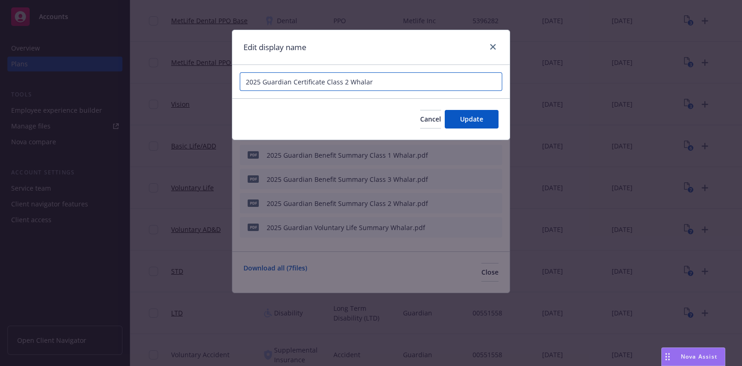
click at [367, 85] on input "2025 Guardian Certificate Class 2 Whalar" at bounding box center [371, 81] width 262 height 19
paste input "Whalar - 2025 Guardian Certificate, Class 3"
type input "Whalar - 2025 Guardian Certificate, Class 2"
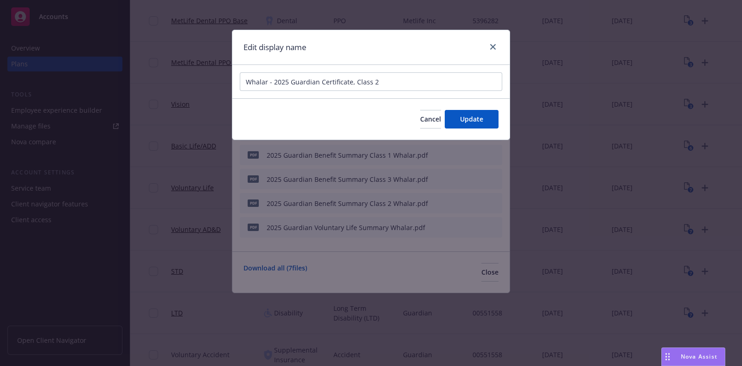
click at [502, 128] on div "Cancel Update" at bounding box center [370, 118] width 277 height 41
click at [488, 124] on button "Update" at bounding box center [471, 119] width 54 height 19
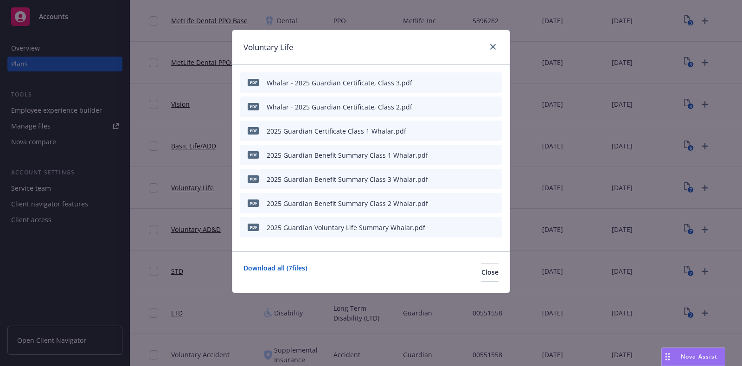
click at [452, 129] on button "button" at bounding box center [448, 130] width 7 height 7
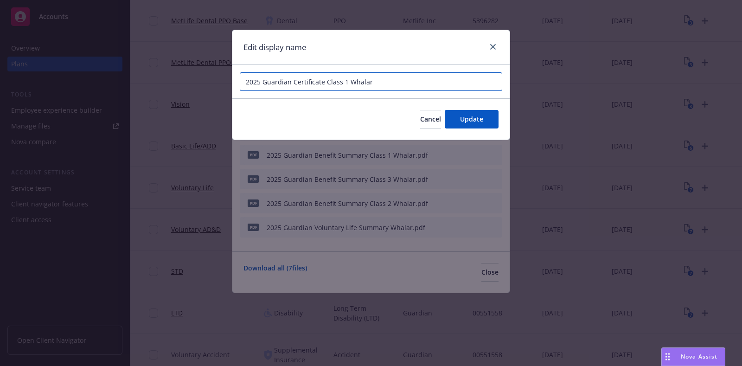
click at [378, 82] on input "2025 Guardian Certificate Class 1 Whalar" at bounding box center [371, 81] width 262 height 19
paste input "Whalar - 2025 Guardian Certificate, Class 3"
type input "Whalar - 2025 Guardian Certificate, Class 1"
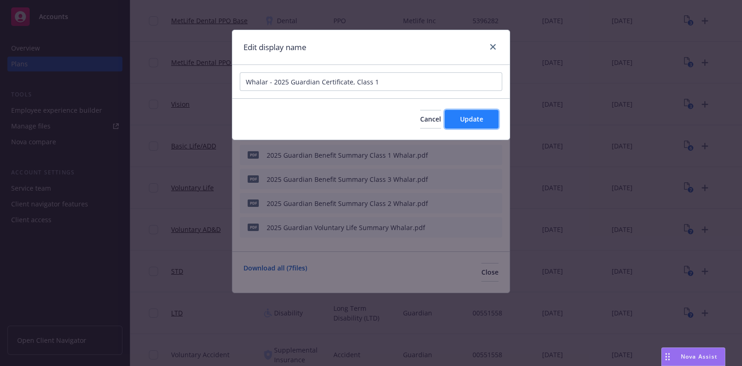
click at [475, 120] on span "Update" at bounding box center [471, 118] width 23 height 9
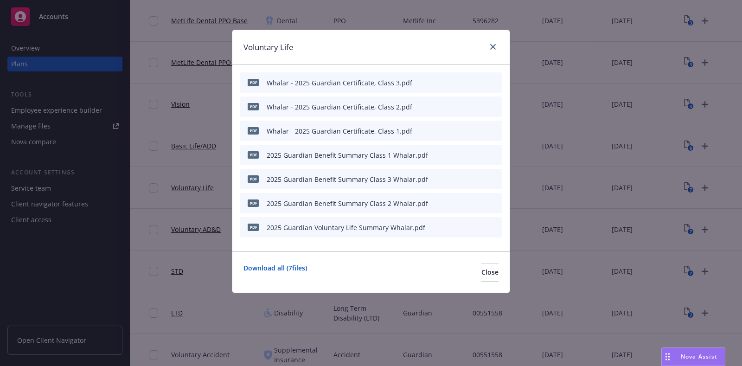
click at [447, 156] on icon "button" at bounding box center [448, 155] width 5 height 5
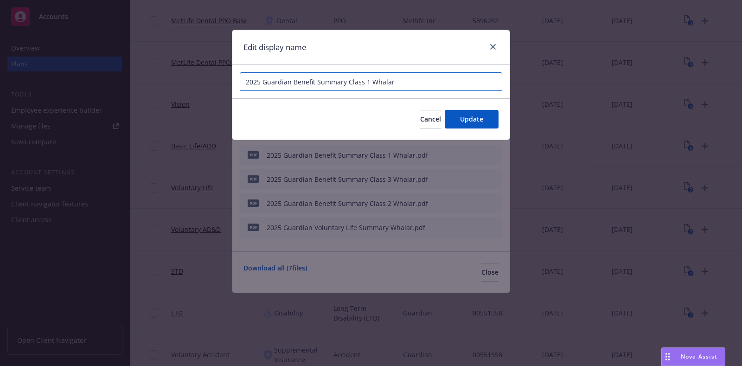
drag, startPoint x: 314, startPoint y: 82, endPoint x: 236, endPoint y: 83, distance: 77.9
click at [236, 83] on div "2025 Guardian Benefit Summary Class 1 Whalar" at bounding box center [370, 81] width 277 height 33
paste input "Whalar - 2025 Guardian Certificate, Class 3"
drag, startPoint x: 415, startPoint y: 85, endPoint x: 390, endPoint y: 84, distance: 25.0
click at [390, 84] on input "Whalar - 2025 Guardian Summary, Class 1 Whalar" at bounding box center [371, 81] width 262 height 19
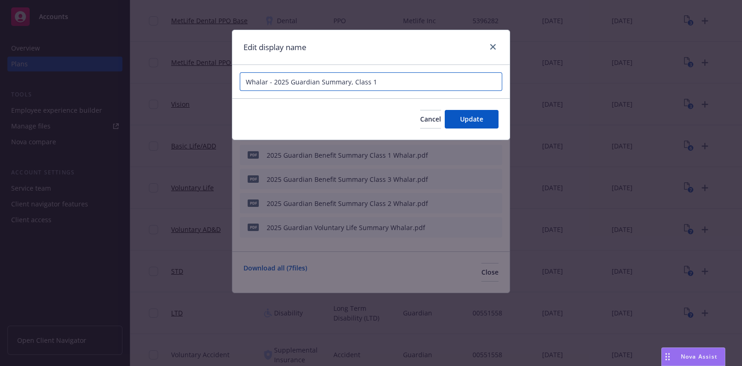
click at [382, 82] on input "Whalar - 2025 Guardian Summary, Class 1" at bounding box center [371, 81] width 262 height 19
type input "Whalar - 2025 Guardian Summary, Class 1"
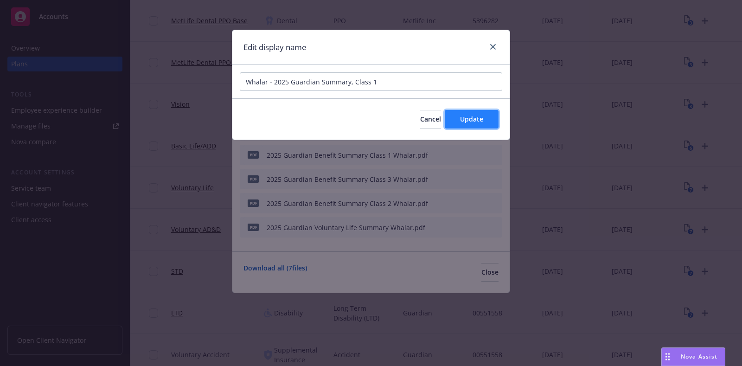
click at [468, 121] on span "Update" at bounding box center [471, 118] width 23 height 9
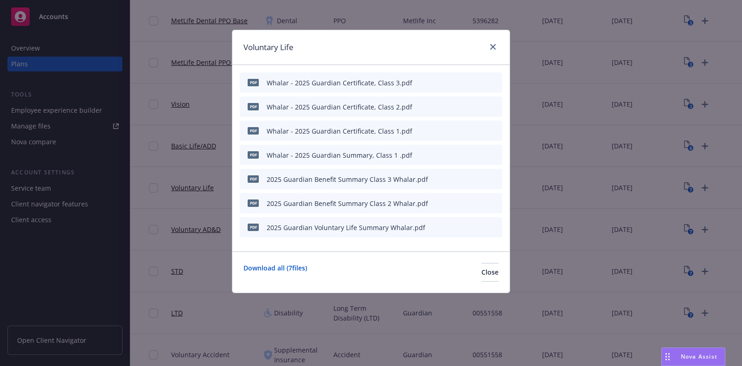
click at [450, 179] on icon "button" at bounding box center [448, 179] width 5 height 5
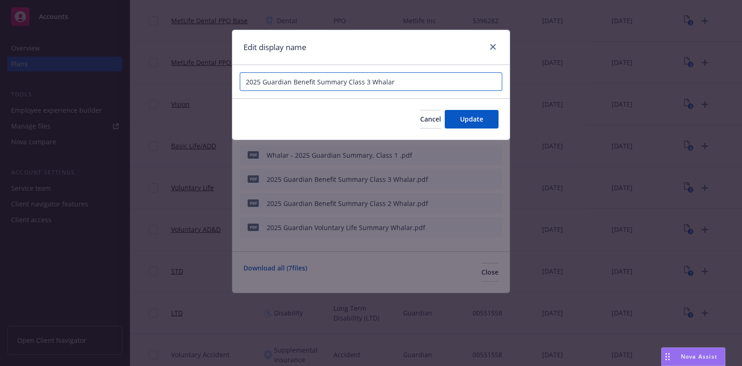
drag, startPoint x: 347, startPoint y: 82, endPoint x: 226, endPoint y: 82, distance: 120.5
click at [226, 82] on div "Edit display name 2025 Guardian Benefit Summary Class 3 Whalar Cancel Update" at bounding box center [371, 183] width 742 height 366
paste input "Whalar - 2025 Guardian Summary, Class 1"
type input "Whalar - 2025 Guardian Summary, Class 3"
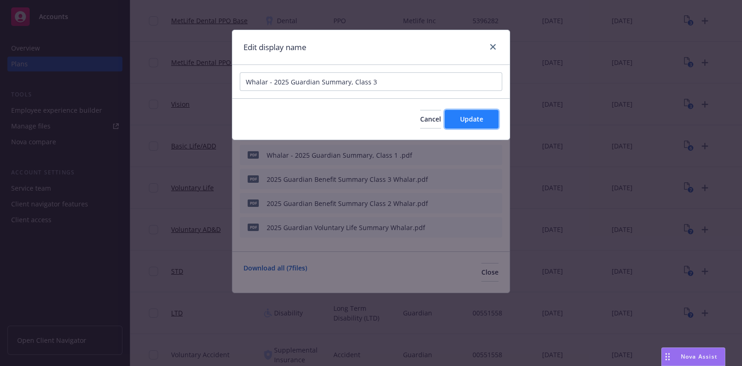
click at [460, 113] on button "Update" at bounding box center [471, 119] width 54 height 19
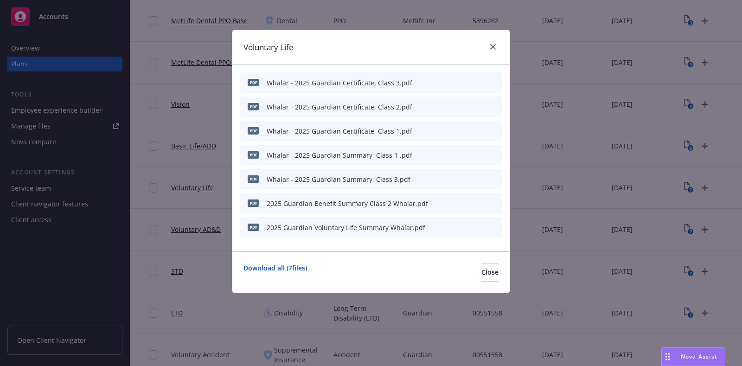
click at [450, 203] on icon "button" at bounding box center [448, 203] width 5 height 5
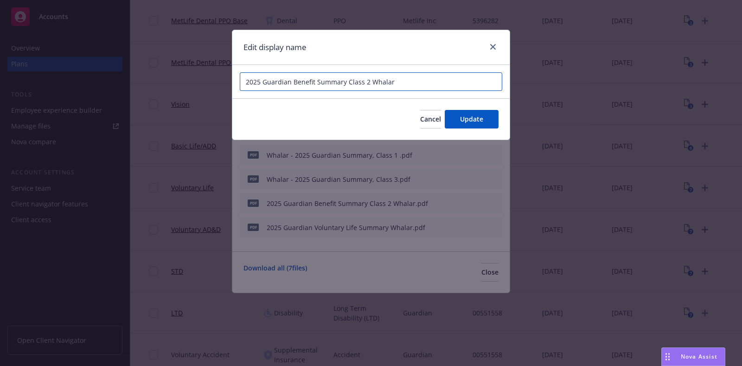
click at [408, 82] on input "2025 Guardian Benefit Summary Class 2 Whalar" at bounding box center [371, 81] width 262 height 19
paste input "Whalar - 2025 Guardian Summary, Class 1"
type input "Whalar - 2025 Guardian Summary, Class 2"
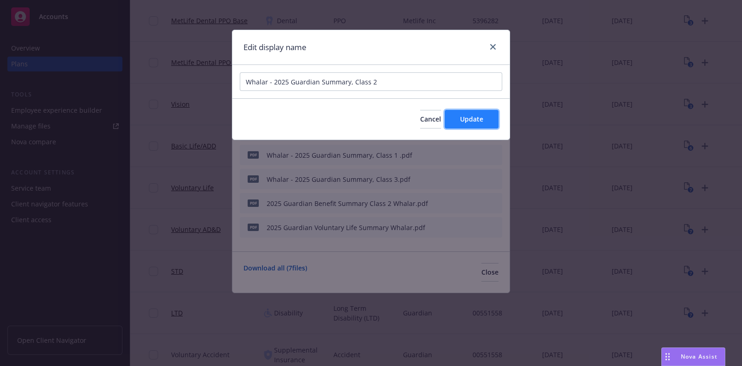
click at [462, 117] on span "Update" at bounding box center [471, 118] width 23 height 9
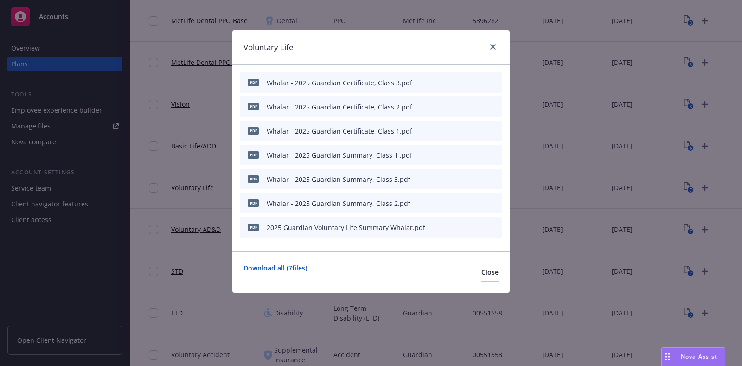
click at [489, 227] on div at bounding box center [472, 227] width 51 height 10
click at [496, 224] on icon "archive file" at bounding box center [493, 226] width 7 height 7
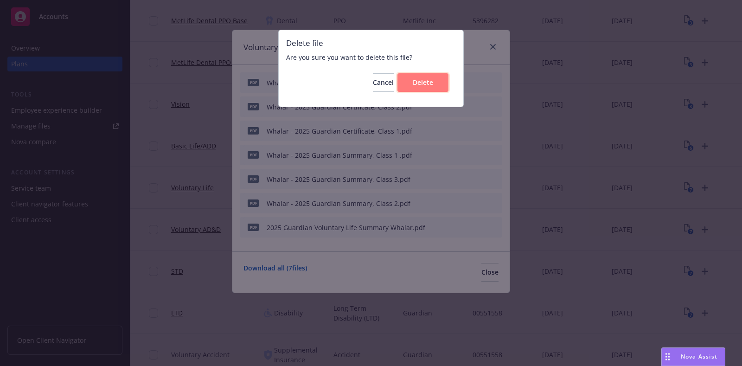
click at [424, 89] on button "Delete" at bounding box center [422, 82] width 51 height 19
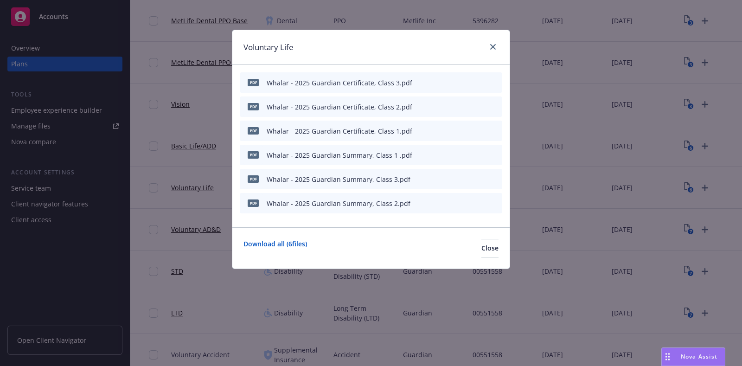
click at [475, 152] on icon "preview file" at bounding box center [478, 154] width 8 height 6
click at [491, 47] on icon "close" at bounding box center [493, 47] width 6 height 6
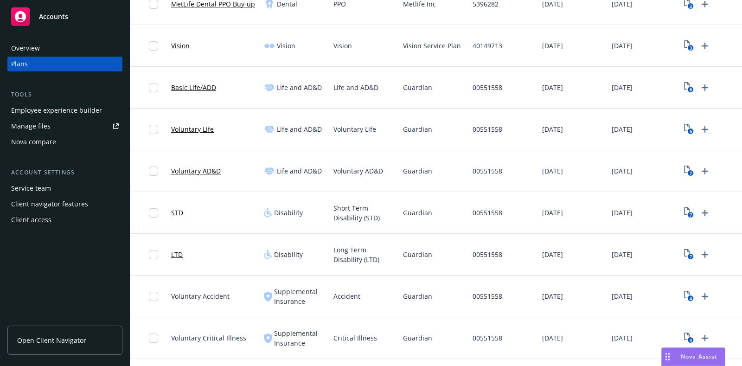
scroll to position [290, 0]
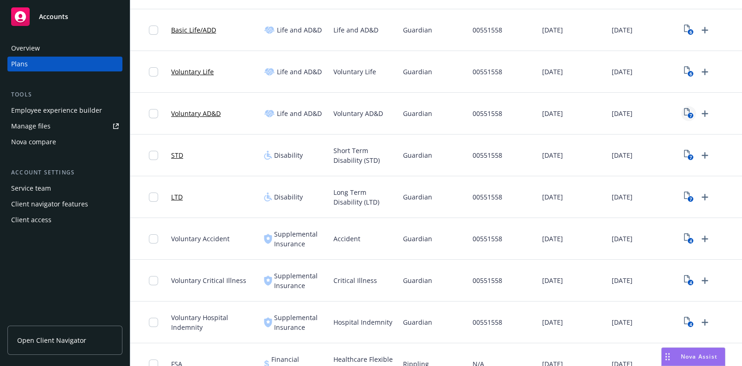
click at [684, 111] on icon "7" at bounding box center [689, 113] width 10 height 11
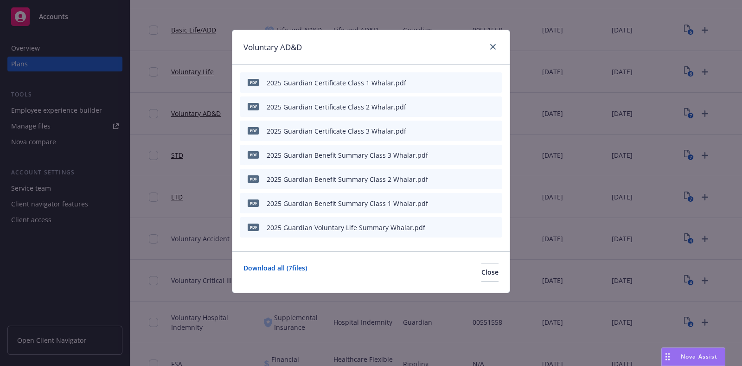
click at [451, 85] on button at bounding box center [450, 83] width 6 height 10
click at [447, 84] on icon "button" at bounding box center [448, 83] width 5 height 5
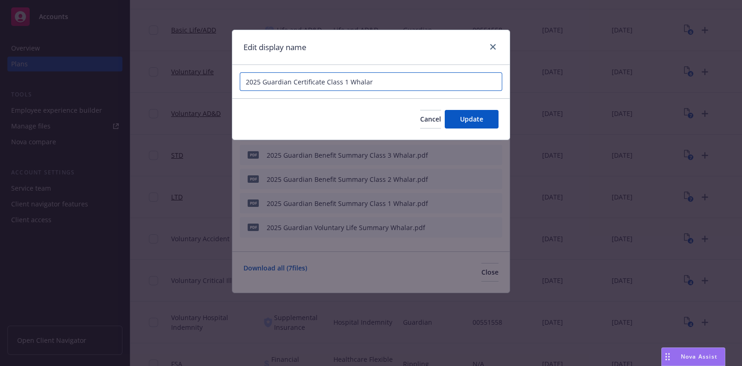
click at [244, 84] on input "2025 Guardian Certificate Class 1 Whalar" at bounding box center [371, 81] width 262 height 19
click at [351, 79] on input "Whalar - 2025 Guardian Certificate Class 1 Whalar" at bounding box center [371, 81] width 262 height 19
click at [410, 78] on input "Whalar - 2025 Guardian Certificate, Class 1 Whalar" at bounding box center [371, 81] width 262 height 19
click at [410, 79] on input "Whalar - 2025 Guardian Certificate, Class 1" at bounding box center [371, 81] width 262 height 19
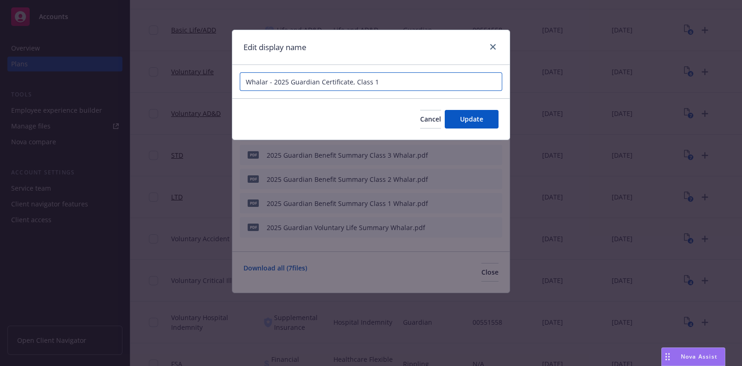
click at [410, 79] on input "Whalar - 2025 Guardian Certificate, Class 1" at bounding box center [371, 81] width 262 height 19
type input "Whalar - 2025 Guardian Certificate, Class 1"
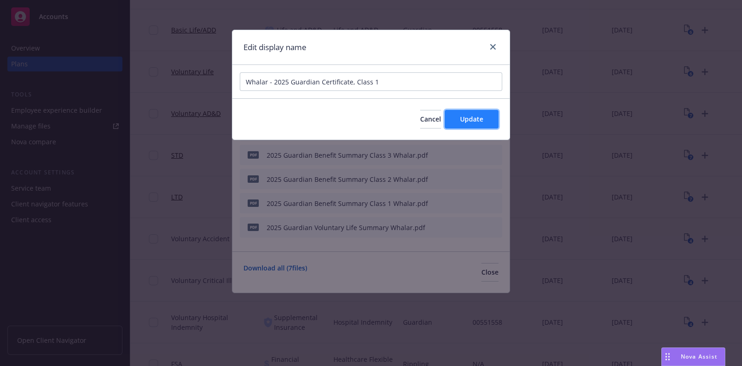
click at [456, 120] on button "Update" at bounding box center [471, 119] width 54 height 19
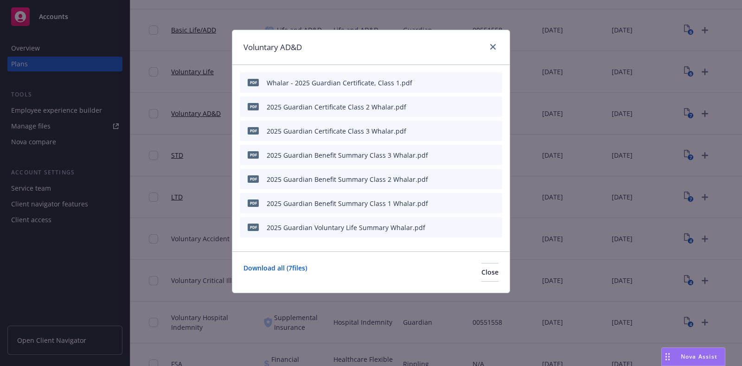
click at [447, 108] on icon "button" at bounding box center [449, 107] width 6 height 6
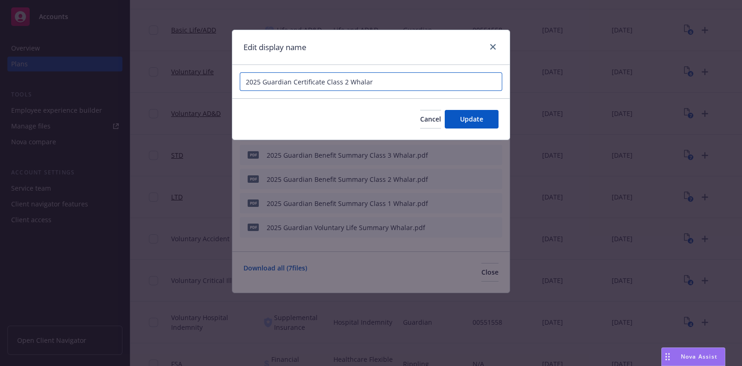
drag, startPoint x: 281, startPoint y: 83, endPoint x: 264, endPoint y: 83, distance: 16.7
click at [264, 83] on input "2025 Guardian Certificate Class 2 Whalar" at bounding box center [371, 81] width 262 height 19
type input "2"
paste input "Whalar - 2025 Guardian Certificate, Class 1"
type input "Whalar - 2025 Guardian Certificate, Class 2"
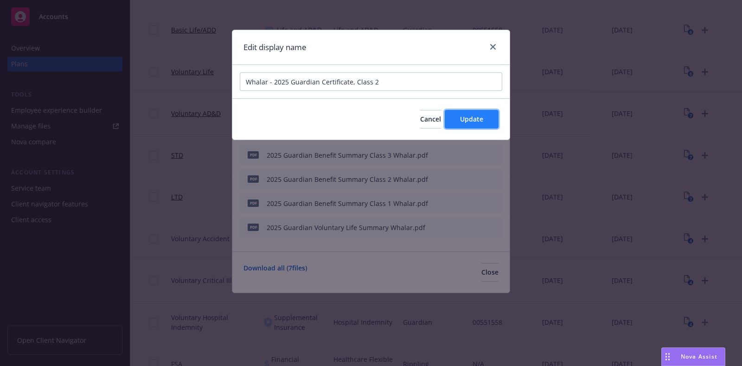
click at [470, 125] on button "Update" at bounding box center [471, 119] width 54 height 19
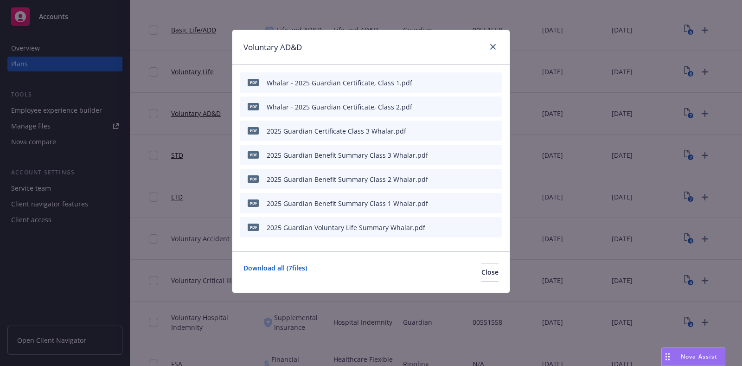
click at [448, 130] on icon "button" at bounding box center [449, 131] width 6 height 6
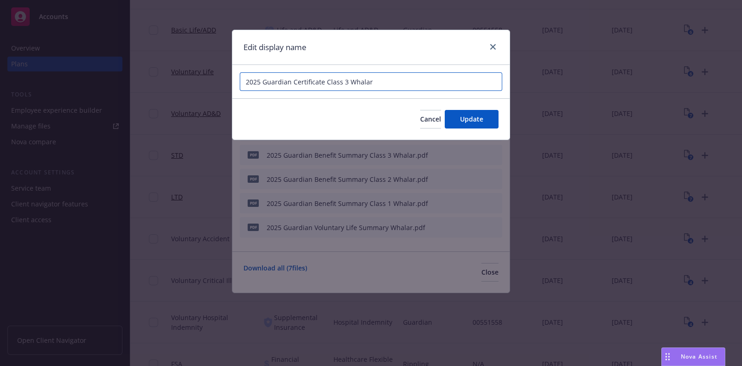
click at [401, 84] on input "2025 Guardian Certificate Class 3 Whalar" at bounding box center [371, 81] width 262 height 19
paste input "Whalar - 2025 Guardian Certificate, Class 1"
click at [402, 84] on input "Whalar - 2025 Guardian Certificate, Class 1" at bounding box center [371, 81] width 262 height 19
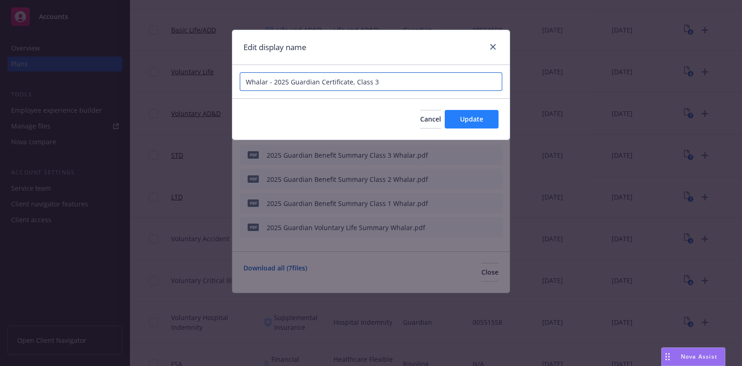
type input "Whalar - 2025 Guardian Certificate, Class 3"
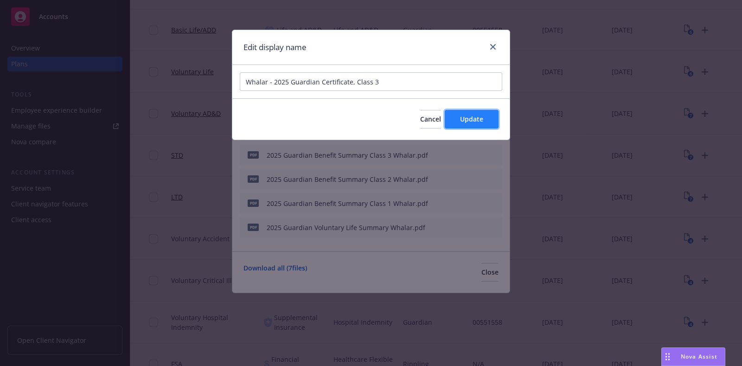
click at [496, 121] on button "Update" at bounding box center [471, 119] width 54 height 19
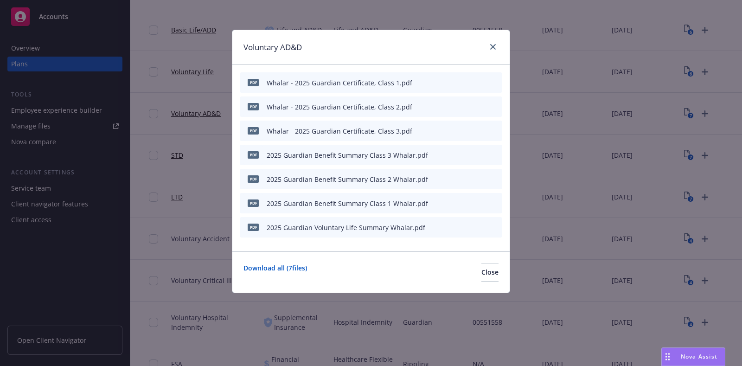
click at [447, 156] on icon "button" at bounding box center [448, 155] width 5 height 5
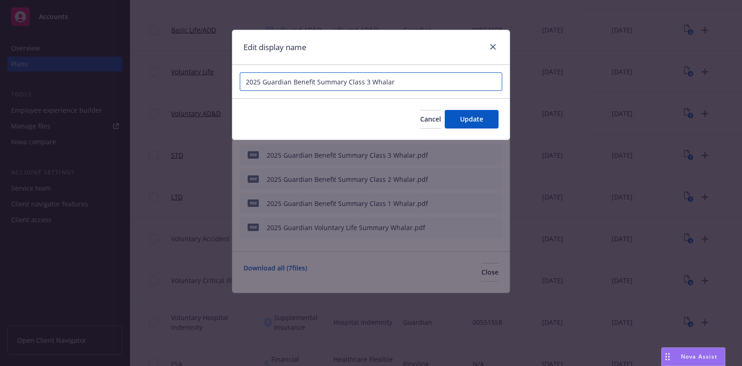
drag, startPoint x: 420, startPoint y: 82, endPoint x: 210, endPoint y: 114, distance: 211.9
click at [209, 82] on div "Edit display name 2025 Guardian Benefit Summary Class 3 Whalar Cancel Update" at bounding box center [371, 183] width 742 height 366
paste input "Whalar - 2025 Guardian Certificate, Class 1"
click at [348, 83] on input "Whalar - 2025 Guardian Certificate, Class 1" at bounding box center [371, 81] width 262 height 19
click at [424, 79] on input "Whalar - 2025 Guardian Summary, Class 1" at bounding box center [371, 81] width 262 height 19
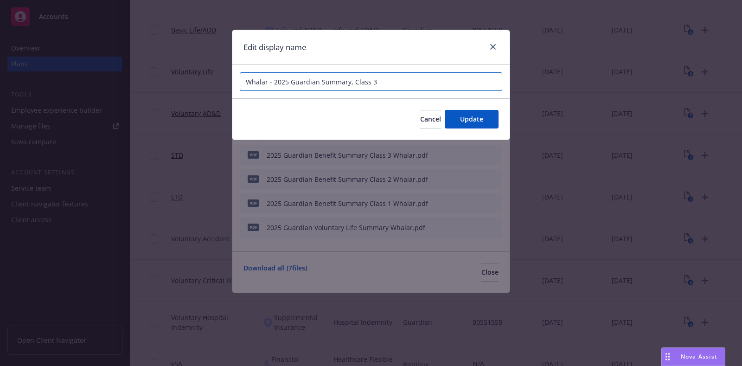
click at [424, 79] on input "Whalar - 2025 Guardian Summary, Class 3" at bounding box center [371, 81] width 262 height 19
type input "Whalar - 2025 Guardian Summary, Class 3"
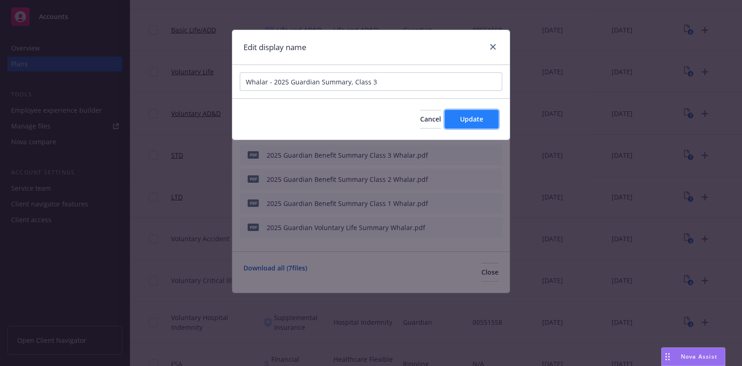
click at [482, 120] on span "Update" at bounding box center [471, 118] width 23 height 9
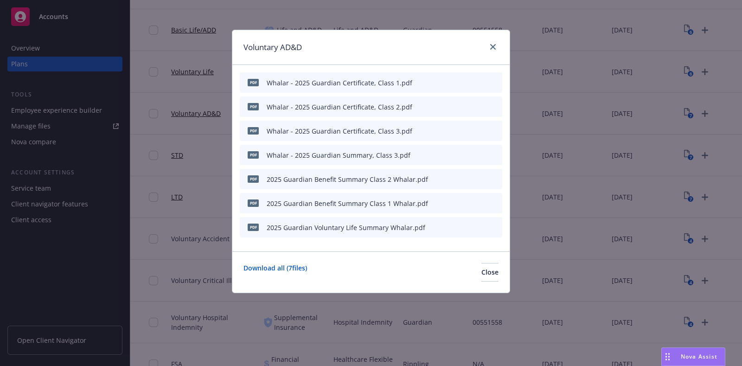
click at [449, 179] on icon "button" at bounding box center [448, 179] width 5 height 5
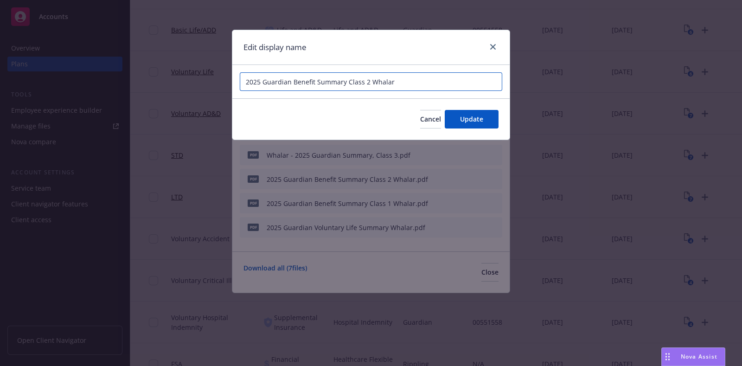
drag, startPoint x: 382, startPoint y: 82, endPoint x: 169, endPoint y: 82, distance: 213.2
click at [169, 82] on div "Edit display name 2025 Guardian Benefit Summary Class 2 Whalar Cancel Update" at bounding box center [371, 183] width 742 height 366
paste input "Whalar - 2025 Guardian Summary, Class 3"
type input "Whalar - 2025 Guardian Summary, Class 2"
click at [475, 129] on div "Cancel Update" at bounding box center [370, 118] width 277 height 41
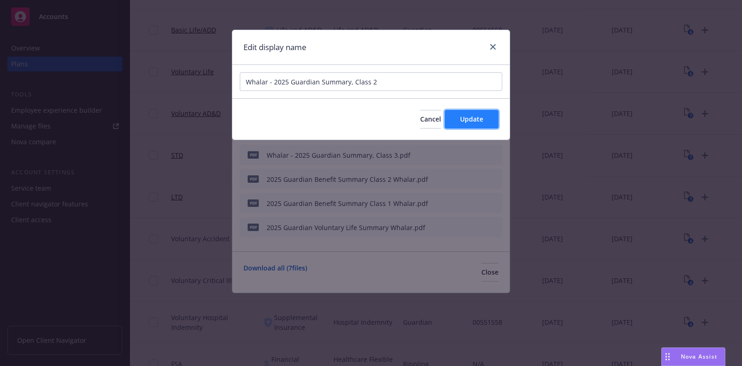
click at [473, 122] on span "Update" at bounding box center [471, 118] width 23 height 9
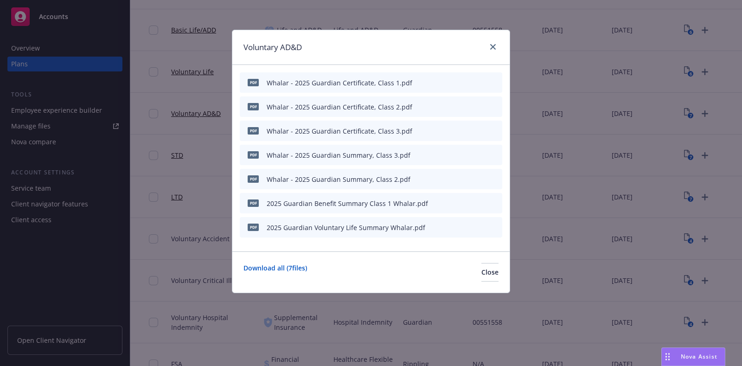
click at [450, 200] on icon "button" at bounding box center [449, 203] width 6 height 6
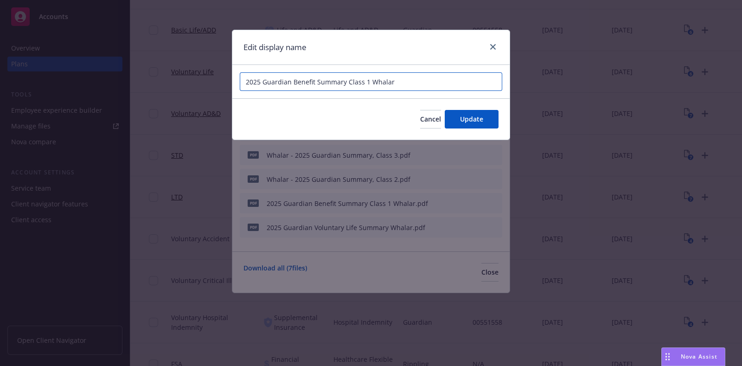
drag, startPoint x: 406, startPoint y: 85, endPoint x: 177, endPoint y: 82, distance: 228.0
click at [177, 82] on div "Edit display name 2025 Guardian Benefit Summary Class 1 Whalar Cancel Update" at bounding box center [371, 183] width 742 height 366
paste input "Whalar - 2025 Guardian Summary, Class 3"
type input "Whalar - 2025 Guardian Summary, Class 1"
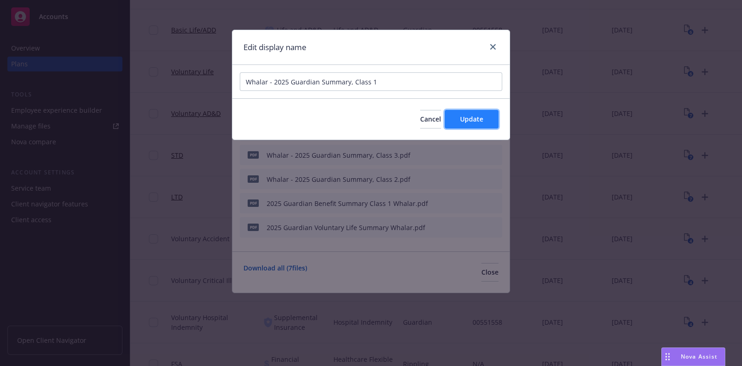
click at [464, 121] on span "Update" at bounding box center [471, 118] width 23 height 9
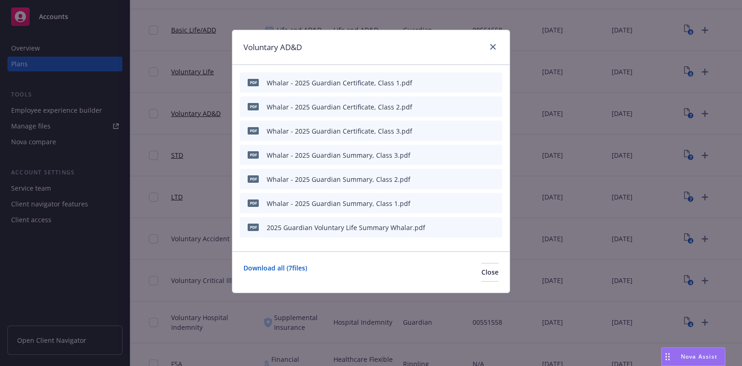
click at [478, 155] on icon "preview file" at bounding box center [478, 154] width 8 height 6
click at [494, 228] on icon "archive file" at bounding box center [493, 226] width 6 height 7
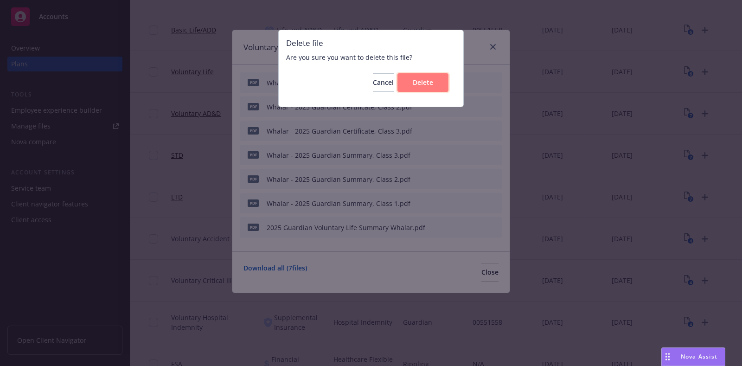
click at [421, 86] on span "Delete" at bounding box center [422, 82] width 20 height 9
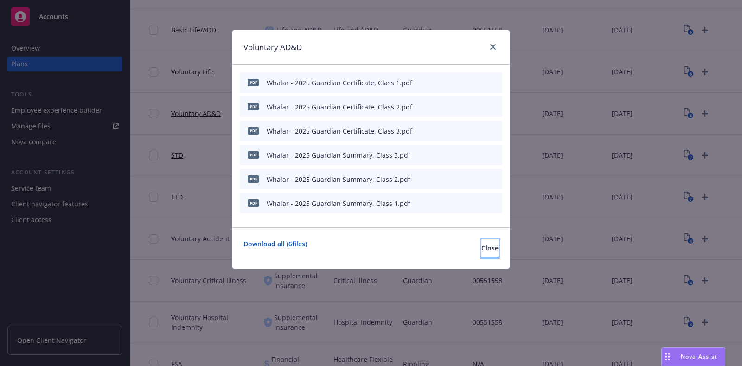
click at [481, 251] on span "Close" at bounding box center [489, 247] width 17 height 9
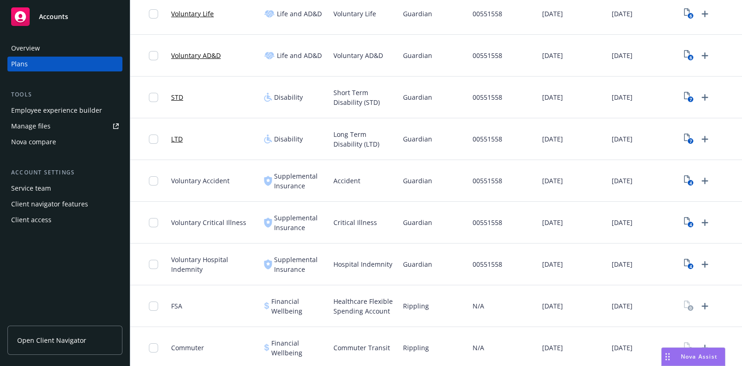
scroll to position [290, 0]
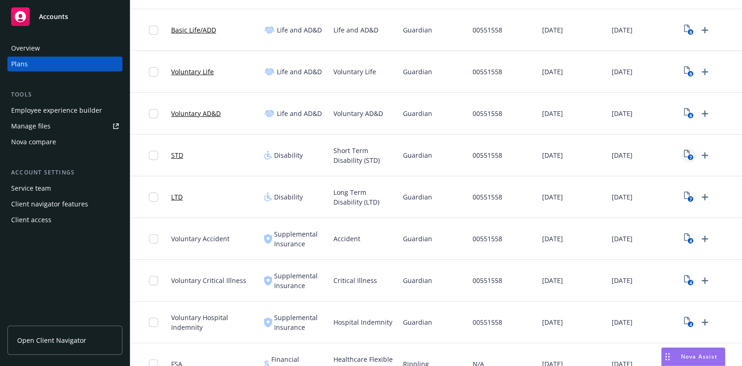
click at [685, 158] on icon "7" at bounding box center [689, 155] width 10 height 11
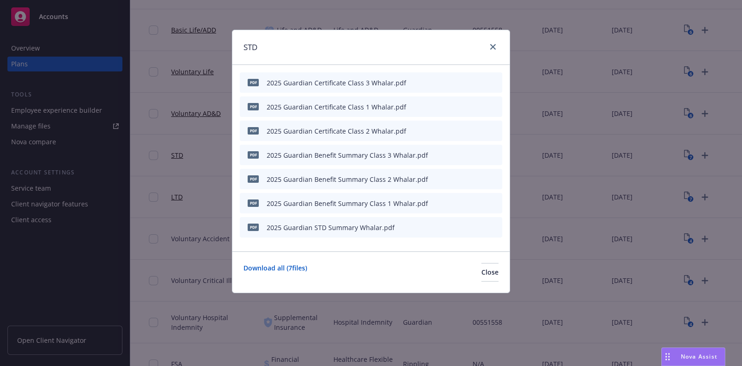
click at [492, 226] on icon "archive file" at bounding box center [493, 226] width 6 height 7
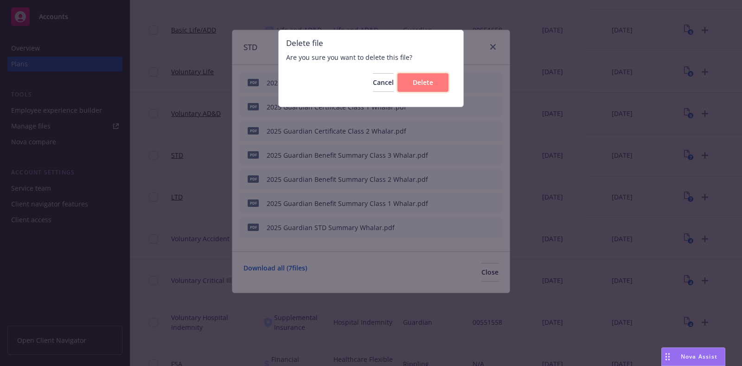
click at [431, 87] on button "Delete" at bounding box center [422, 82] width 51 height 19
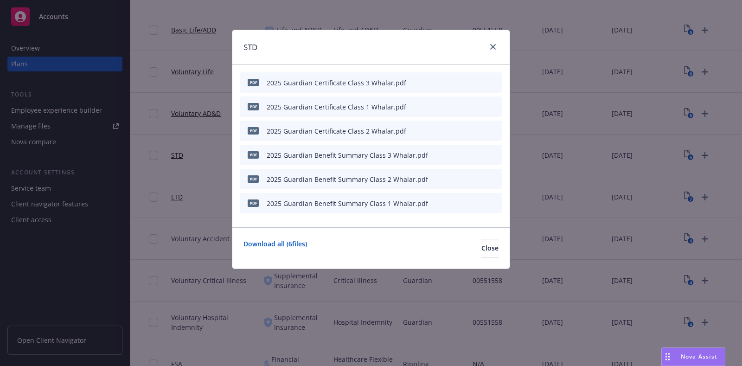
click at [450, 82] on icon "button" at bounding box center [448, 83] width 5 height 5
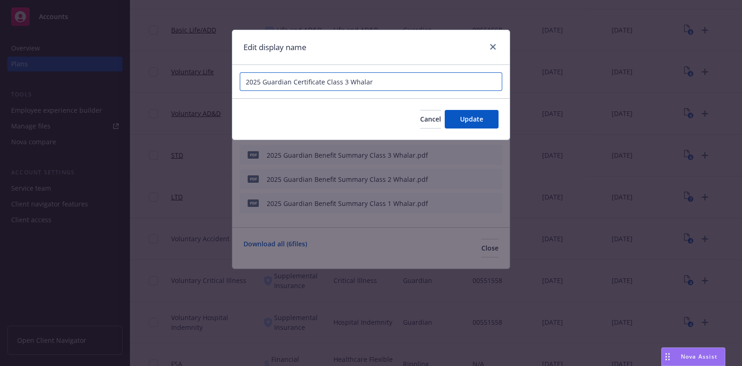
click at [244, 82] on input "2025 Guardian Certificate Class 3 Whalar" at bounding box center [371, 81] width 262 height 19
click at [352, 82] on input "Whalar - 2025 Guardian Certificate Class 3 Whalar" at bounding box center [371, 81] width 262 height 19
click at [384, 82] on input "Whalar - 2025 Guardian Certificate, Class 3 Whalar" at bounding box center [371, 81] width 262 height 19
click at [384, 82] on input "Whalar - 2025 Guardian Certificate, Class 3" at bounding box center [371, 81] width 262 height 19
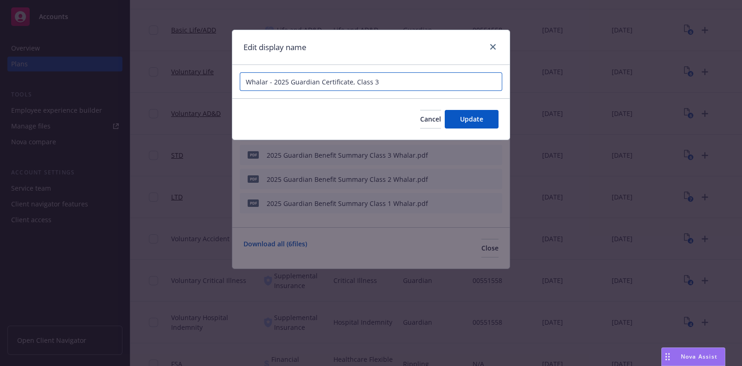
click at [384, 82] on input "Whalar - 2025 Guardian Certificate, Class 3" at bounding box center [371, 81] width 262 height 19
type input "Whalar - 2025 Guardian Certificate, Class 3"
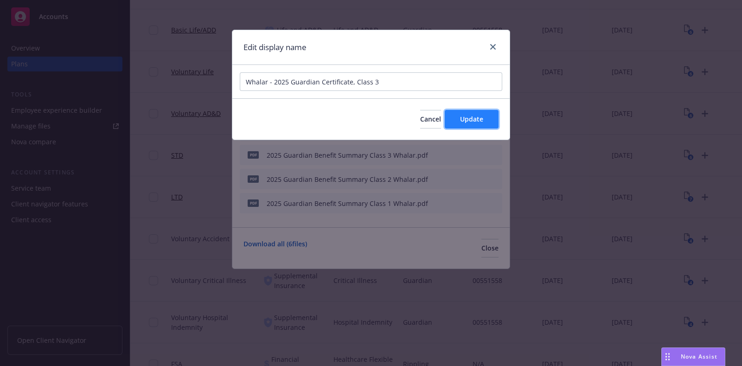
click at [465, 116] on span "Update" at bounding box center [471, 118] width 23 height 9
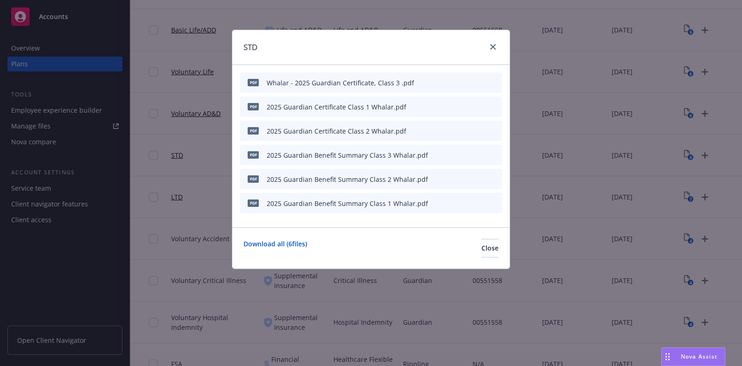
click at [452, 108] on icon "button" at bounding box center [449, 107] width 6 height 6
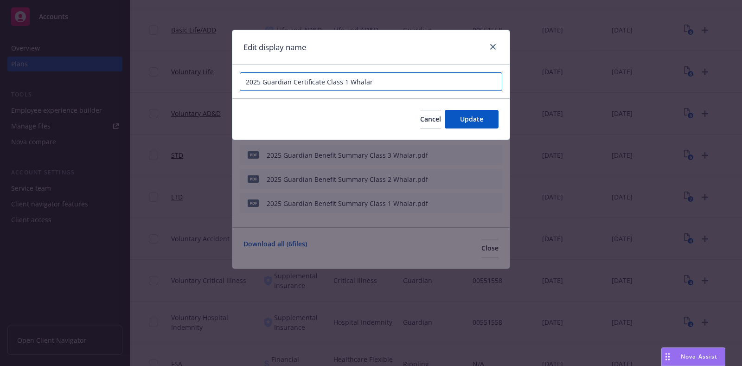
click at [405, 86] on input "2025 Guardian Certificate Class 1 Whalar" at bounding box center [371, 81] width 262 height 19
paste input "Whalar - 2025 Guardian Certificate, Class 3"
type input "Whalar - 2025 Guardian Certificate, Class 1"
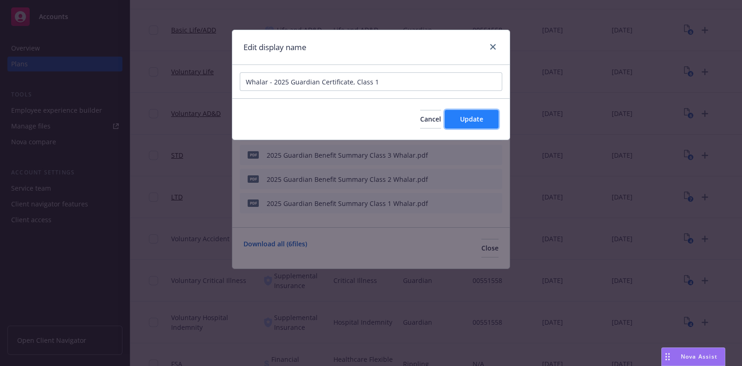
click at [456, 115] on button "Update" at bounding box center [471, 119] width 54 height 19
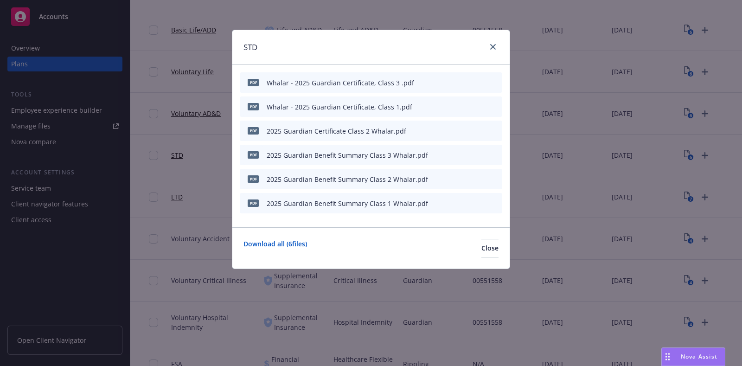
click at [446, 133] on div "pdf 2025 Guardian Certificate Class 2 Whalar.pdf" at bounding box center [371, 130] width 262 height 20
click at [447, 132] on div "pdf 2025 Guardian Certificate Class 2 Whalar.pdf" at bounding box center [371, 130] width 262 height 20
click at [448, 130] on icon "button" at bounding box center [449, 131] width 6 height 6
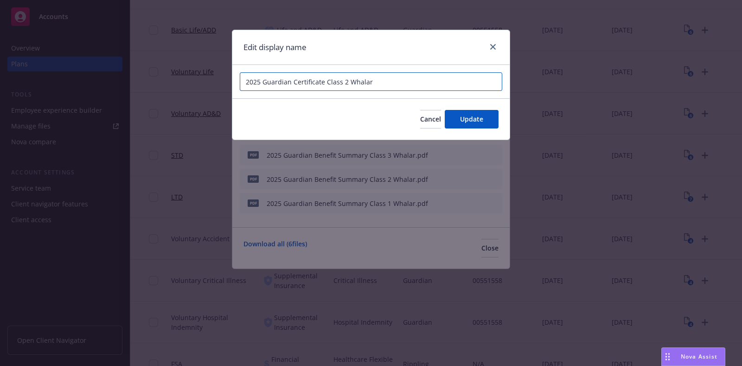
click at [237, 84] on div "2025 Guardian Certificate Class 2 Whalar" at bounding box center [370, 81] width 277 height 33
paste input "Whalar - 2025 Guardian Certificate, Class 3"
type input "Whalar - 2025 Guardian Certificate, Class 2"
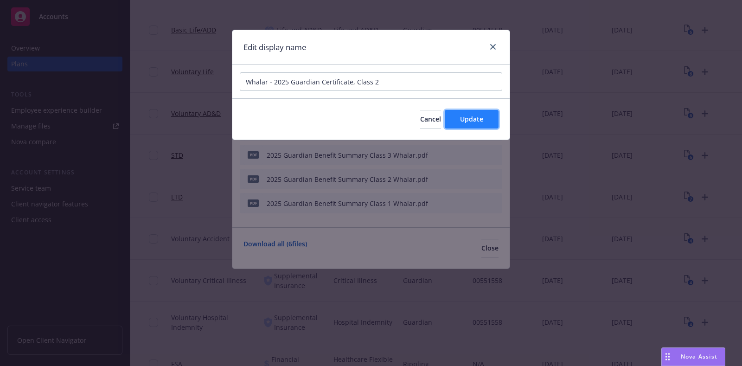
click at [479, 122] on span "Update" at bounding box center [471, 118] width 23 height 9
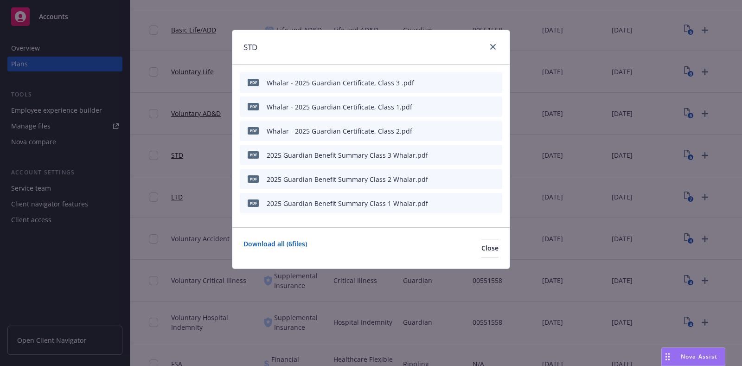
click at [450, 155] on icon "button" at bounding box center [448, 155] width 5 height 5
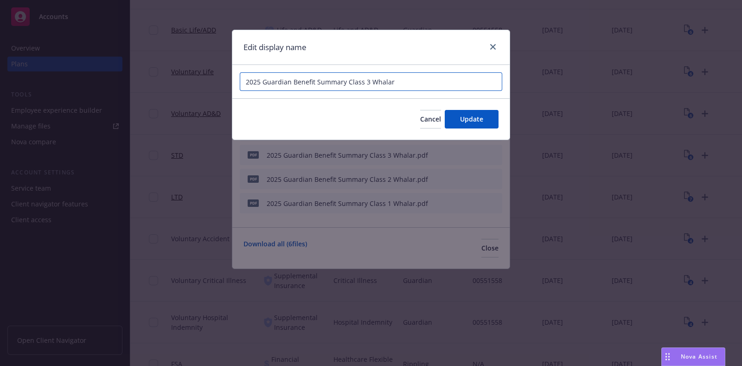
click at [246, 82] on input "2025 Guardian Benefit Summary Class 3 Whalar" at bounding box center [371, 81] width 262 height 19
click at [370, 79] on input "Whalar - 2025 Guardian Benefit Summary Class 3 Whalar" at bounding box center [371, 81] width 262 height 19
drag, startPoint x: 444, startPoint y: 82, endPoint x: 404, endPoint y: 82, distance: 39.9
click at [404, 82] on input "Whalar - 2025 Guardian Benefit Summary, Class 3 Whalar" at bounding box center [371, 81] width 262 height 19
click at [426, 82] on input "Whalar - 2025 Guardian Benefit Summary, Class 3" at bounding box center [371, 81] width 262 height 19
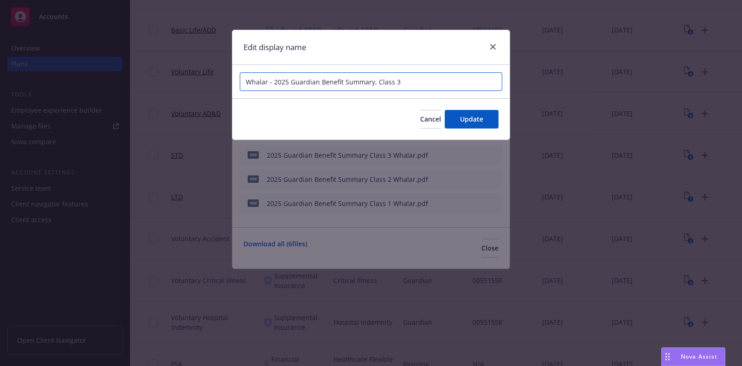
click at [426, 82] on input "Whalar - 2025 Guardian Benefit Summary, Class 3" at bounding box center [371, 81] width 262 height 19
type input "Whalar - 2025 Guardian Benefit Summary, Class 3"
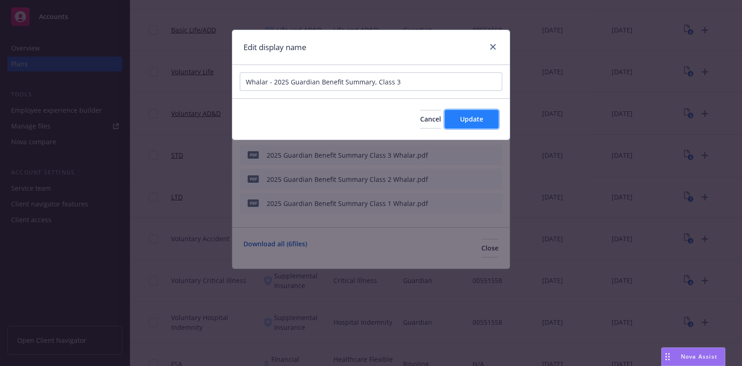
click at [460, 112] on button "Update" at bounding box center [471, 119] width 54 height 19
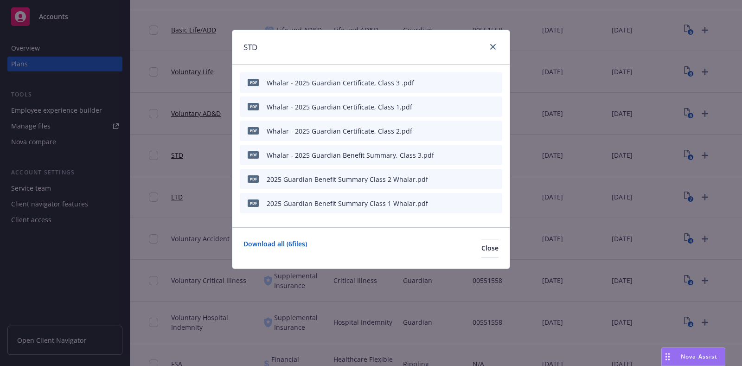
click at [450, 180] on icon "button" at bounding box center [449, 179] width 6 height 6
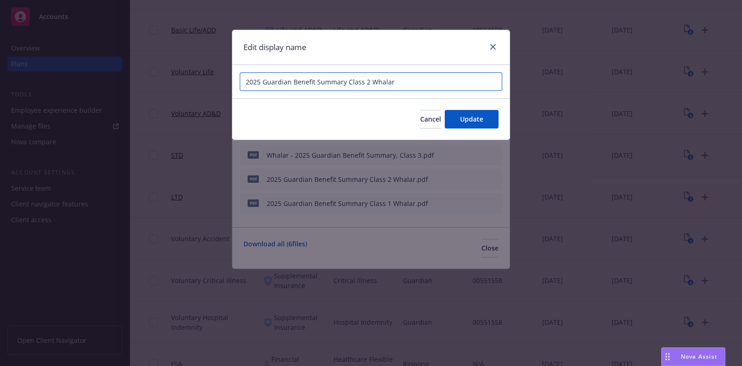
drag, startPoint x: 409, startPoint y: 83, endPoint x: 175, endPoint y: 84, distance: 234.0
click at [175, 84] on div "Edit display name 2025 Guardian Benefit Summary Class 2 Whalar Cancel Update" at bounding box center [371, 183] width 742 height 366
paste input "Whalar - 2025 Guardian Benefit Summary, Class 3"
type input "Whalar - 2025 Guardian Benefit Summary, Class 2"
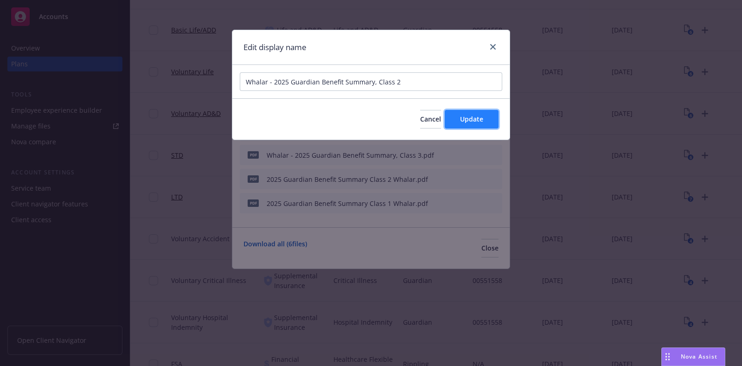
click at [482, 123] on span "Update" at bounding box center [471, 118] width 23 height 9
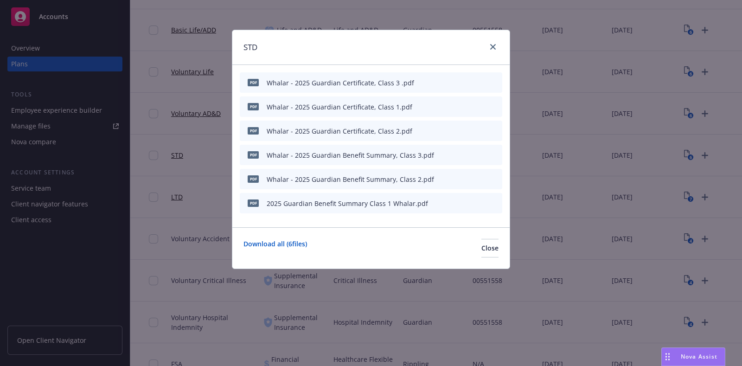
click at [451, 203] on icon "button" at bounding box center [449, 203] width 6 height 6
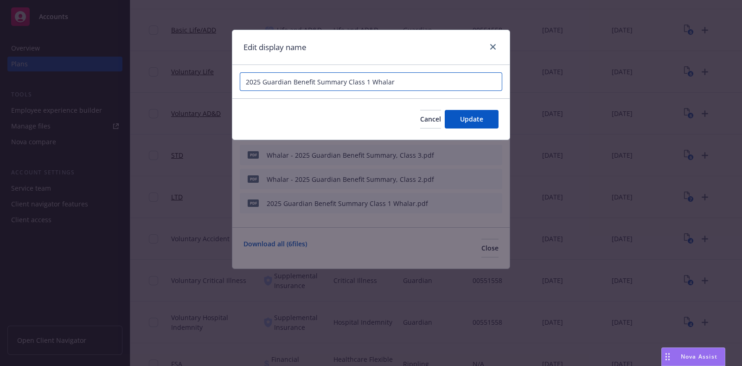
drag, startPoint x: 390, startPoint y: 84, endPoint x: 162, endPoint y: 103, distance: 228.4
click at [193, 84] on div "Edit display name 2025 Guardian Benefit Summary Class 1 Whalar Cancel Update" at bounding box center [371, 183] width 742 height 366
paste input "Whalar - 2025 Guardian Benefit Summary, Class 3"
type input "Whalar - 2025 Guardian Benefit Summary, Class 1"
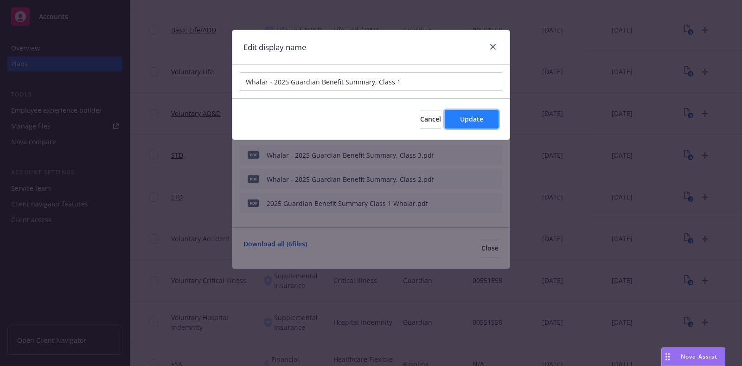
click at [459, 118] on button "Update" at bounding box center [471, 119] width 54 height 19
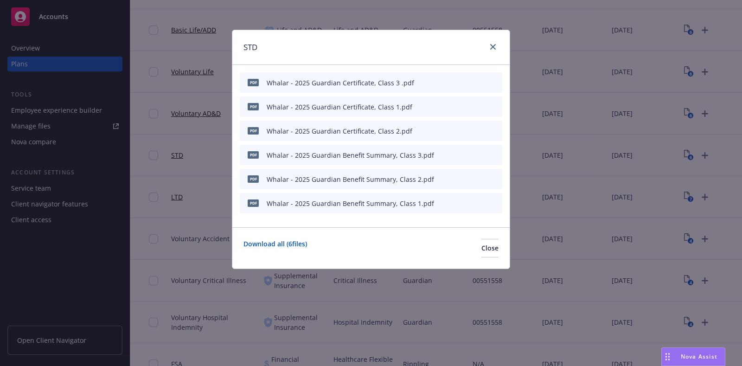
click at [477, 153] on icon "preview file" at bounding box center [478, 154] width 8 height 6
click at [481, 251] on span "Close" at bounding box center [489, 247] width 17 height 9
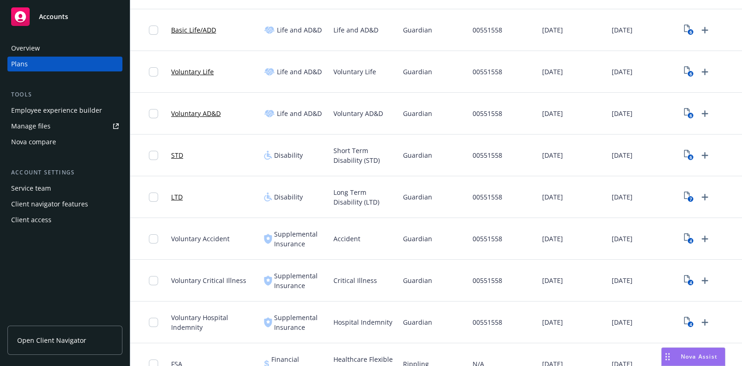
scroll to position [348, 0]
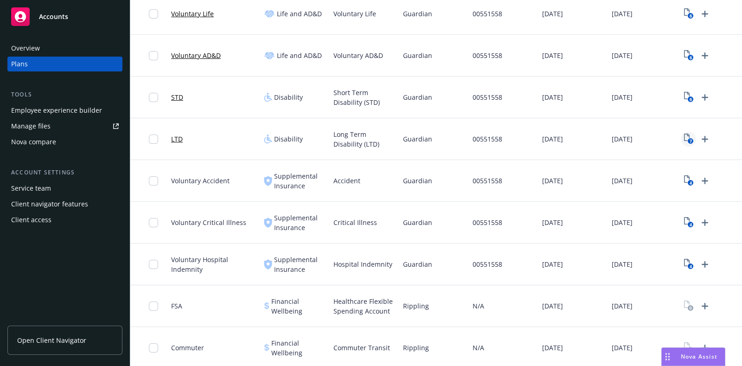
click at [686, 139] on icon "7" at bounding box center [689, 138] width 10 height 11
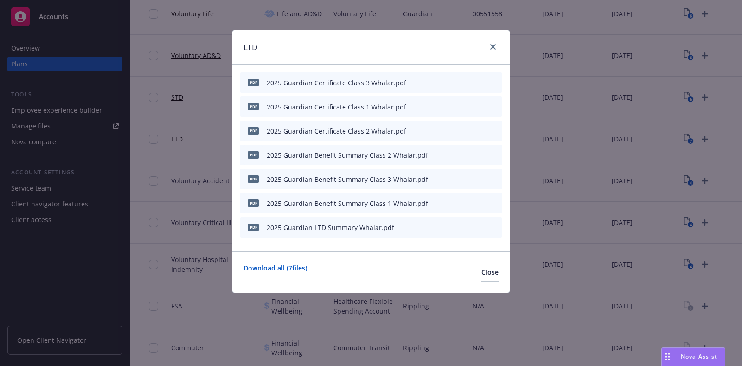
click at [452, 82] on icon "button" at bounding box center [449, 83] width 6 height 6
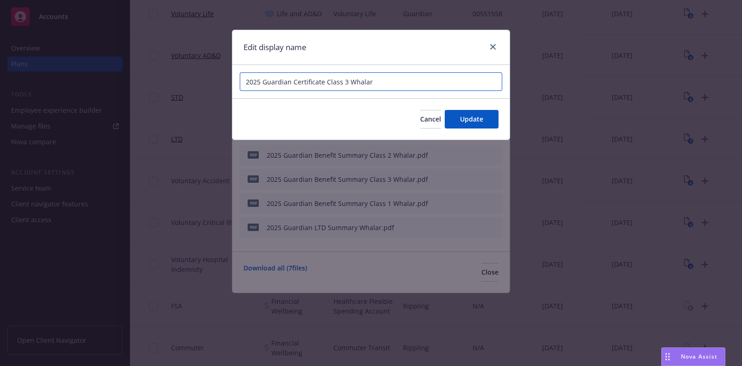
click at [244, 79] on input "2025 Guardian Certificate Class 3 Whalar" at bounding box center [371, 81] width 262 height 19
click at [351, 82] on input "Whalar - 2025 Guardian Certificate Class 3 Whalar" at bounding box center [371, 81] width 262 height 19
drag, startPoint x: 406, startPoint y: 82, endPoint x: 378, endPoint y: 76, distance: 28.4
click at [378, 76] on input "Whalar - 2025 Guardian Certificate, Class 3 Whalar" at bounding box center [371, 81] width 262 height 19
click at [423, 81] on input "Whalar - 2025 Guardian Certificate, Class 3" at bounding box center [371, 81] width 262 height 19
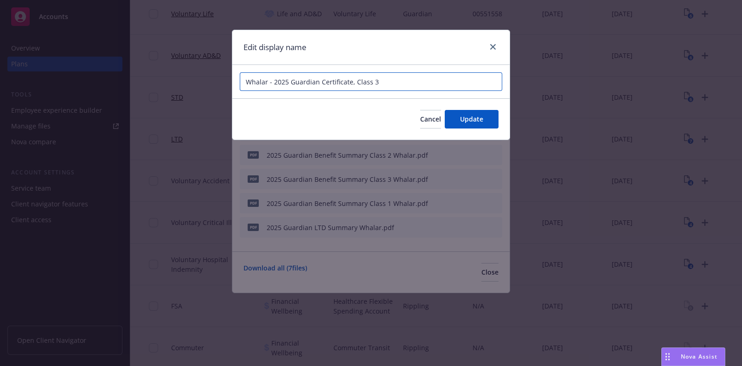
click at [423, 81] on input "Whalar - 2025 Guardian Certificate, Class 3" at bounding box center [371, 81] width 262 height 19
type input "Whalar - 2025 Guardian Certificate, Class 3"
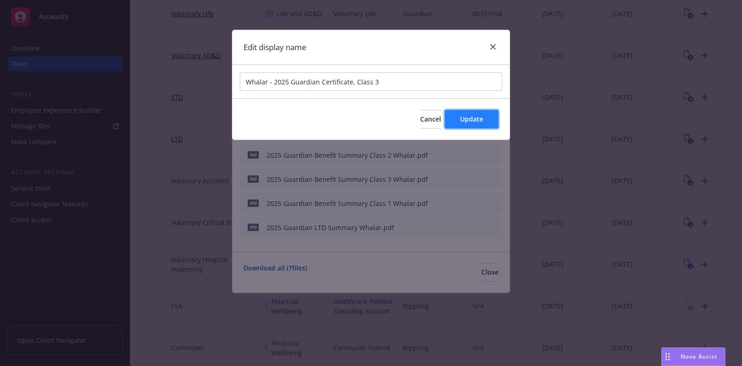
click at [463, 119] on span "Update" at bounding box center [471, 118] width 23 height 9
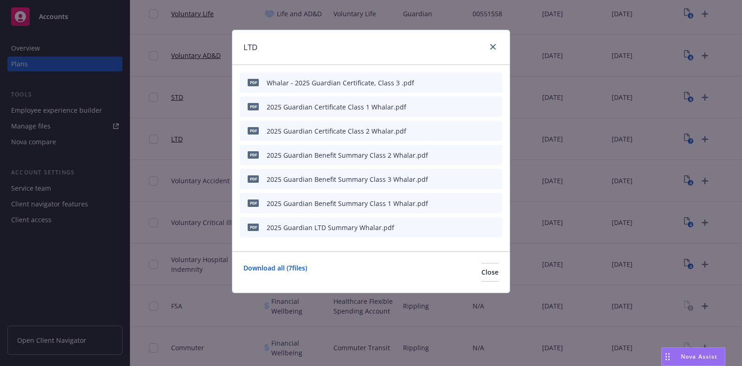
click at [449, 106] on icon "button" at bounding box center [449, 107] width 6 height 6
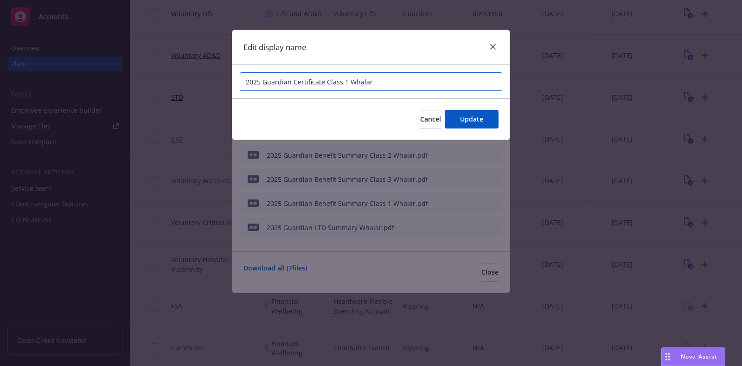
drag, startPoint x: 365, startPoint y: 83, endPoint x: 242, endPoint y: 82, distance: 122.3
click at [242, 82] on input "2025 Guardian Certificate Class 1 Whalar" at bounding box center [371, 81] width 262 height 19
paste input "Whalar - 2025 Guardian Certificate, Class 3"
type input "Whalar - 2025 Guardian Certificate, Class 1"
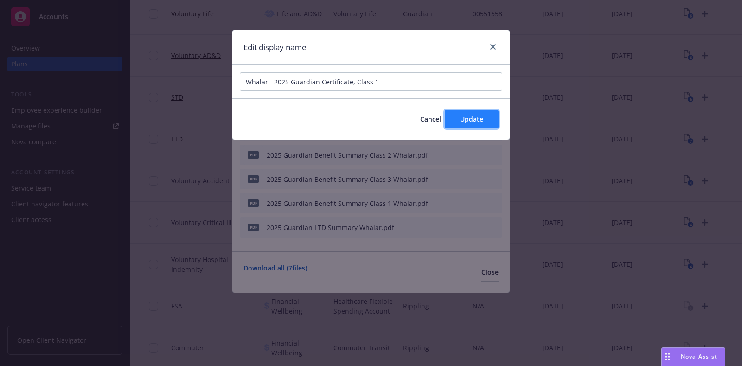
click at [475, 120] on span "Update" at bounding box center [471, 118] width 23 height 9
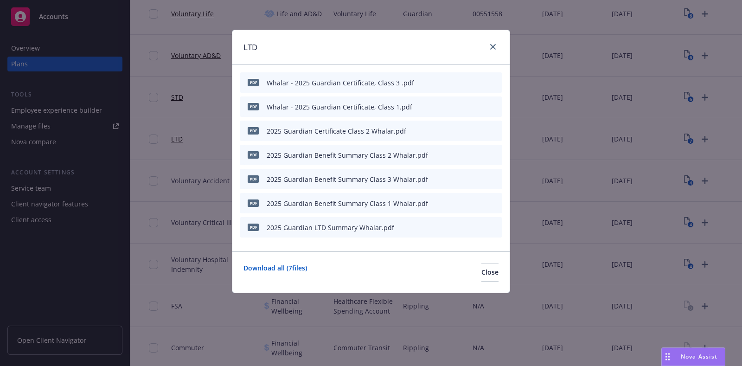
click at [447, 132] on div "pdf 2025 Guardian Certificate Class 2 Whalar.pdf" at bounding box center [371, 130] width 262 height 20
click at [448, 129] on icon "button" at bounding box center [449, 131] width 6 height 6
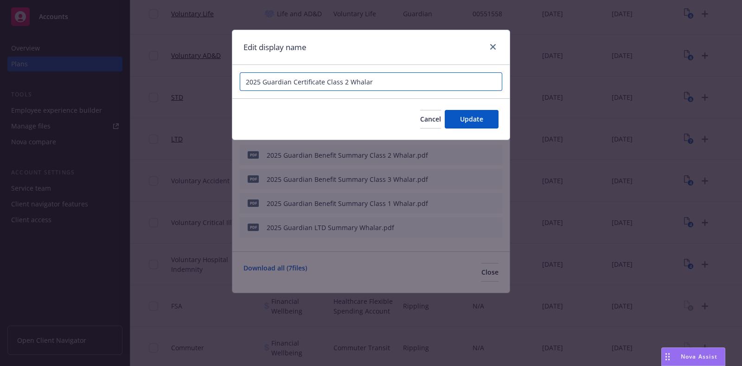
drag, startPoint x: 399, startPoint y: 84, endPoint x: 181, endPoint y: 84, distance: 218.7
click at [181, 84] on div "Edit display name 2025 Guardian Certificate Class 2 Whalar Cancel Update" at bounding box center [371, 183] width 742 height 366
paste input "text"
type input "2025 Guardian Certificate Class 2 Whala"
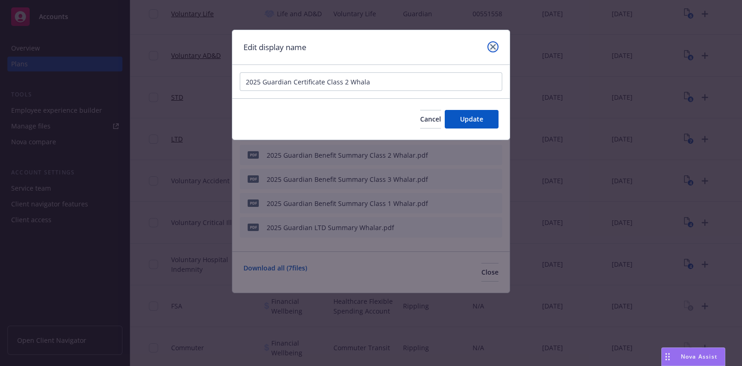
click at [490, 49] on icon "close" at bounding box center [493, 47] width 6 height 6
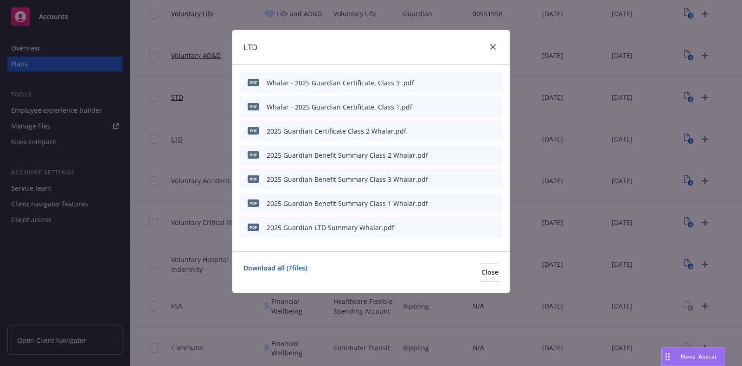
click at [450, 105] on icon "button" at bounding box center [449, 107] width 6 height 6
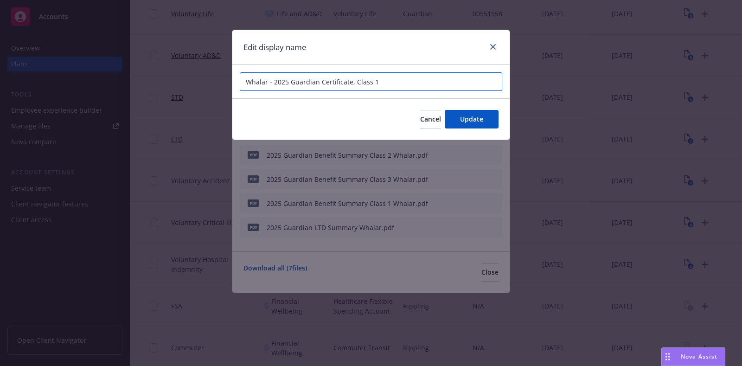
click at [403, 79] on input "Whalar - 2025 Guardian Certificate, Class 1" at bounding box center [371, 81] width 262 height 19
click at [402, 79] on input "Whalar - 2025 Guardian Certificate, Class 1" at bounding box center [371, 81] width 262 height 19
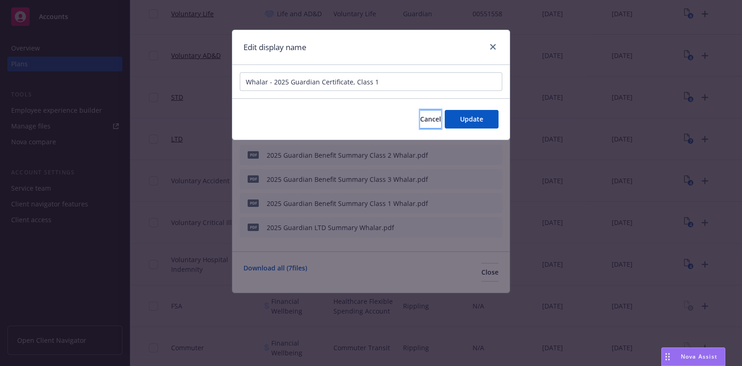
click at [430, 119] on button "Cancel" at bounding box center [430, 119] width 21 height 19
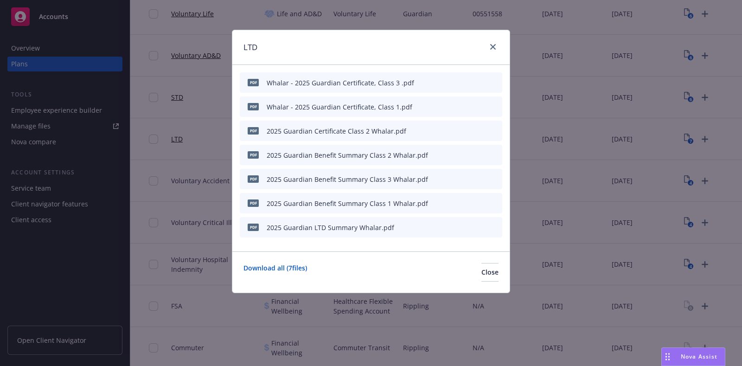
click at [451, 131] on icon "button" at bounding box center [449, 131] width 6 height 6
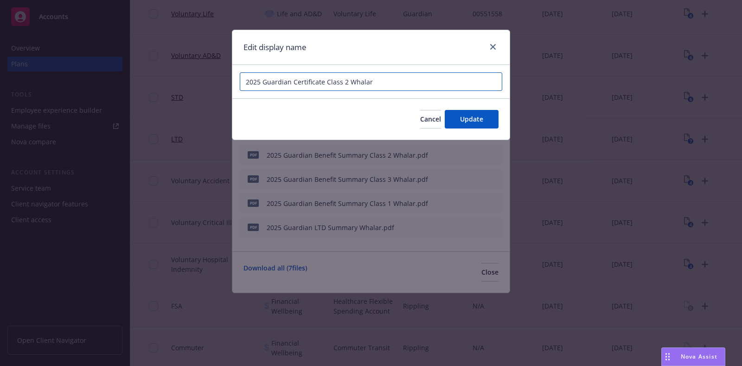
click at [405, 85] on input "2025 Guardian Certificate Class 2 Whalar" at bounding box center [371, 81] width 262 height 19
paste input "Whalar - 2025 Guardian Certificate, Class 1"
type input "Whalar - 2025 Guardian Certificate, Class 2"
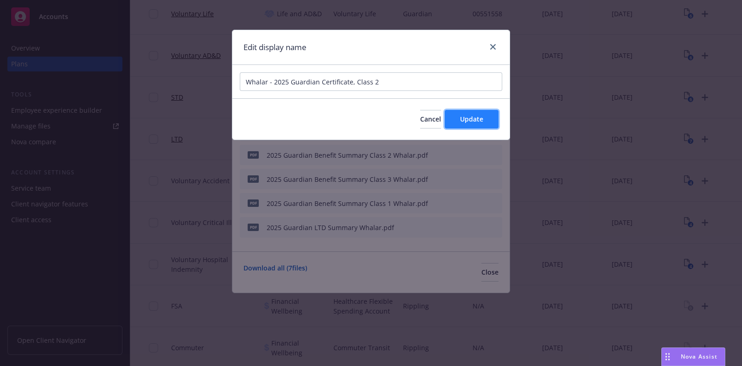
click at [468, 117] on span "Update" at bounding box center [471, 118] width 23 height 9
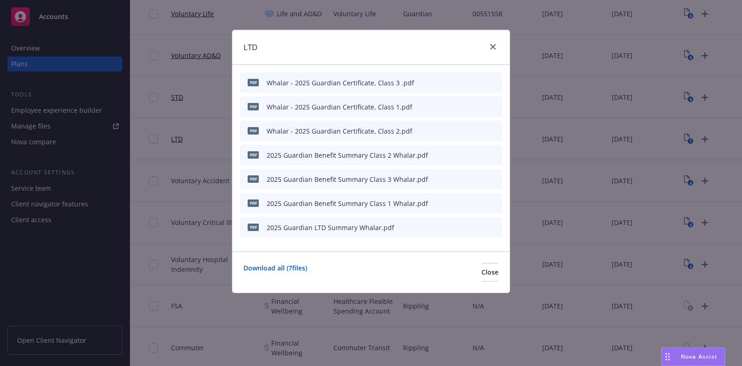
click at [448, 154] on icon "button" at bounding box center [449, 155] width 6 height 6
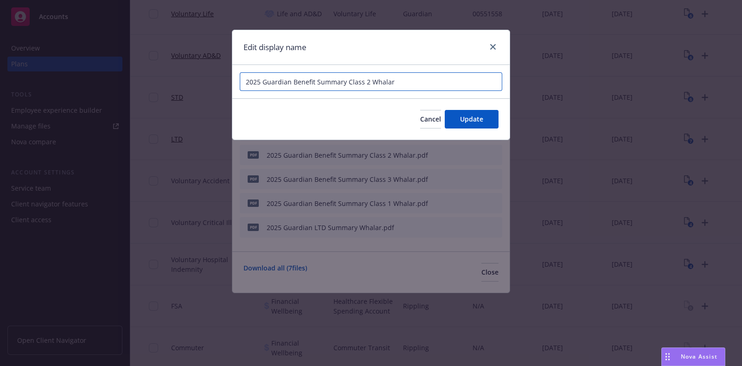
click at [246, 77] on input "2025 Guardian Benefit Summary Class 2 Whalar" at bounding box center [371, 81] width 262 height 19
click at [374, 80] on input "Whalar - 2025 Guardian Benefit Summary Class 2 Whalar" at bounding box center [371, 81] width 262 height 19
drag, startPoint x: 437, startPoint y: 80, endPoint x: 410, endPoint y: 83, distance: 26.6
click at [410, 83] on input "Whalar - 2025 Guardian Benefit Summary, Class 2 Whalar" at bounding box center [371, 81] width 262 height 19
click at [410, 83] on input "Whalar - 2025 Guardian Benefit Summary, Class 2" at bounding box center [371, 81] width 262 height 19
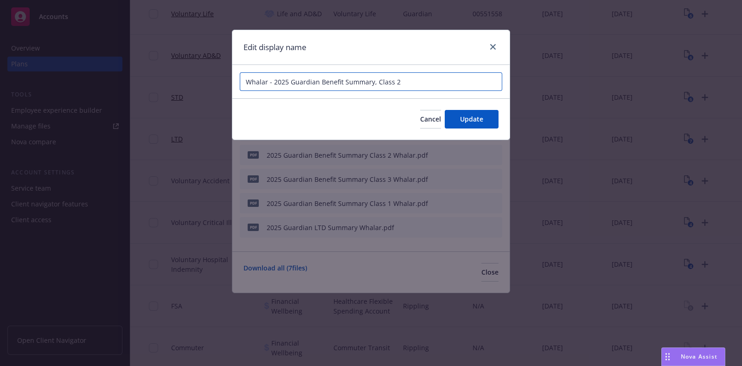
click at [410, 83] on input "Whalar - 2025 Guardian Benefit Summary, Class 2" at bounding box center [371, 81] width 262 height 19
type input "Whalar - 2025 Guardian Benefit Summary, Class 2"
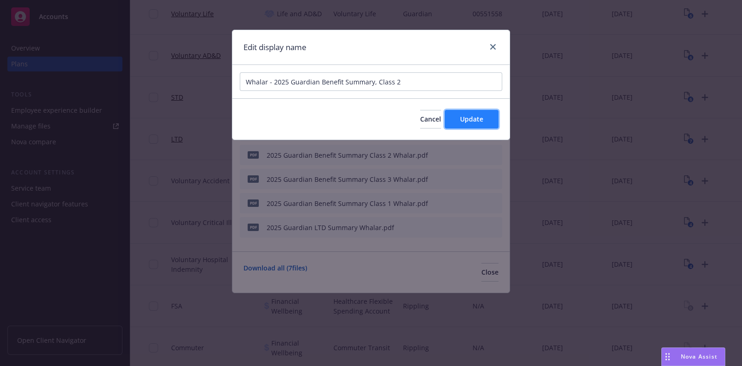
click at [471, 125] on button "Update" at bounding box center [471, 119] width 54 height 19
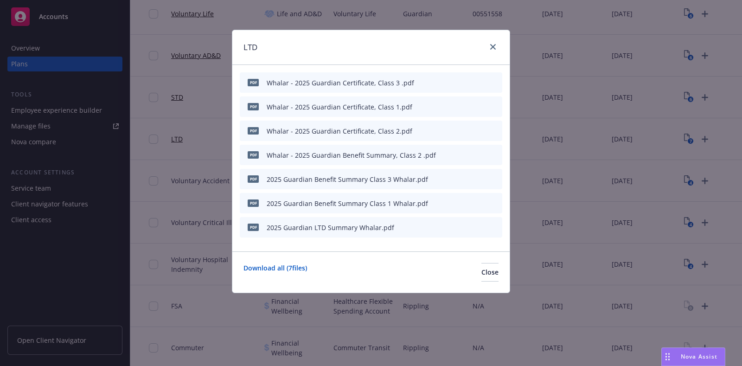
click at [448, 180] on icon "button" at bounding box center [448, 179] width 5 height 5
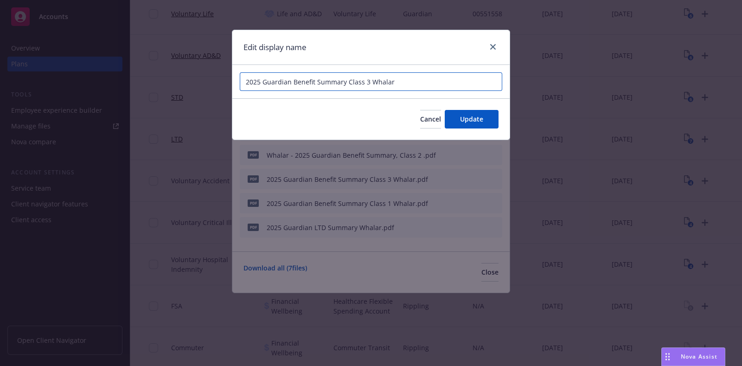
drag, startPoint x: 287, startPoint y: 82, endPoint x: 238, endPoint y: 83, distance: 49.6
click at [238, 83] on div "2025 Guardian Benefit Summary Class 3 Whalar" at bounding box center [370, 81] width 277 height 33
paste input "Whalar - 2025 Guardian Benefit Summary, Class 2"
type input "Whalar - 2025 Guardian Benefit Summary, Class 3"
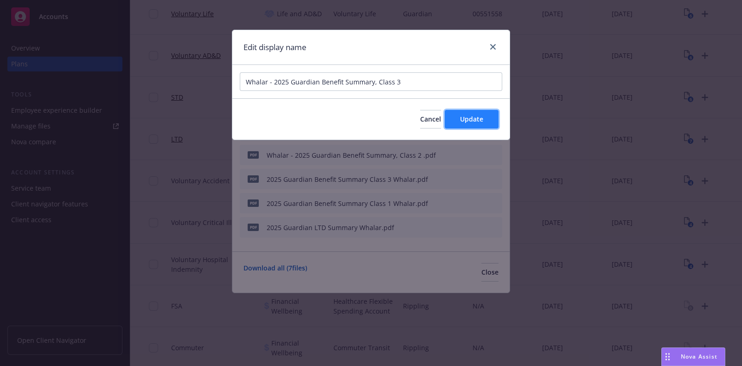
click at [460, 119] on span "Update" at bounding box center [471, 118] width 23 height 9
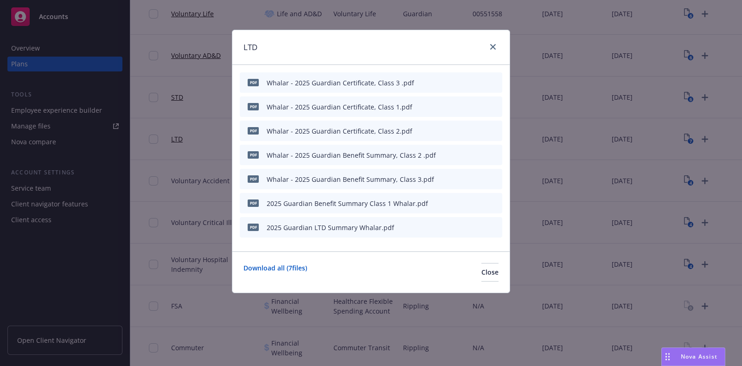
click at [450, 204] on icon "button" at bounding box center [449, 203] width 6 height 6
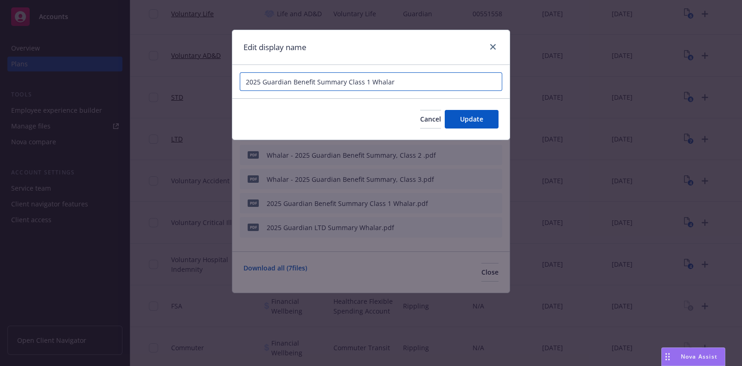
click at [402, 82] on input "2025 Guardian Benefit Summary Class 1 Whalar" at bounding box center [371, 81] width 262 height 19
paste input "Whalar - 2025 Guardian Benefit Summary, Class 2"
type input "Whalar - 2025 Guardian Benefit Summary, Class 1"
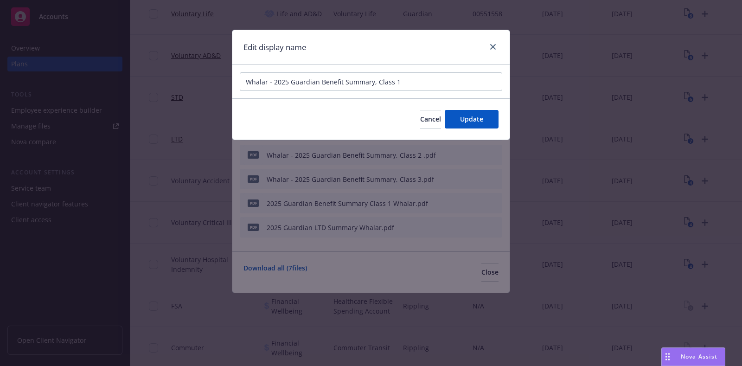
click at [475, 131] on div "Cancel Update" at bounding box center [370, 118] width 277 height 41
click at [475, 122] on span "Update" at bounding box center [471, 118] width 23 height 9
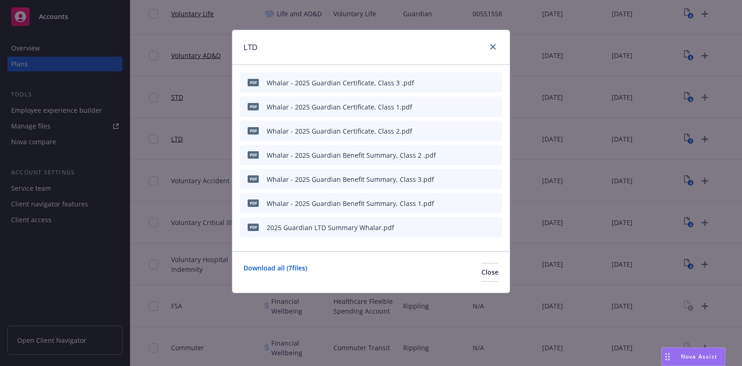
click at [491, 229] on icon "archive file" at bounding box center [493, 226] width 7 height 7
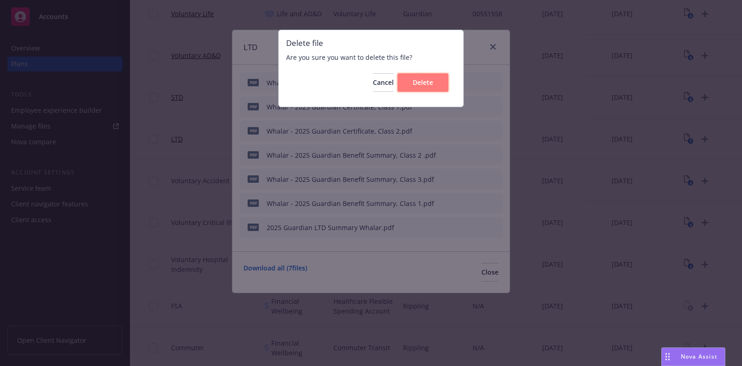
click at [420, 86] on span "Delete" at bounding box center [422, 82] width 20 height 9
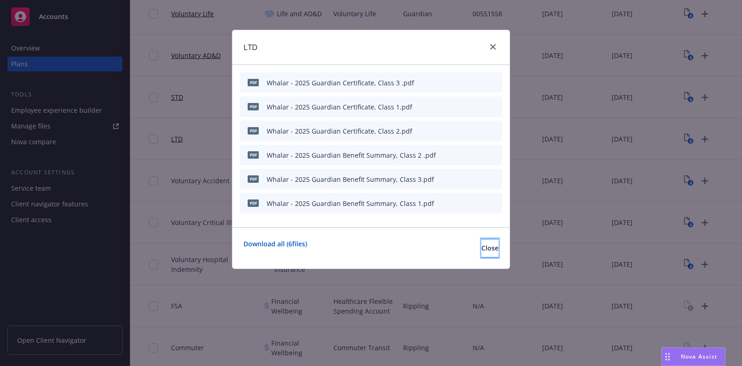
click at [481, 246] on span "Close" at bounding box center [489, 247] width 17 height 9
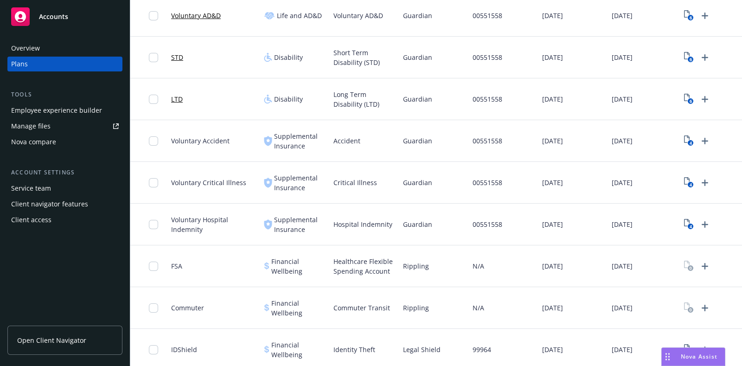
scroll to position [405, 0]
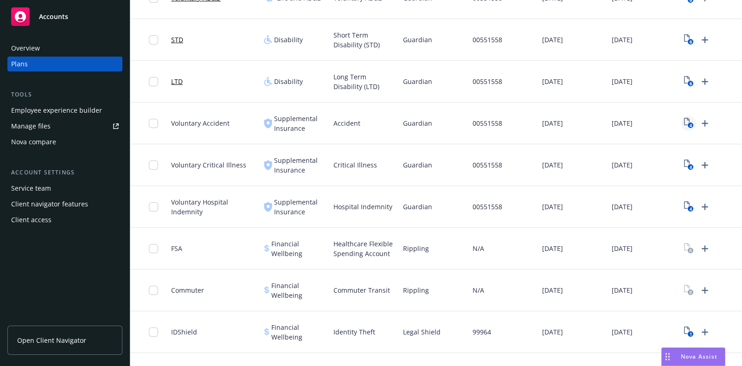
click at [684, 122] on icon "4" at bounding box center [689, 123] width 10 height 11
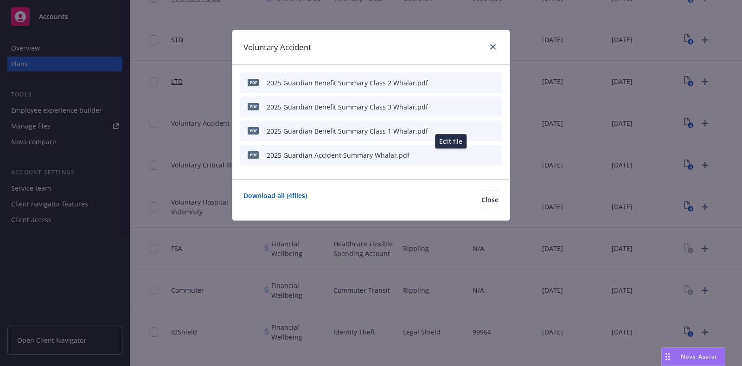
click at [450, 156] on icon "button" at bounding box center [449, 155] width 6 height 6
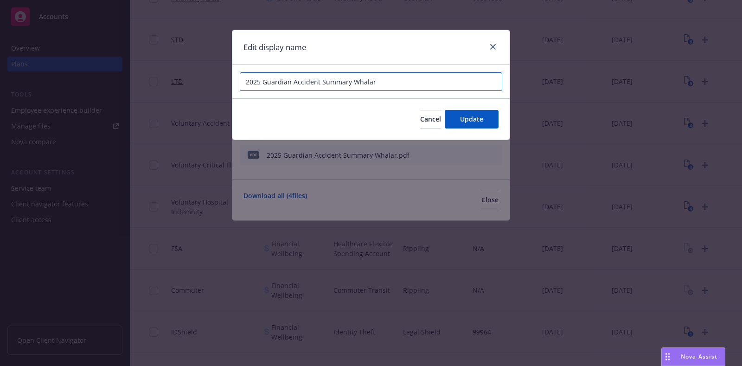
click at [243, 83] on input "2025 Guardian Accident Summary Whalar" at bounding box center [371, 81] width 262 height 19
drag, startPoint x: 415, startPoint y: 84, endPoint x: 391, endPoint y: 84, distance: 23.6
click at [391, 84] on input "Whalar - 2025 Guardian Accident Summary Whalar" at bounding box center [371, 81] width 262 height 19
drag, startPoint x: 345, startPoint y: 83, endPoint x: 232, endPoint y: 82, distance: 113.5
click at [232, 82] on div "Whalar - 2025 Guardian Accident Summary" at bounding box center [370, 81] width 277 height 33
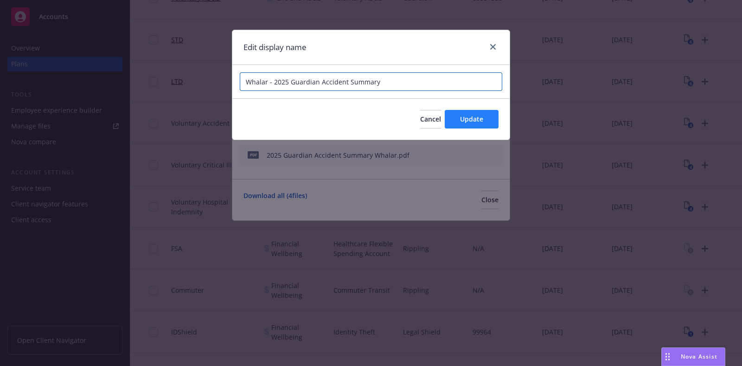
type input "Whalar - 2025 Guardian Accident Summary"
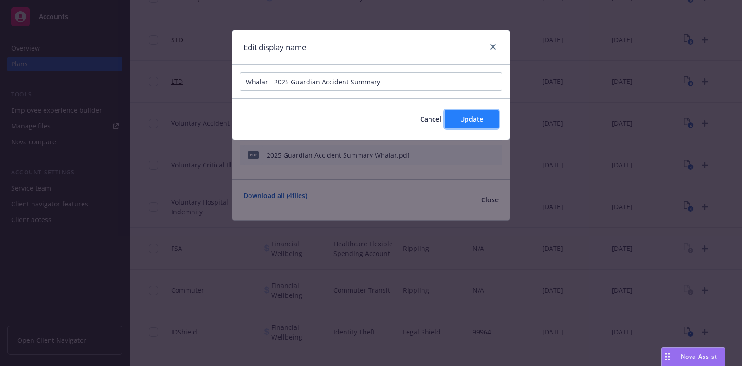
click at [453, 117] on button "Update" at bounding box center [471, 119] width 54 height 19
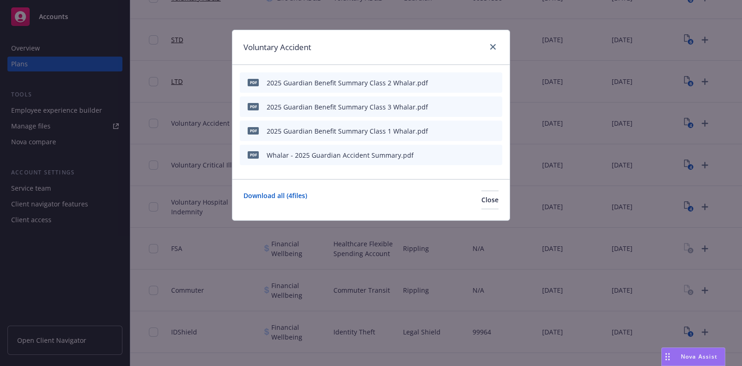
click at [452, 133] on button "button" at bounding box center [448, 130] width 7 height 7
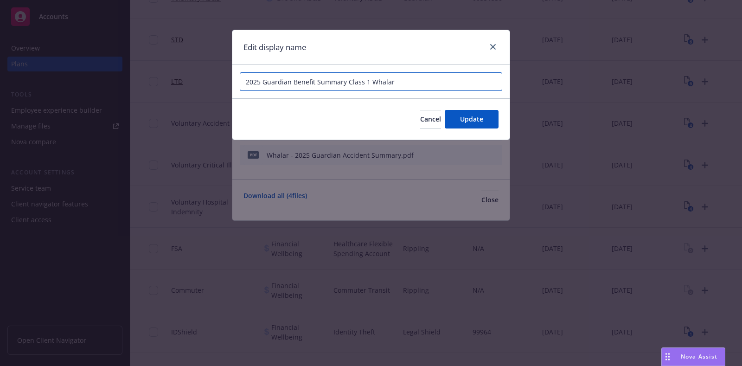
drag, startPoint x: 313, startPoint y: 79, endPoint x: 216, endPoint y: 82, distance: 96.4
click at [216, 82] on div "Edit display name 2025 Guardian Benefit Summary Class 1 Whalar Cancel Update" at bounding box center [371, 183] width 742 height 366
paste input "Whalar - 2025 Guardian Acciden"
click at [376, 82] on input "Whalar - 2025 Guardian Accident Summary Class 1 Whalar" at bounding box center [371, 81] width 262 height 19
drag, startPoint x: 450, startPoint y: 87, endPoint x: 417, endPoint y: 85, distance: 33.4
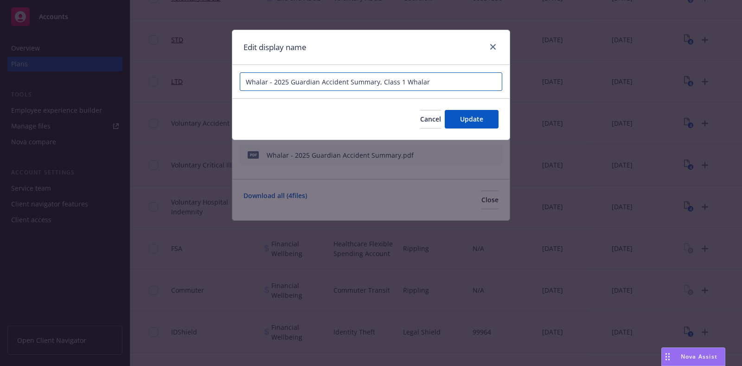
click at [417, 85] on input "Whalar - 2025 Guardian Accident Summary, Class 1 Whalar" at bounding box center [371, 81] width 262 height 19
click at [417, 85] on input "Whalar - 2025 Guardian Accident Summary, Class 1" at bounding box center [371, 81] width 262 height 19
type input "Whalar - 2025 Guardian Accident Summary, Class 1"
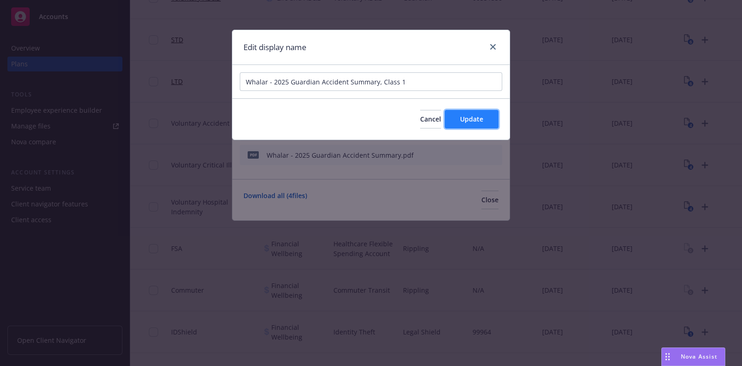
click at [477, 114] on span "Update" at bounding box center [471, 118] width 23 height 9
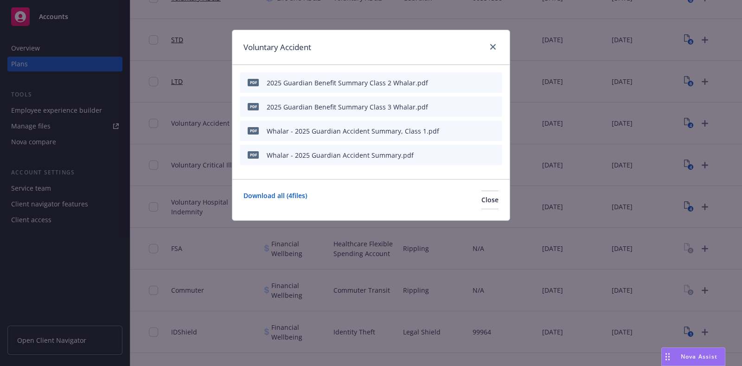
click at [447, 108] on div "pdf 2025 Guardian Benefit Summary Class 3 Whalar.pdf" at bounding box center [371, 106] width 262 height 20
click at [449, 106] on icon "button" at bounding box center [448, 107] width 5 height 5
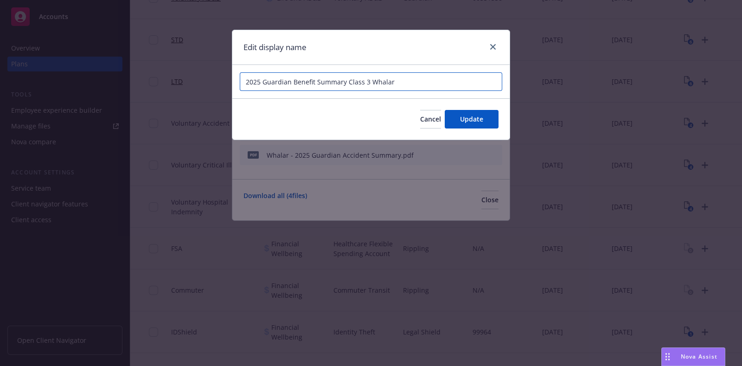
drag, startPoint x: 417, startPoint y: 79, endPoint x: 188, endPoint y: 81, distance: 229.4
click at [188, 81] on div "Edit display name 2025 Guardian Benefit Summary Class 3 Whalar Cancel Update" at bounding box center [371, 183] width 742 height 366
paste input "Whalar - 2025 Guardian Accident Summary, Class 1"
type input "Whalar - 2025 Guardian Accident Summary, Class 3"
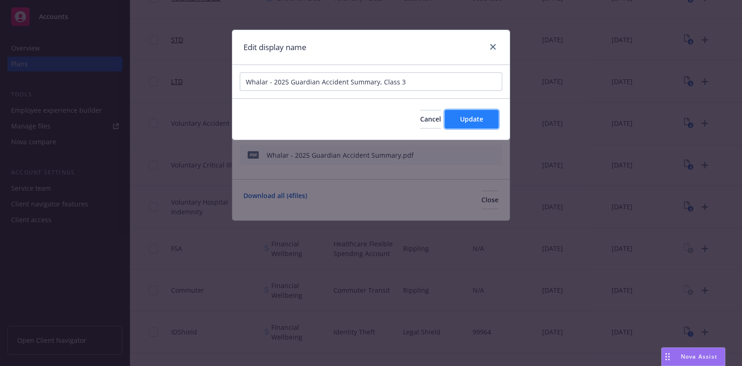
click at [463, 112] on button "Update" at bounding box center [471, 119] width 54 height 19
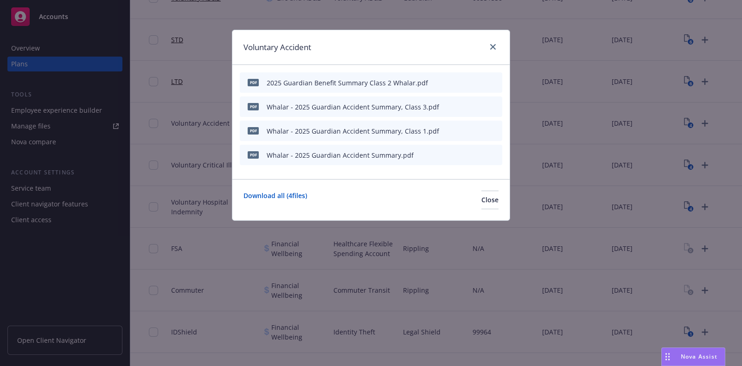
click at [450, 82] on icon "button" at bounding box center [449, 83] width 6 height 6
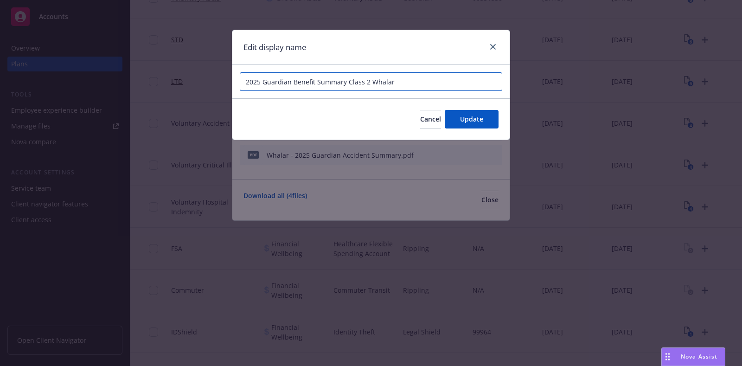
drag, startPoint x: 410, startPoint y: 79, endPoint x: 235, endPoint y: 80, distance: 174.3
click at [235, 80] on div "2025 Guardian Benefit Summary Class 2 Whalar" at bounding box center [370, 81] width 277 height 33
paste input "Whalar - 2025 Guardian Accident Summary, Class 1"
type input "Whalar - 2025 Guardian Accident Summary, Class 2"
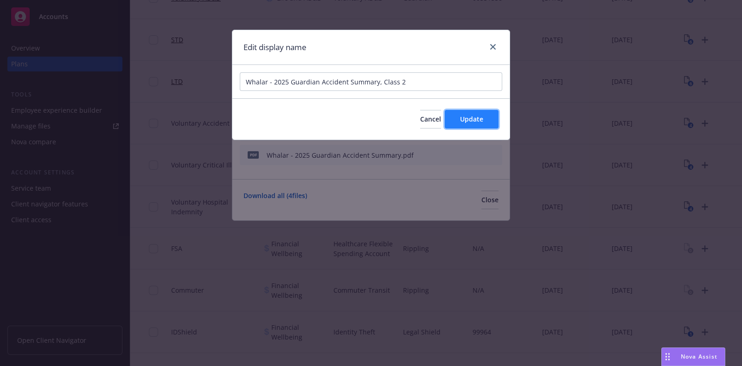
click at [476, 118] on span "Update" at bounding box center [471, 118] width 23 height 9
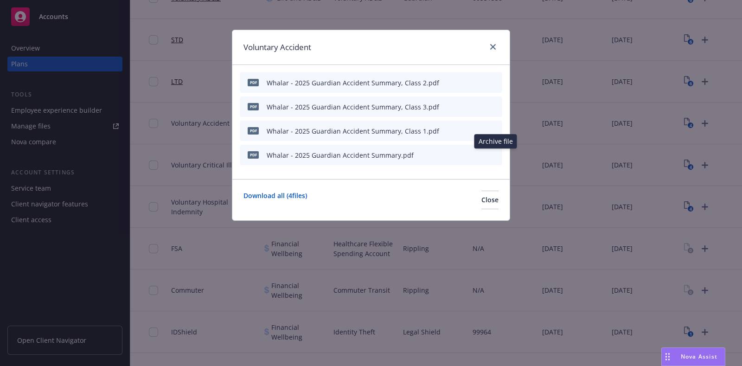
click at [494, 155] on icon "archive file" at bounding box center [493, 154] width 6 height 7
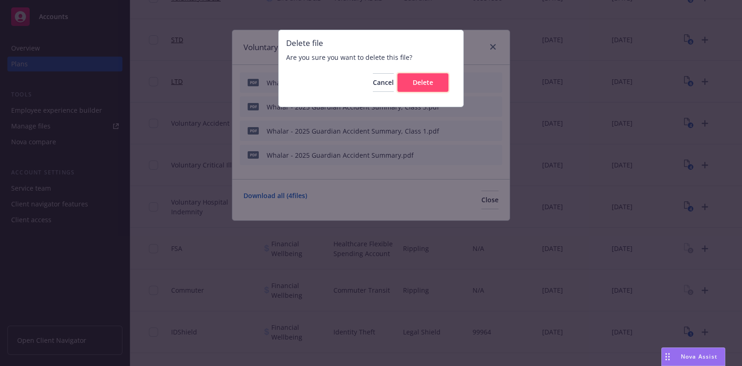
drag, startPoint x: 425, startPoint y: 81, endPoint x: 433, endPoint y: 109, distance: 29.5
click at [425, 80] on span "Delete" at bounding box center [422, 82] width 20 height 9
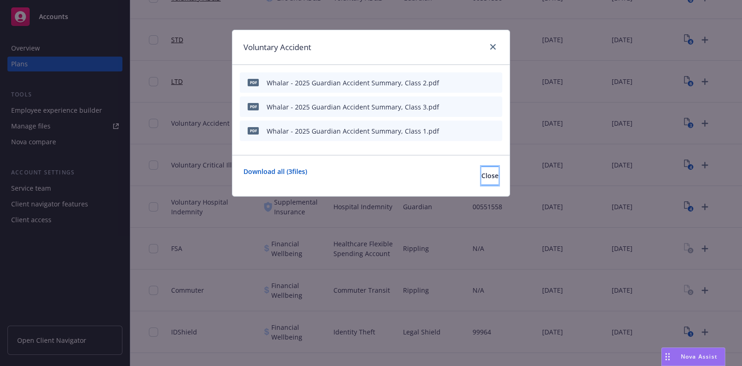
click at [481, 179] on button "Close" at bounding box center [489, 175] width 17 height 19
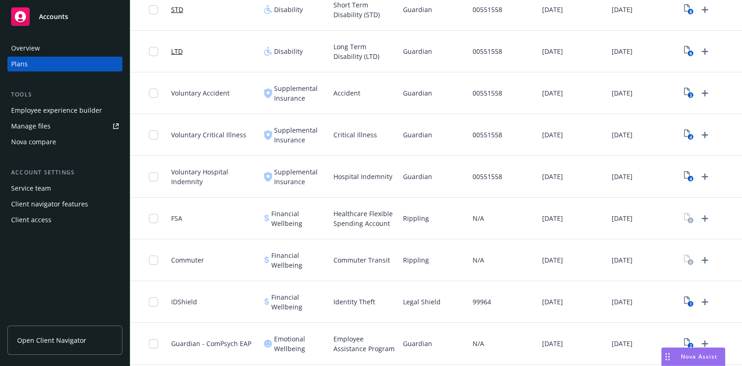
scroll to position [348, 0]
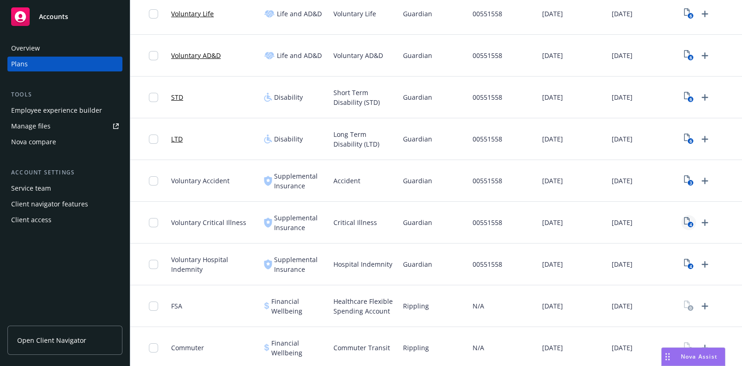
click at [690, 222] on text "4" at bounding box center [690, 225] width 2 height 6
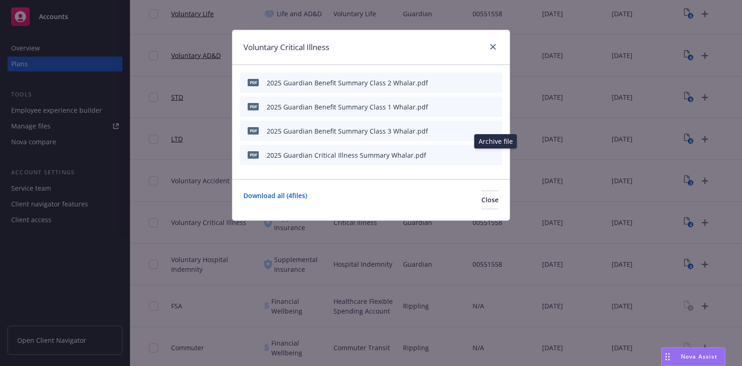
click at [495, 157] on button at bounding box center [494, 155] width 7 height 10
click at [445, 82] on div "pdf 2025 Guardian Benefit Summary Class 2 Whalar.pdf" at bounding box center [371, 82] width 262 height 20
click at [452, 82] on icon "button" at bounding box center [449, 83] width 6 height 6
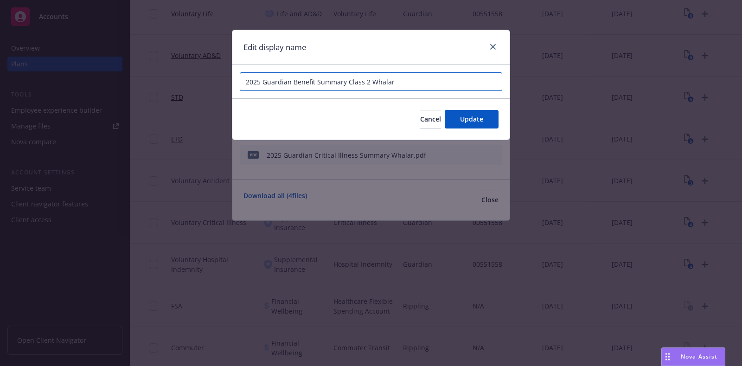
click at [244, 81] on input "2025 Guardian Benefit Summary Class 2 Whalar" at bounding box center [371, 81] width 262 height 19
click at [375, 81] on input "Whalar - 2025 Guardian Benefit Summary Class 2 Whalar" at bounding box center [371, 81] width 262 height 19
drag, startPoint x: 443, startPoint y: 80, endPoint x: 399, endPoint y: 84, distance: 44.3
click at [399, 84] on input "Whalar - 2025 Guardian Benefit Summary, Class 2 Whalar" at bounding box center [371, 81] width 262 height 19
click at [406, 84] on input "Whalar - 2025 Guardian Benefit Summary, Class 2" at bounding box center [371, 81] width 262 height 19
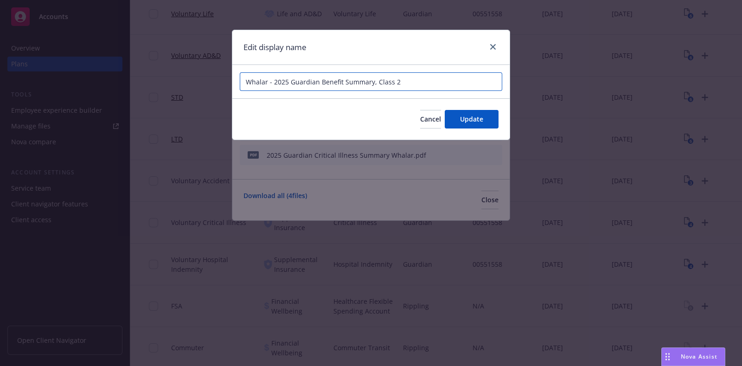
click at [406, 84] on input "Whalar - 2025 Guardian Benefit Summary, Class 2" at bounding box center [371, 81] width 262 height 19
type input "Whalar - 2025 Guardian Benefit Summary, Class 2"
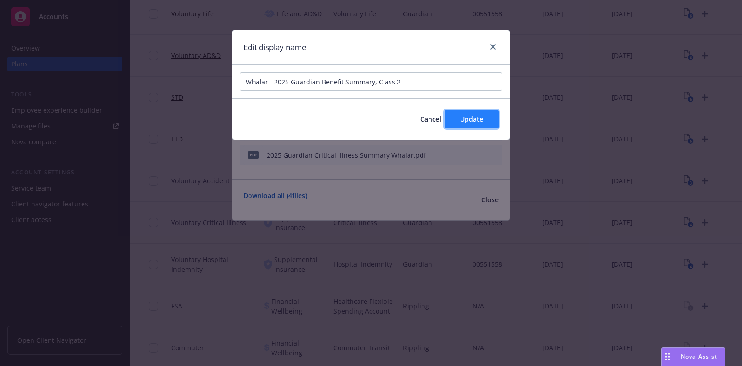
click at [481, 117] on span "Update" at bounding box center [471, 118] width 23 height 9
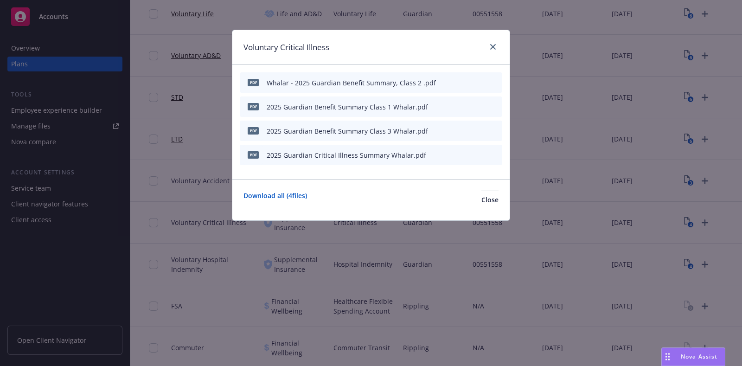
click at [449, 108] on icon "button" at bounding box center [449, 107] width 6 height 6
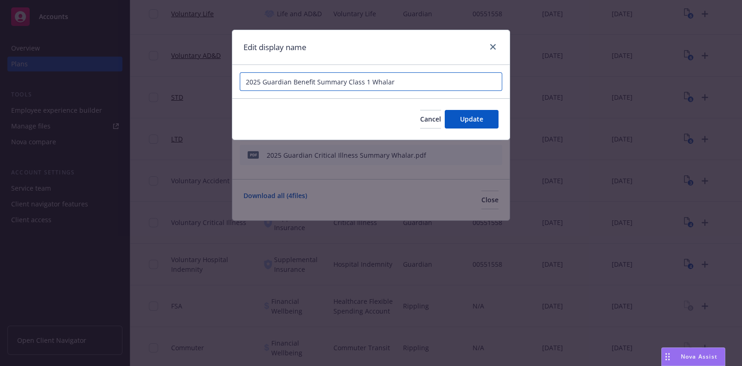
drag, startPoint x: 312, startPoint y: 82, endPoint x: 188, endPoint y: 82, distance: 124.2
click at [188, 82] on div "Edit display name 2025 Guardian Benefit Summary Class 1 Whalar Cancel Update" at bounding box center [371, 183] width 742 height 366
paste input "Whalar - 2025 Guardian Benefit Summary, Class 2"
type input "Whalar - 2025 Guardian Benefit Summary, Class 1"
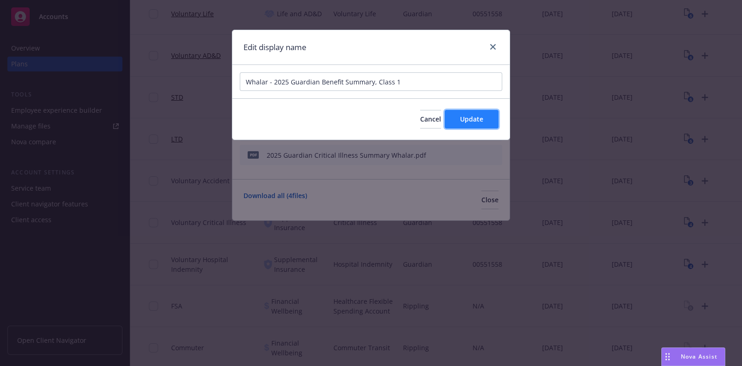
click at [466, 120] on span "Update" at bounding box center [471, 118] width 23 height 9
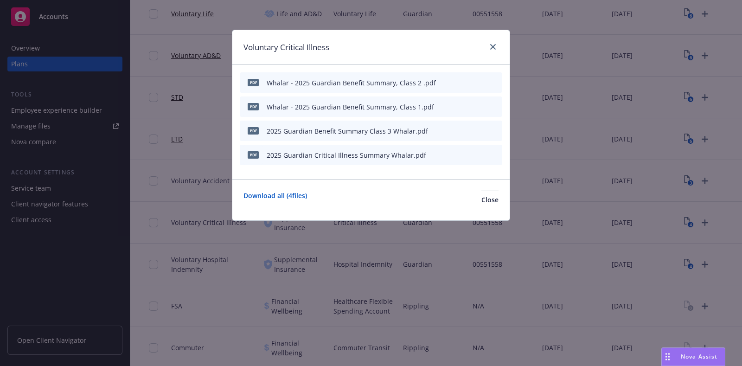
click at [452, 131] on icon "button" at bounding box center [449, 131] width 6 height 6
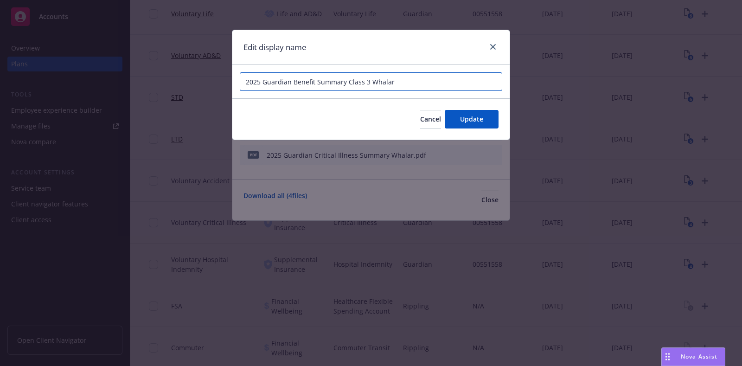
drag, startPoint x: 399, startPoint y: 87, endPoint x: 233, endPoint y: 82, distance: 166.4
click at [233, 82] on div "2025 Guardian Benefit Summary Class 3 Whalar" at bounding box center [370, 81] width 277 height 33
paste input "Whalar - 2025 Guardian Benefit Summary, Class 2"
type input "Whalar - 2025 Guardian Benefit Summary, Class 3"
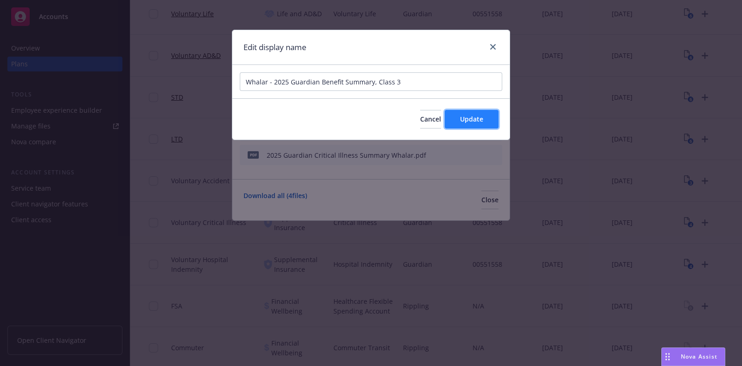
click at [489, 119] on button "Update" at bounding box center [471, 119] width 54 height 19
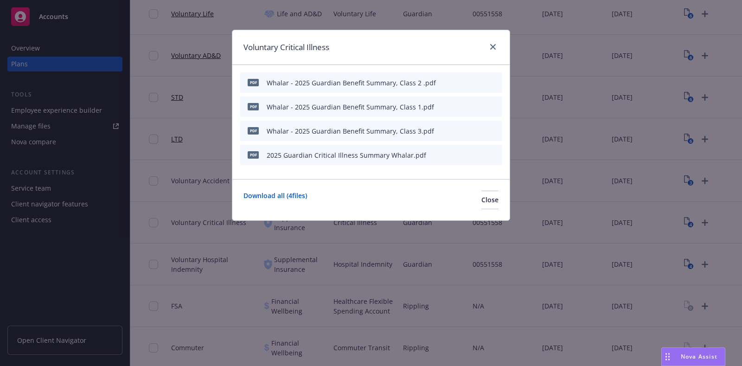
click at [497, 151] on icon "archive file" at bounding box center [493, 154] width 7 height 7
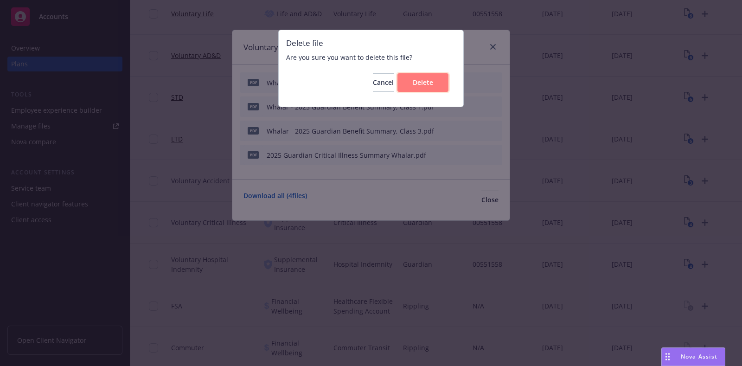
click at [419, 83] on span "Delete" at bounding box center [422, 82] width 20 height 9
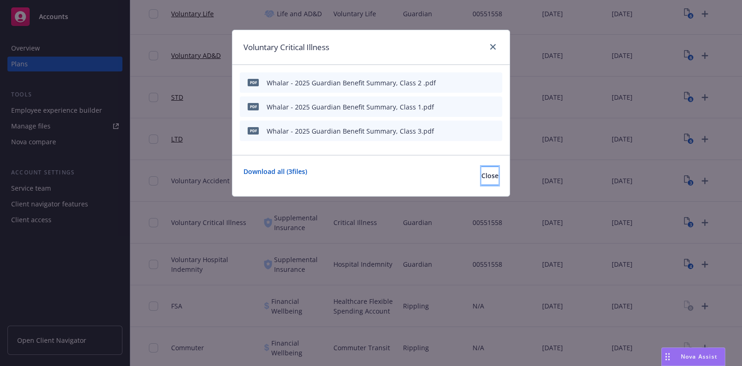
click at [481, 175] on span "Close" at bounding box center [489, 175] width 17 height 9
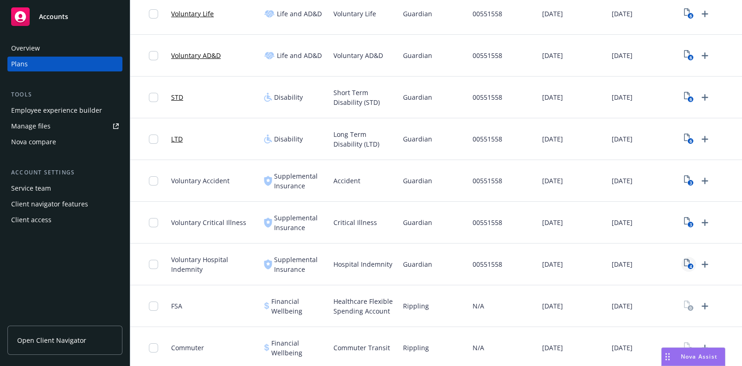
click at [686, 265] on icon "View Plan Documents" at bounding box center [687, 262] width 6 height 7
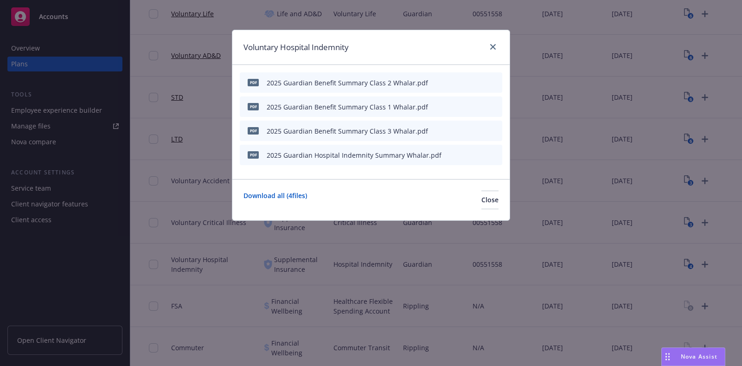
click at [491, 154] on icon "archive file" at bounding box center [493, 154] width 7 height 7
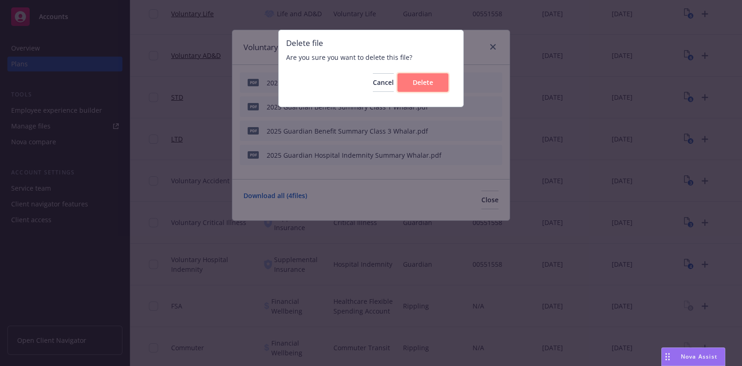
click at [416, 77] on button "Delete" at bounding box center [422, 82] width 51 height 19
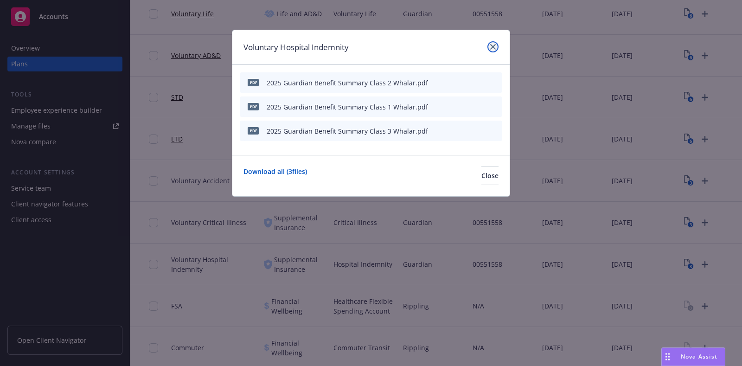
click at [492, 48] on icon "close" at bounding box center [493, 47] width 6 height 6
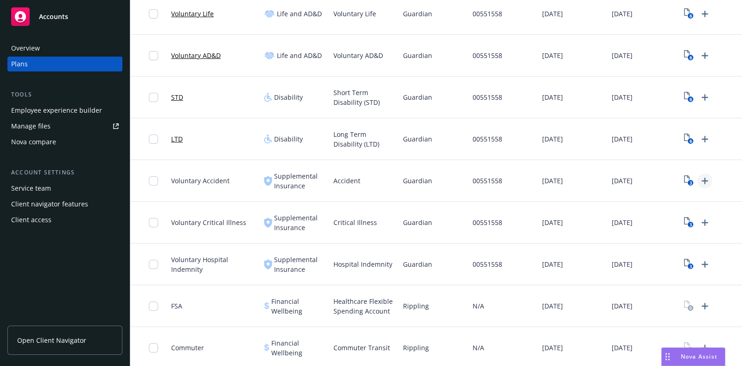
click at [704, 181] on icon "Upload Plan Documents" at bounding box center [704, 180] width 6 height 6
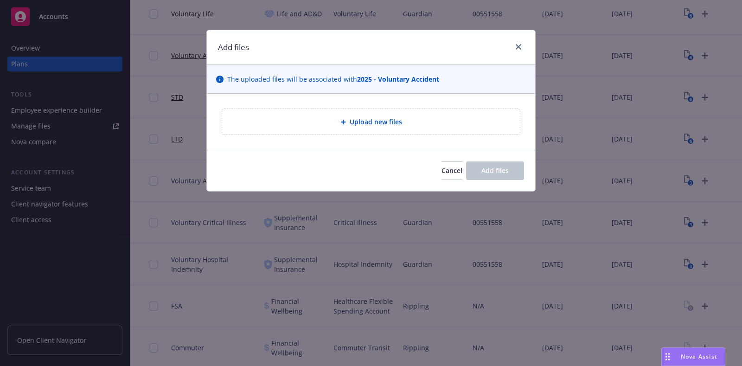
click at [684, 181] on div "Add files The uploaded files will be associated with 2025 - Voluntary Accident …" at bounding box center [371, 183] width 742 height 366
click at [515, 46] on icon "close" at bounding box center [518, 47] width 6 height 6
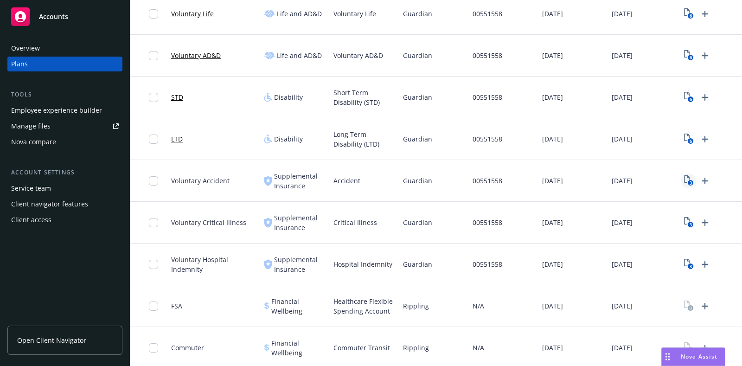
click at [688, 184] on rect "View Plan Documents" at bounding box center [690, 183] width 6 height 6
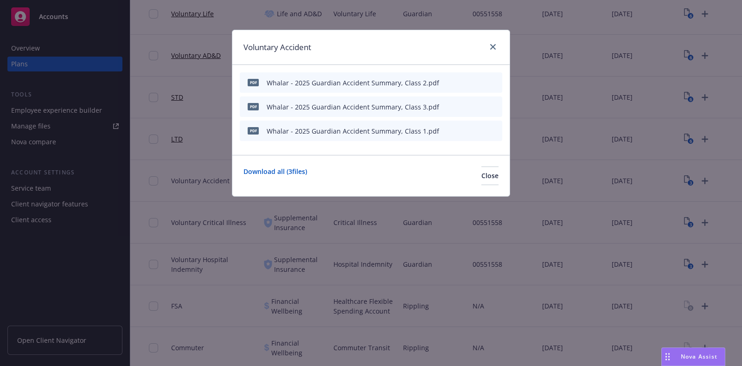
click at [479, 82] on icon "preview file" at bounding box center [478, 82] width 8 height 6
click at [494, 53] on div "Voluntary Accident" at bounding box center [370, 47] width 277 height 35
click at [488, 49] on link "close" at bounding box center [492, 46] width 11 height 11
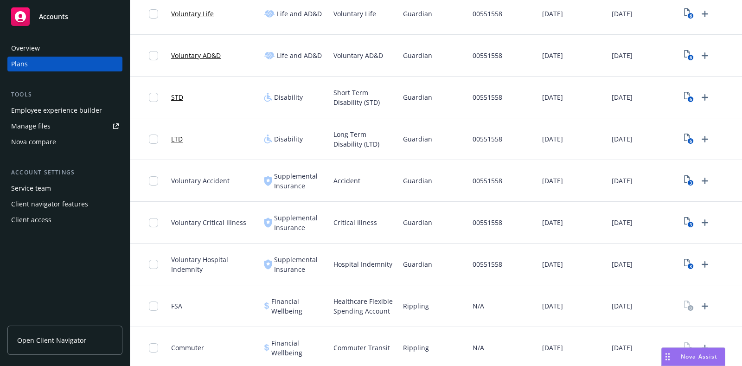
scroll to position [405, 0]
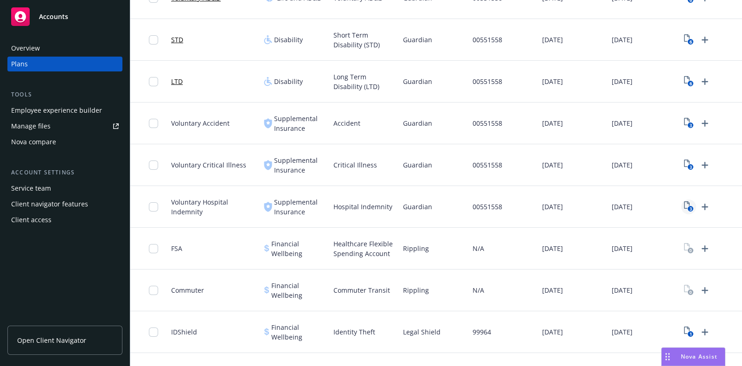
click at [684, 205] on icon "3" at bounding box center [689, 206] width 10 height 11
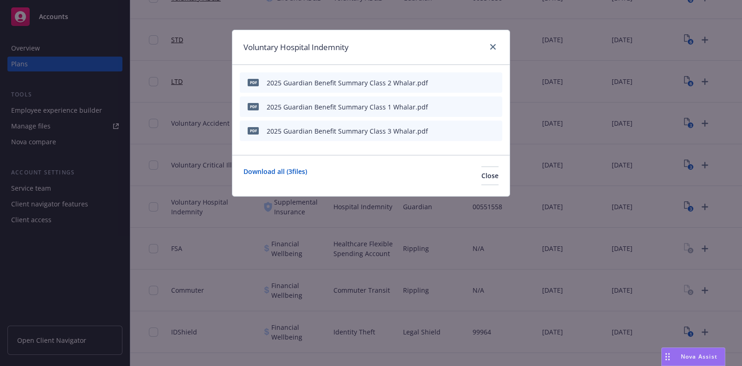
click at [445, 84] on div "pdf 2025 Guardian Benefit Summary Class 2 Whalar.pdf" at bounding box center [371, 82] width 262 height 20
click at [451, 81] on icon "button" at bounding box center [449, 83] width 6 height 6
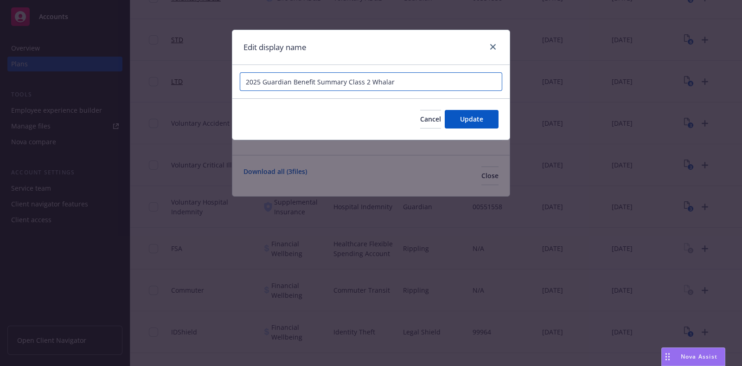
click at [244, 80] on input "2025 Guardian Benefit Summary Class 2 Whalar" at bounding box center [371, 81] width 262 height 19
type input "Whalar - 2025 Guardian Benefit Summary Class 2 Whalar"
click at [424, 114] on span "Cancel" at bounding box center [430, 118] width 21 height 9
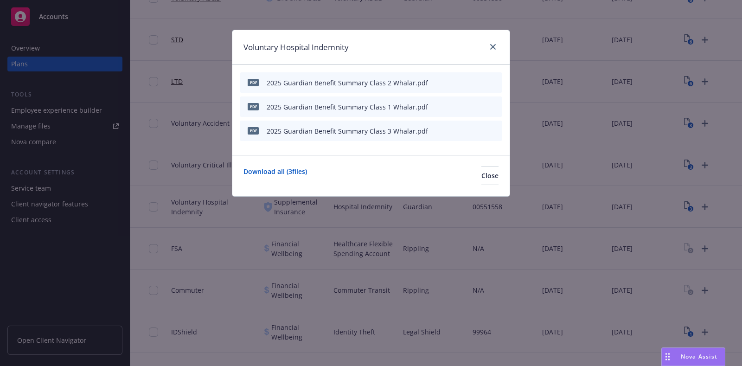
click at [451, 82] on icon "button" at bounding box center [449, 83] width 6 height 6
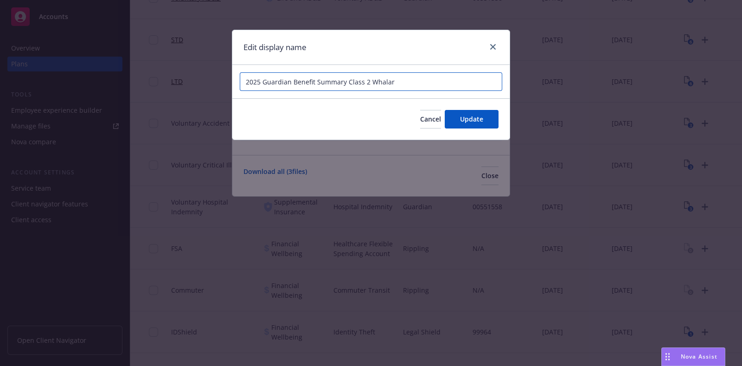
click at [241, 84] on input "2025 Guardian Benefit Summary Class 2 Whalar" at bounding box center [371, 81] width 262 height 19
click at [318, 81] on input "Whalar - 2025 Guardian Benefit Summary Class 2 Whalar" at bounding box center [371, 81] width 262 height 19
click at [406, 85] on input "Whalar - 2025 Guardian Hospital Indemnity Summary Class 2 Whalar" at bounding box center [371, 81] width 262 height 19
drag, startPoint x: 466, startPoint y: 76, endPoint x: 441, endPoint y: 80, distance: 24.8
click at [441, 80] on input "Whalar - 2025 Guardian Hospital Indemnity Summary, Class 2 Whalar" at bounding box center [371, 81] width 262 height 19
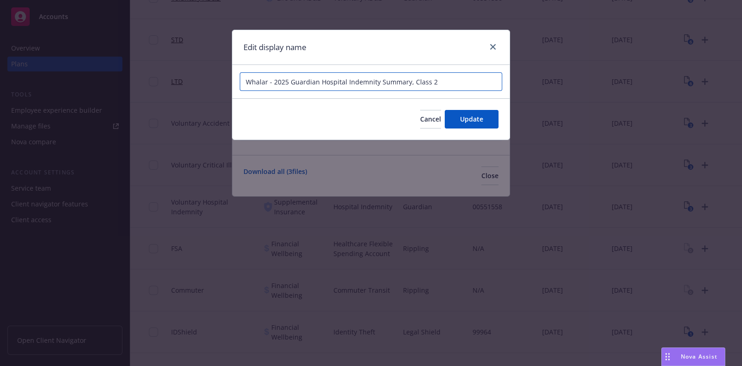
click at [447, 84] on input "Whalar - 2025 Guardian Hospital Indemnity Summary, Class 2" at bounding box center [371, 81] width 262 height 19
type input "Whalar - 2025 Guardian Hospital Indemnity Summary, Class 2"
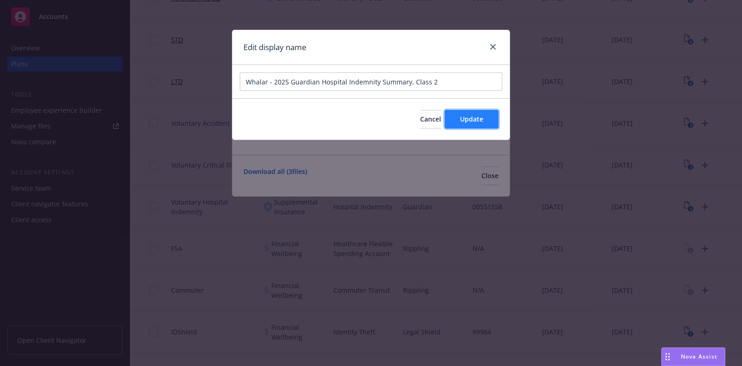
click at [485, 117] on button "Update" at bounding box center [471, 119] width 54 height 19
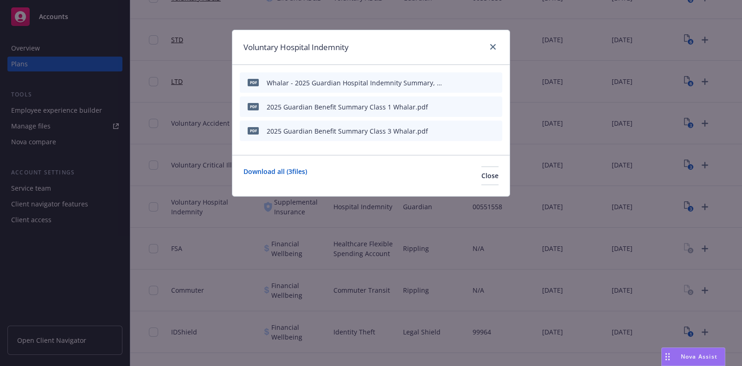
click at [447, 105] on icon "button" at bounding box center [449, 107] width 6 height 6
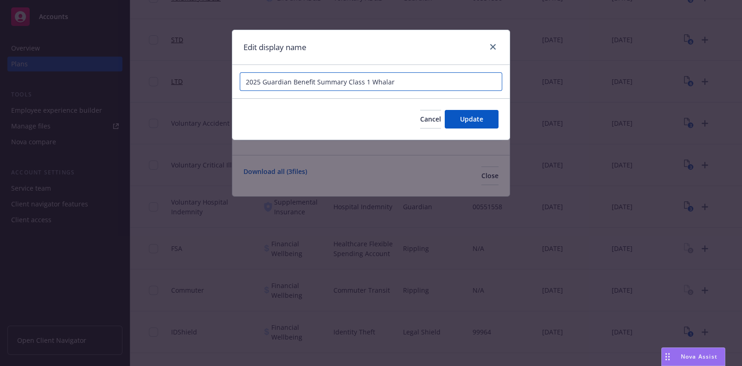
drag, startPoint x: 427, startPoint y: 82, endPoint x: 215, endPoint y: 81, distance: 211.8
click at [215, 81] on div "Edit display name 2025 Guardian Benefit Summary Class 1 Whalar Cancel Update" at bounding box center [371, 183] width 742 height 366
paste input "Whalar - 2025 Guardian Hospital Indemnity Summary, Class 2"
type input "Whalar - 2025 Guardian Hospital Indemnity Summary, Class 1"
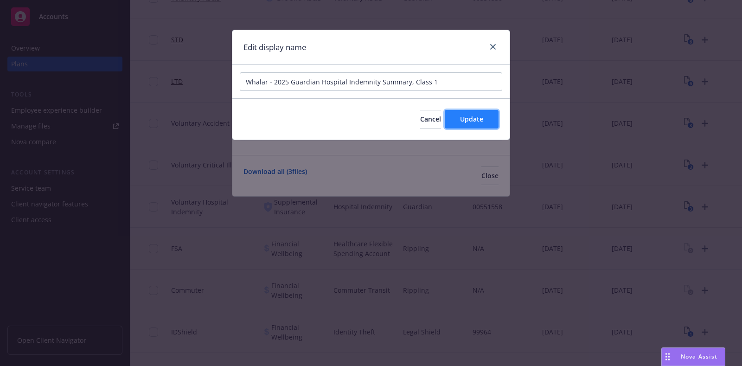
click at [454, 117] on button "Update" at bounding box center [471, 119] width 54 height 19
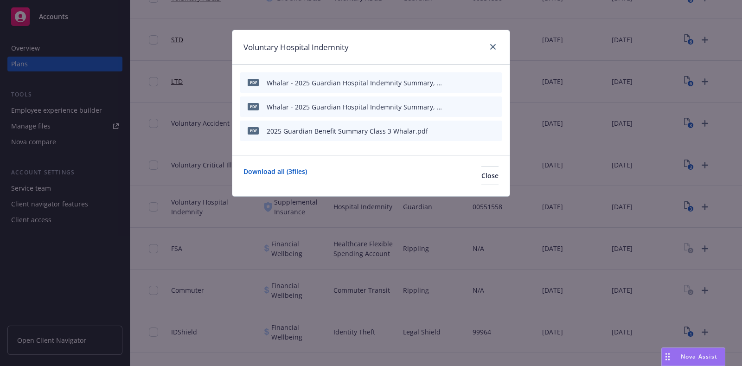
click at [448, 133] on icon "button" at bounding box center [448, 131] width 5 height 5
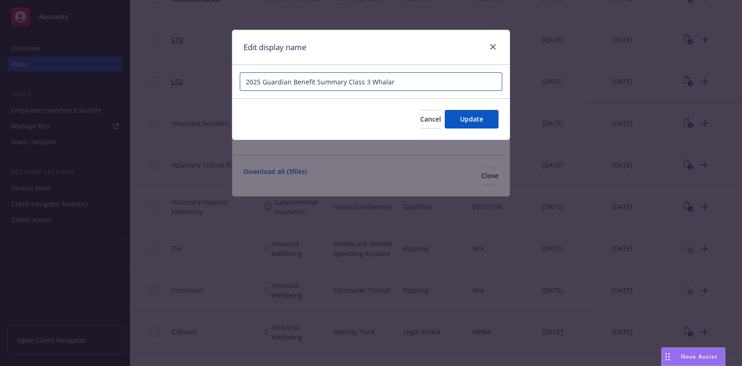
drag, startPoint x: 441, startPoint y: 83, endPoint x: 232, endPoint y: 89, distance: 209.1
click at [232, 89] on div "2025 Guardian Benefit Summary Class 3 Whalar" at bounding box center [370, 81] width 277 height 33
paste input "Whalar - 2025 Guardian Hospital Indemnity Summary, Class 2"
type input "Whalar - 2025 Guardian Hospital Indemnity Summary, Class 3"
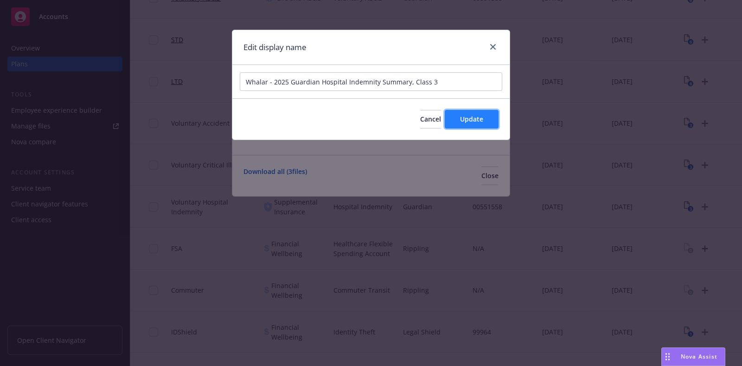
click at [454, 115] on button "Update" at bounding box center [471, 119] width 54 height 19
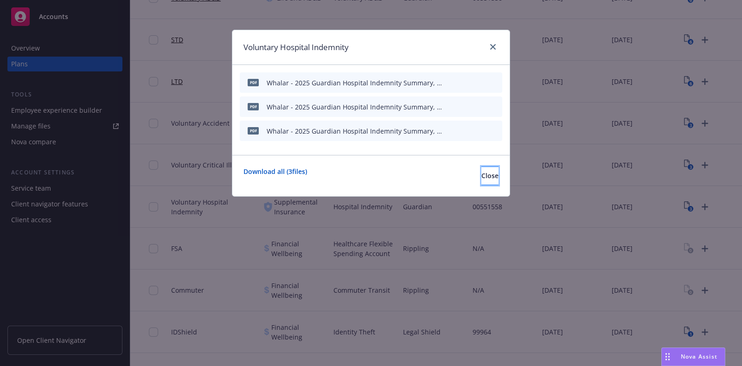
click at [481, 175] on span "Close" at bounding box center [489, 175] width 17 height 9
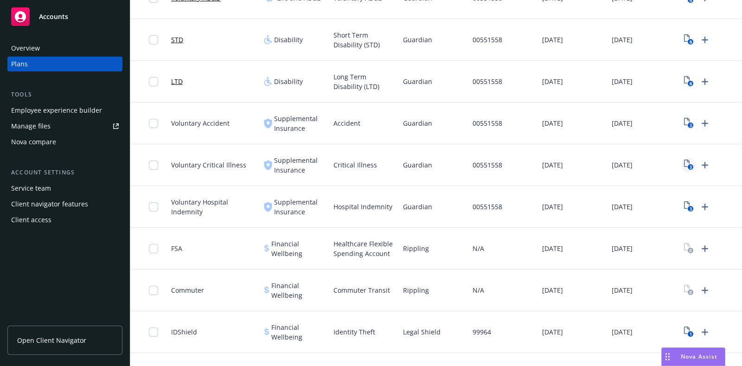
click at [689, 161] on icon "3" at bounding box center [689, 164] width 10 height 11
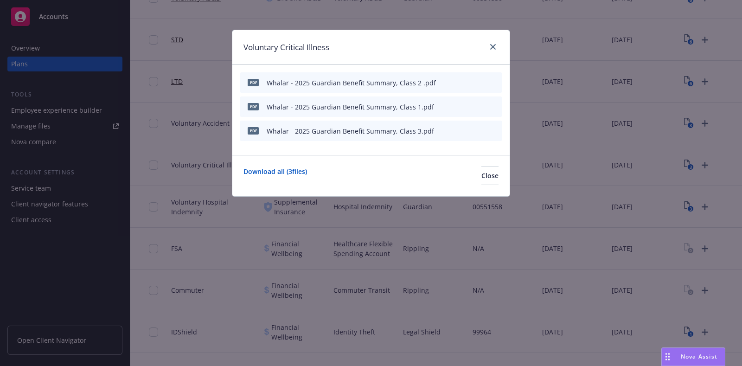
drag, startPoint x: 452, startPoint y: 85, endPoint x: 400, endPoint y: 86, distance: 51.9
click at [452, 85] on button at bounding box center [450, 83] width 6 height 10
click at [447, 84] on icon "button" at bounding box center [448, 83] width 5 height 5
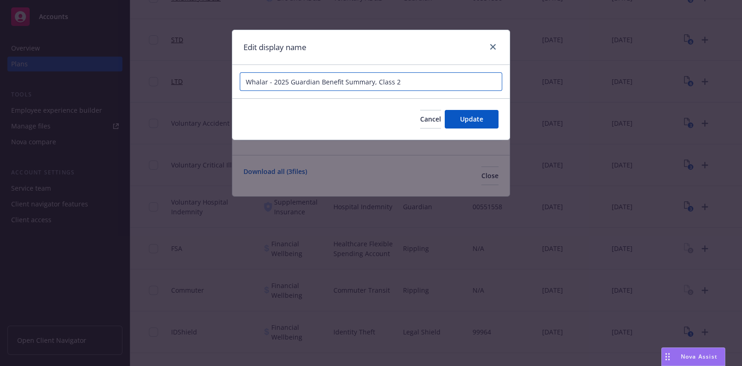
drag, startPoint x: 343, startPoint y: 80, endPoint x: 321, endPoint y: 81, distance: 21.8
click at [321, 81] on input "Whalar - 2025 Guardian Benefit Summary, Class 2" at bounding box center [371, 81] width 262 height 19
click at [373, 84] on input "Whalar - 2025 Guardian Critical Illness Summary, Class 2" at bounding box center [371, 81] width 262 height 19
click at [372, 84] on input "Whalar - 2025 Guardian Critical Illness Summary, Class 2" at bounding box center [371, 81] width 262 height 19
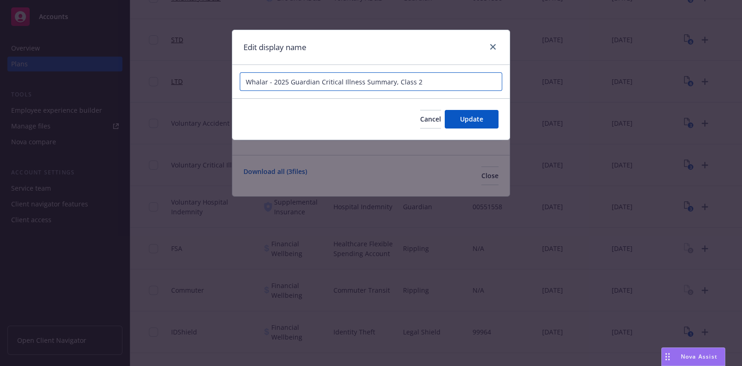
click at [372, 84] on input "Whalar - 2025 Guardian Critical Illness Summary, Class 2" at bounding box center [371, 81] width 262 height 19
type input "Whalar - 2025 Guardian Critical Illness Summary, Class 2"
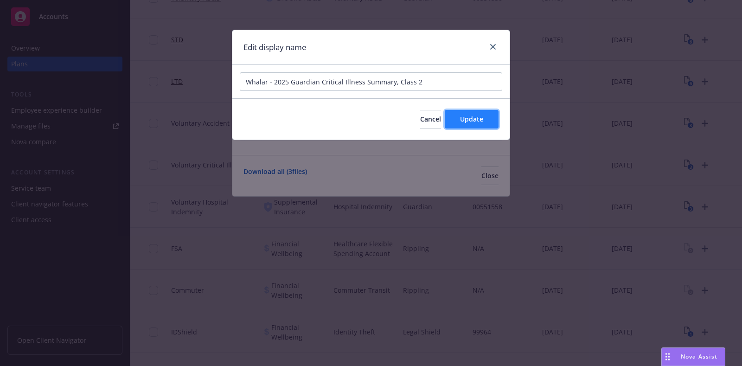
click at [473, 122] on span "Update" at bounding box center [471, 118] width 23 height 9
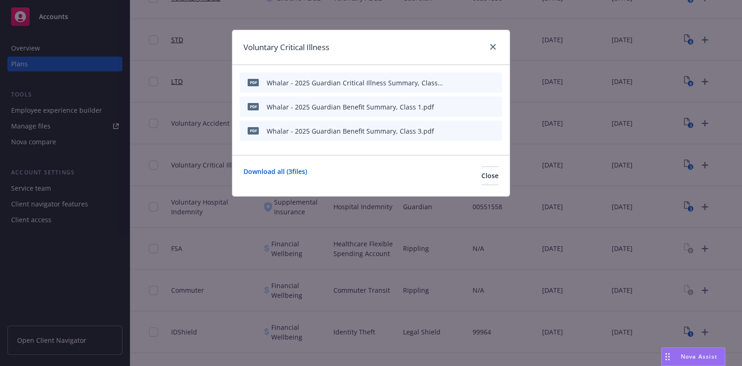
click at [452, 109] on button at bounding box center [450, 107] width 6 height 10
click at [449, 107] on icon "button" at bounding box center [448, 107] width 5 height 5
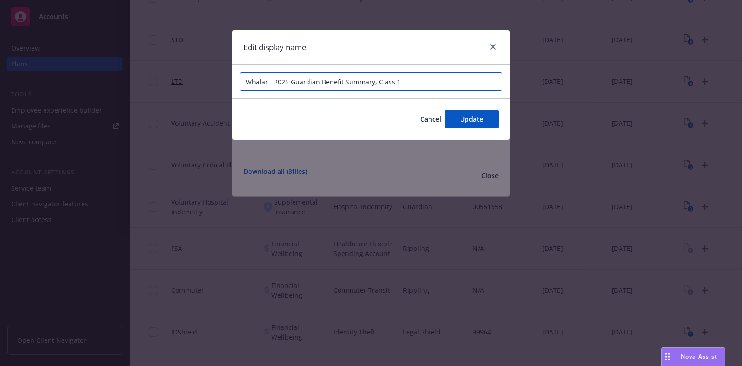
drag, startPoint x: 397, startPoint y: 86, endPoint x: 223, endPoint y: 85, distance: 173.8
click at [232, 86] on div "Edit display name Whalar - 2025 Guardian Benefit Summary, Class 1 Cancel Update" at bounding box center [371, 85] width 278 height 110
paste input "Critical Illness Summary, Class 2"
type input "Whalar - 2025 Guardian Critical Illness Summary, Class 1"
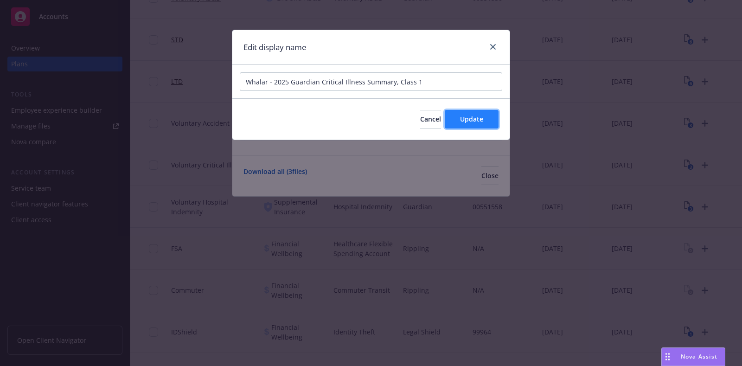
click at [460, 119] on span "Update" at bounding box center [471, 118] width 23 height 9
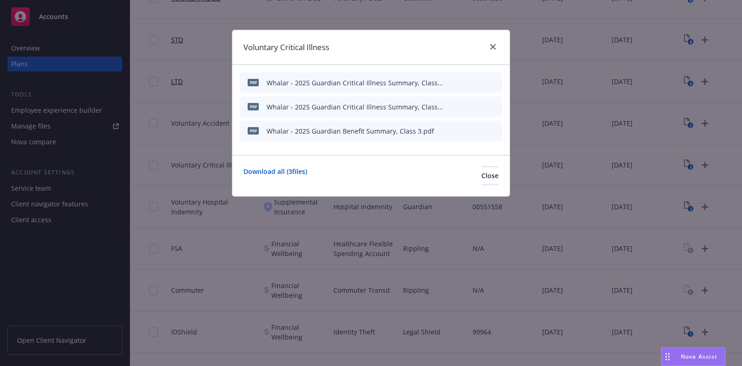
click at [451, 128] on icon "button" at bounding box center [451, 129] width 2 height 2
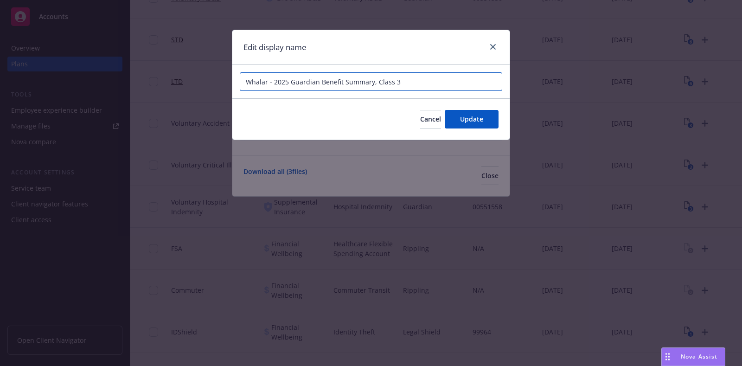
drag, startPoint x: 400, startPoint y: 81, endPoint x: 225, endPoint y: 81, distance: 175.2
click at [225, 81] on div "Edit display name Whalar - 2025 Guardian Benefit Summary, Class 3 Cancel Update" at bounding box center [371, 183] width 742 height 366
paste input "Critical Illness Summary, Class 2"
type input "Whalar - 2025 Guardian Critical Illness Summary, Class 3"
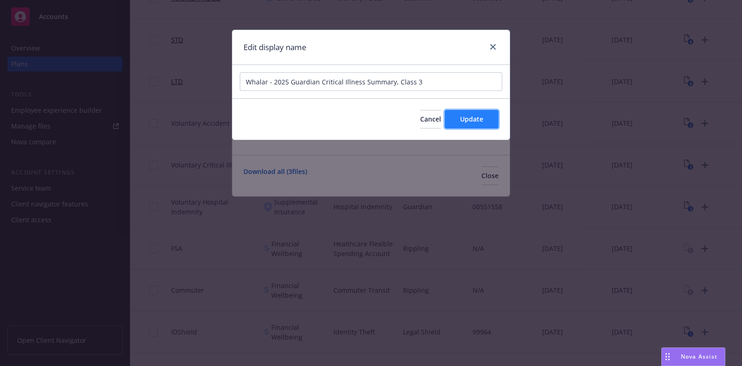
click at [475, 124] on button "Update" at bounding box center [471, 119] width 54 height 19
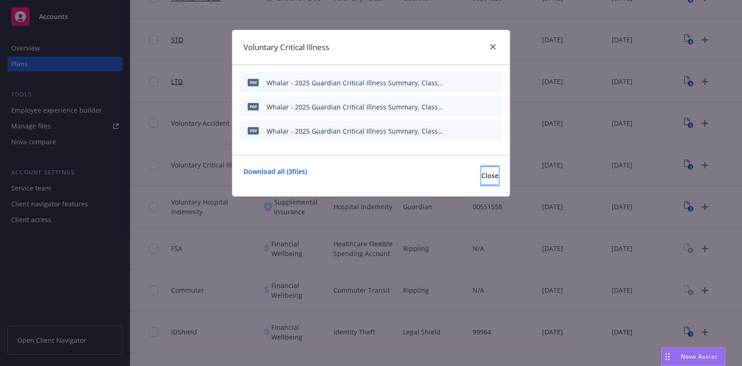
click at [481, 174] on span "Close" at bounding box center [489, 175] width 17 height 9
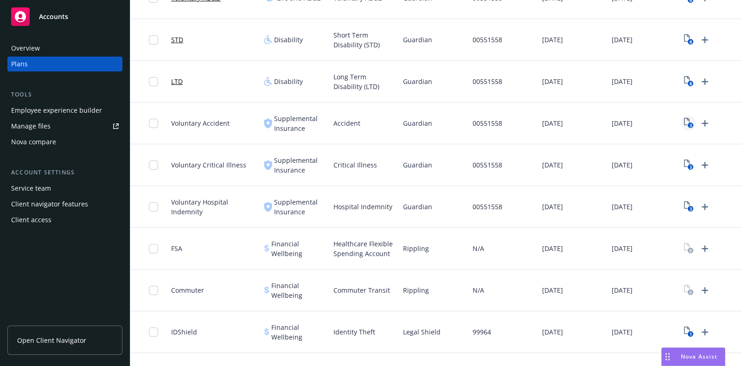
click at [689, 122] on text "3" at bounding box center [690, 125] width 2 height 6
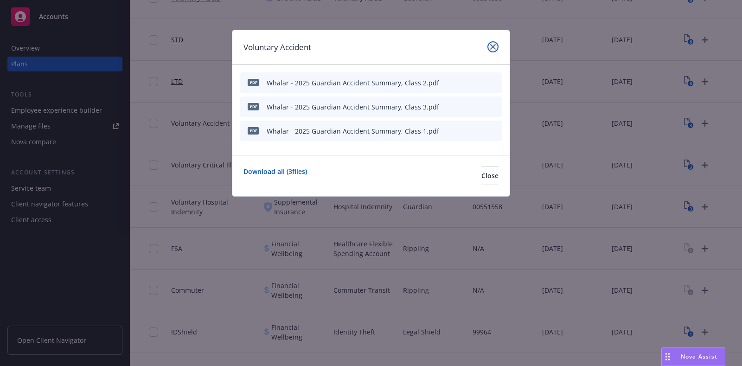
click at [489, 50] on link "close" at bounding box center [492, 46] width 11 height 11
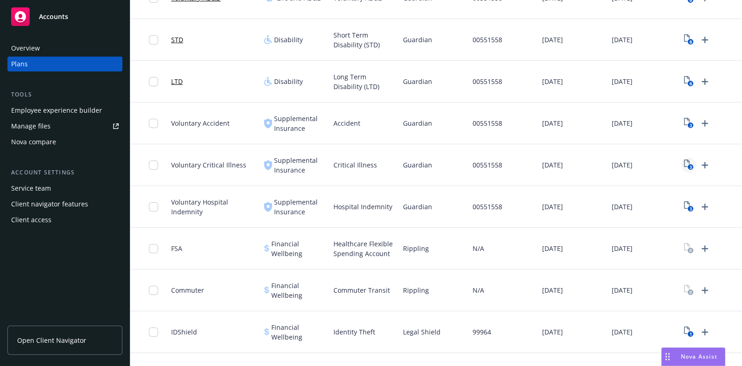
click at [684, 163] on icon "3" at bounding box center [689, 164] width 10 height 11
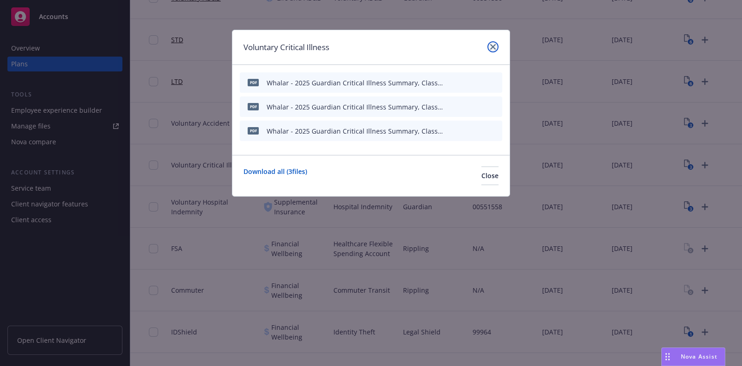
click at [496, 45] on link "close" at bounding box center [492, 46] width 11 height 11
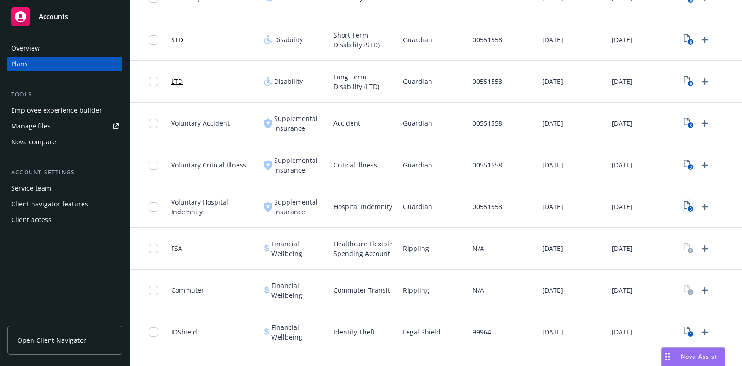
click at [683, 204] on link "3" at bounding box center [688, 206] width 15 height 15
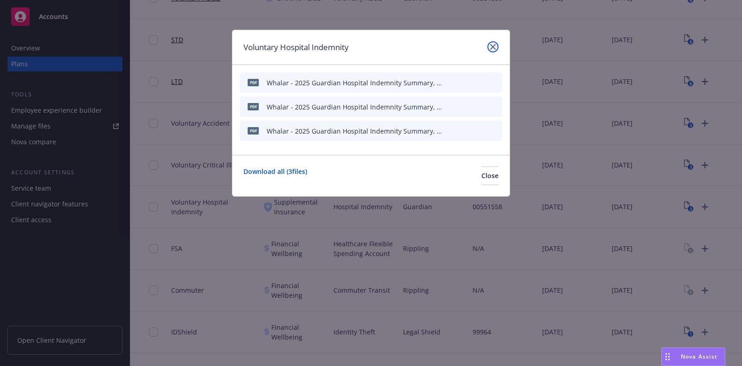
click at [492, 44] on icon "close" at bounding box center [493, 47] width 6 height 6
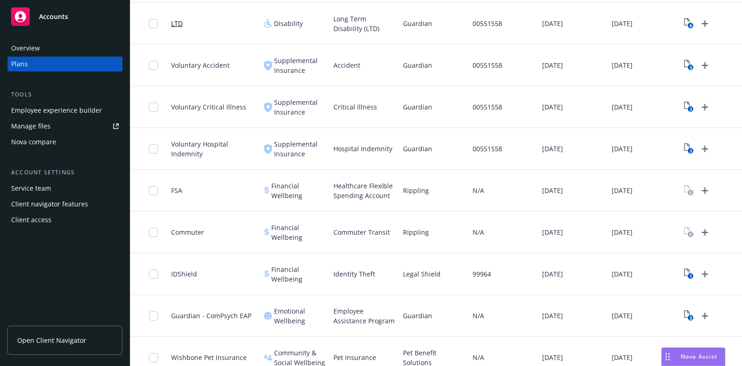
scroll to position [567, 0]
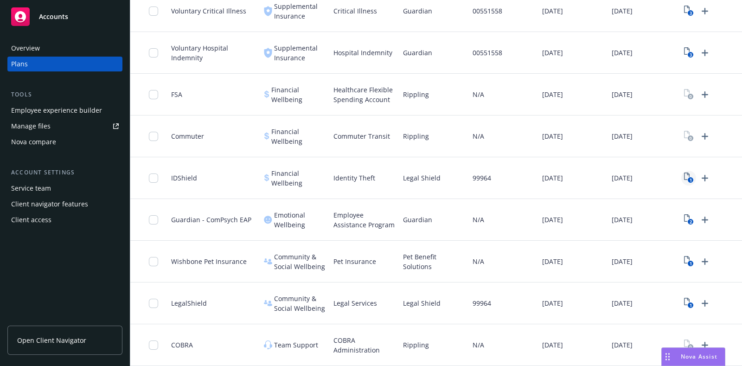
click at [689, 177] on text "1" at bounding box center [690, 180] width 2 height 6
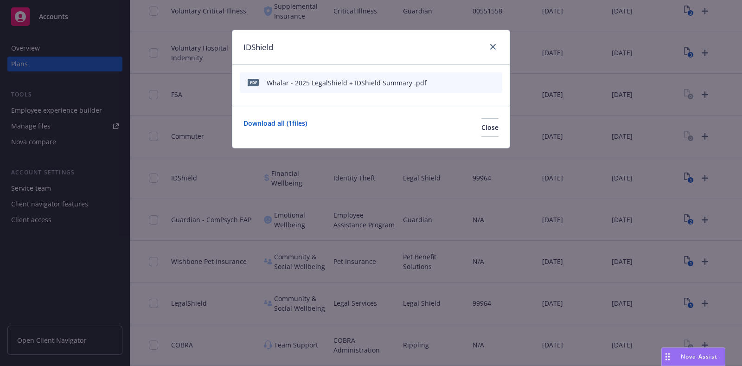
drag, startPoint x: 498, startPoint y: 47, endPoint x: 493, endPoint y: 47, distance: 5.1
click at [498, 47] on div at bounding box center [490, 47] width 15 height 12
click at [488, 51] on link "close" at bounding box center [492, 46] width 11 height 11
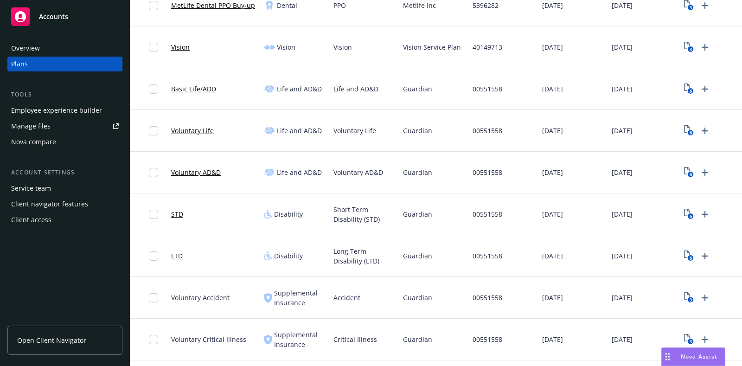
scroll to position [162, 0]
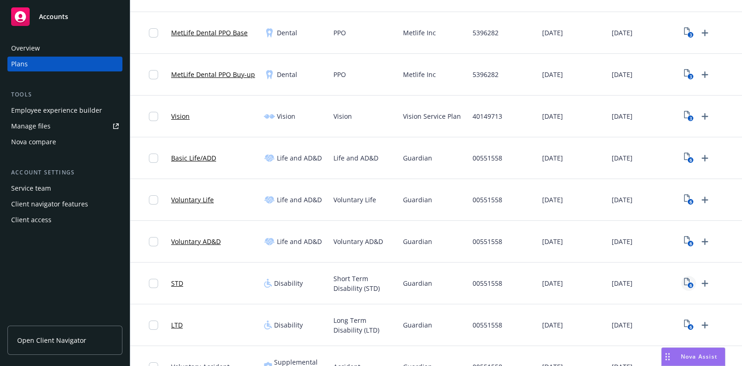
click at [689, 283] on text "6" at bounding box center [690, 285] width 2 height 6
